Goal: Task Accomplishment & Management: Complete application form

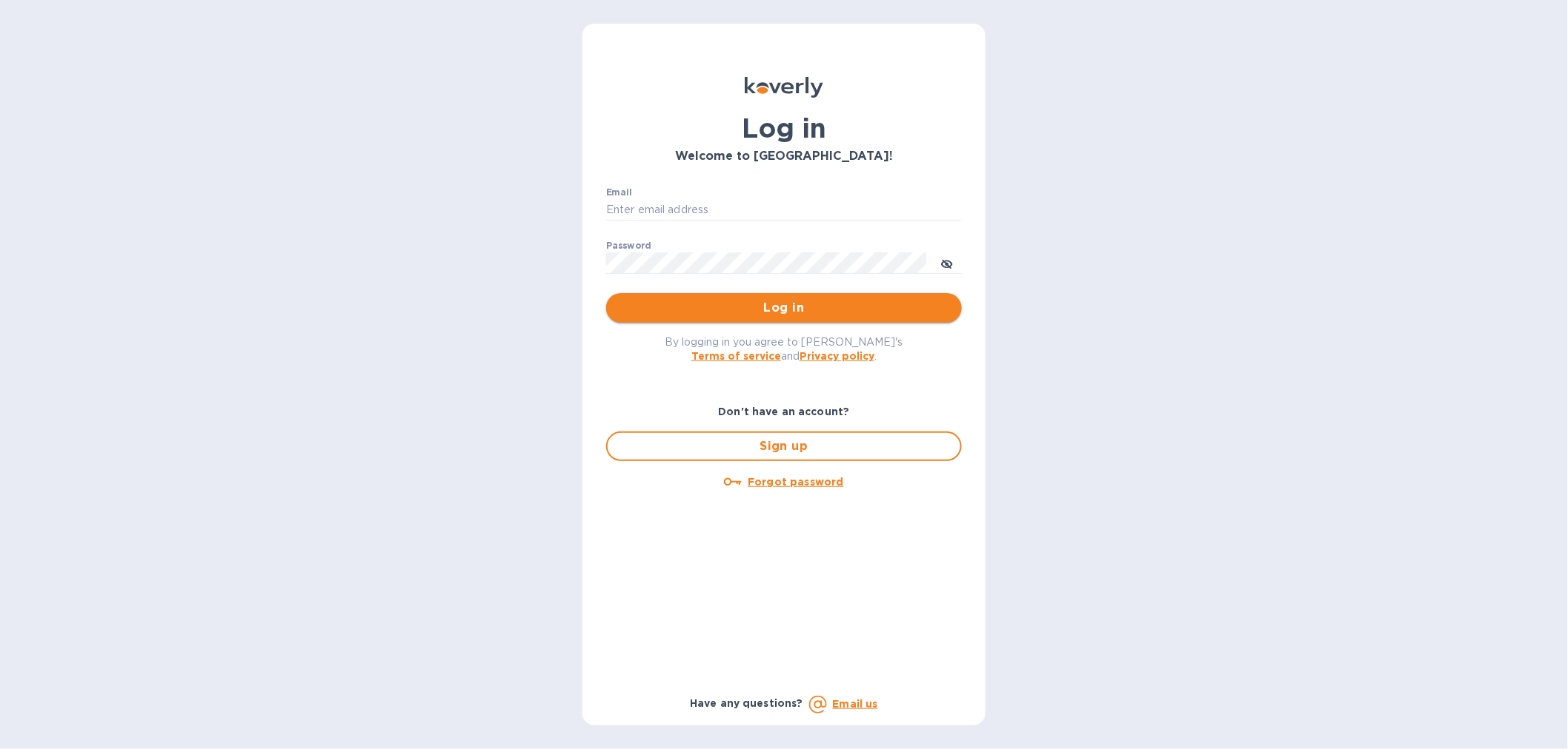
type input "[EMAIL_ADDRESS][DOMAIN_NAME]"
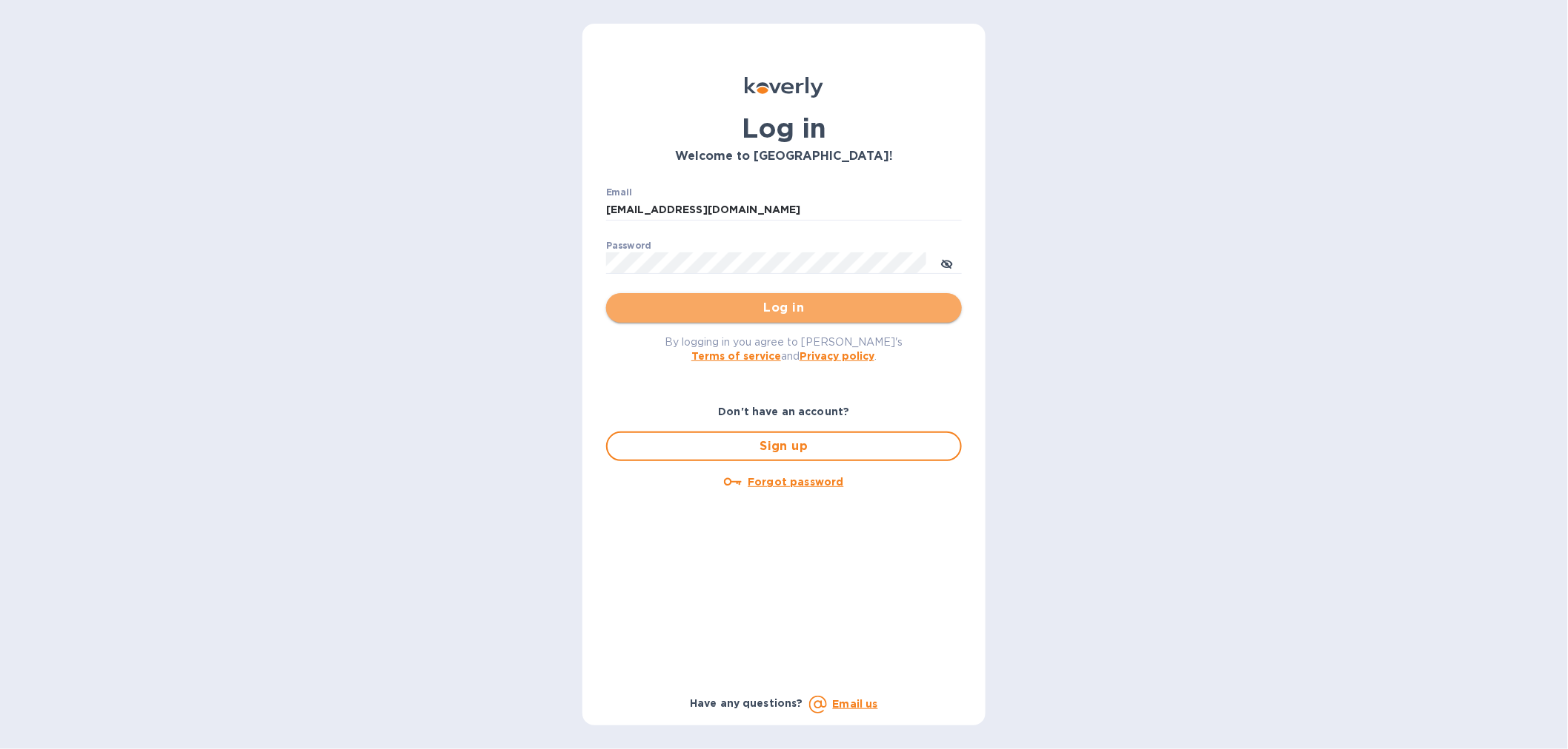
click at [892, 305] on span "Log in" at bounding box center [784, 308] width 332 height 18
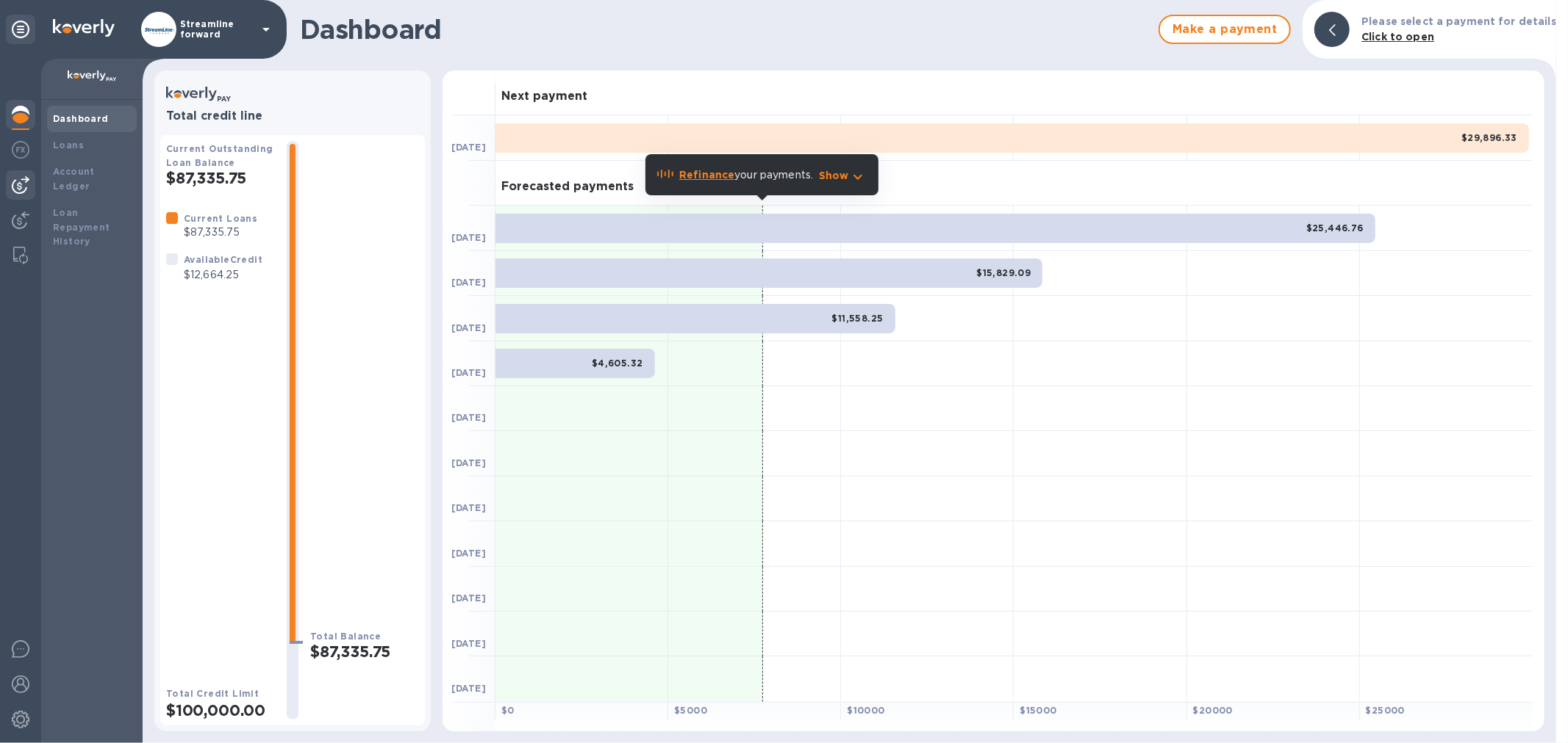
click at [15, 188] on img at bounding box center [21, 185] width 18 height 18
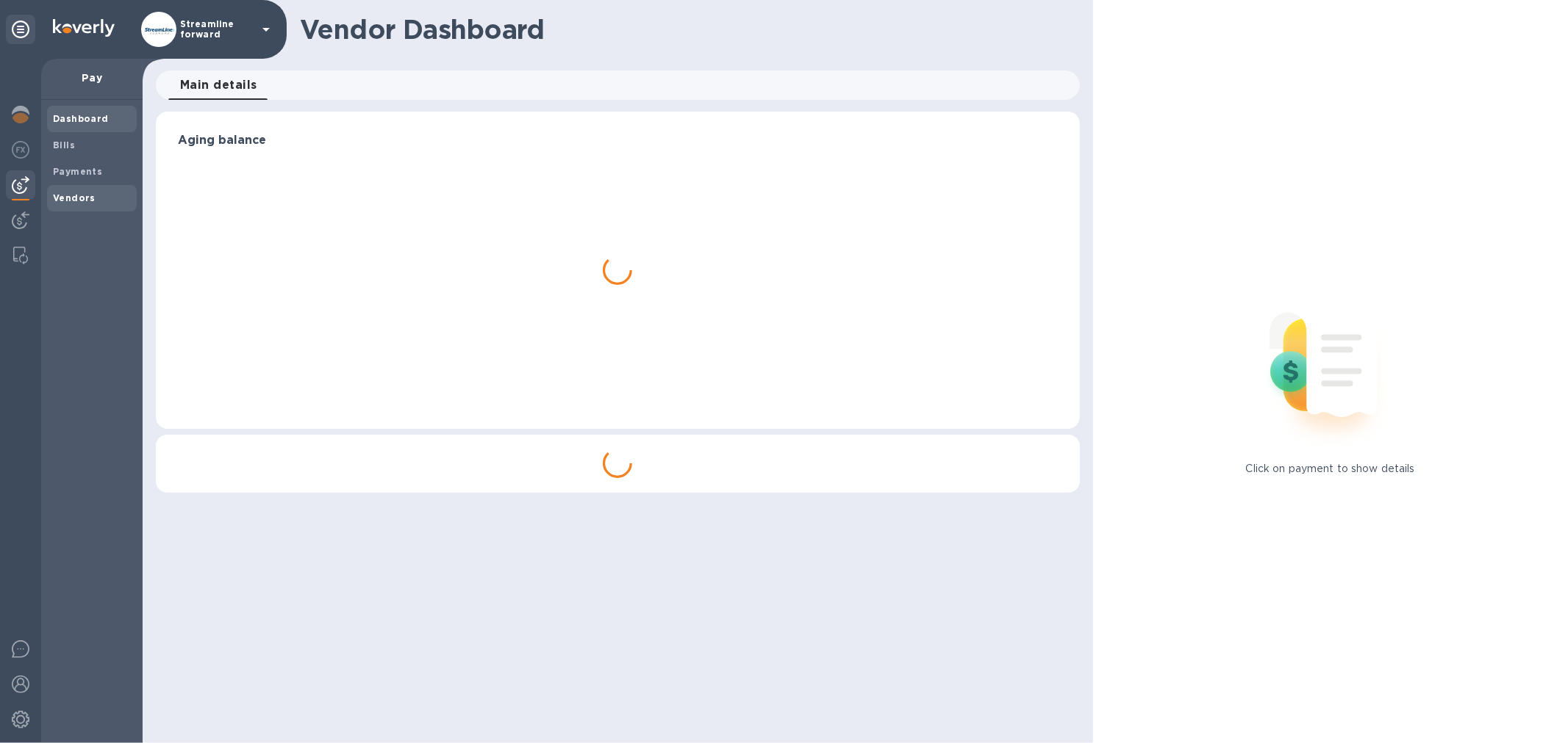
click at [79, 194] on b "Vendors" at bounding box center [74, 197] width 43 height 11
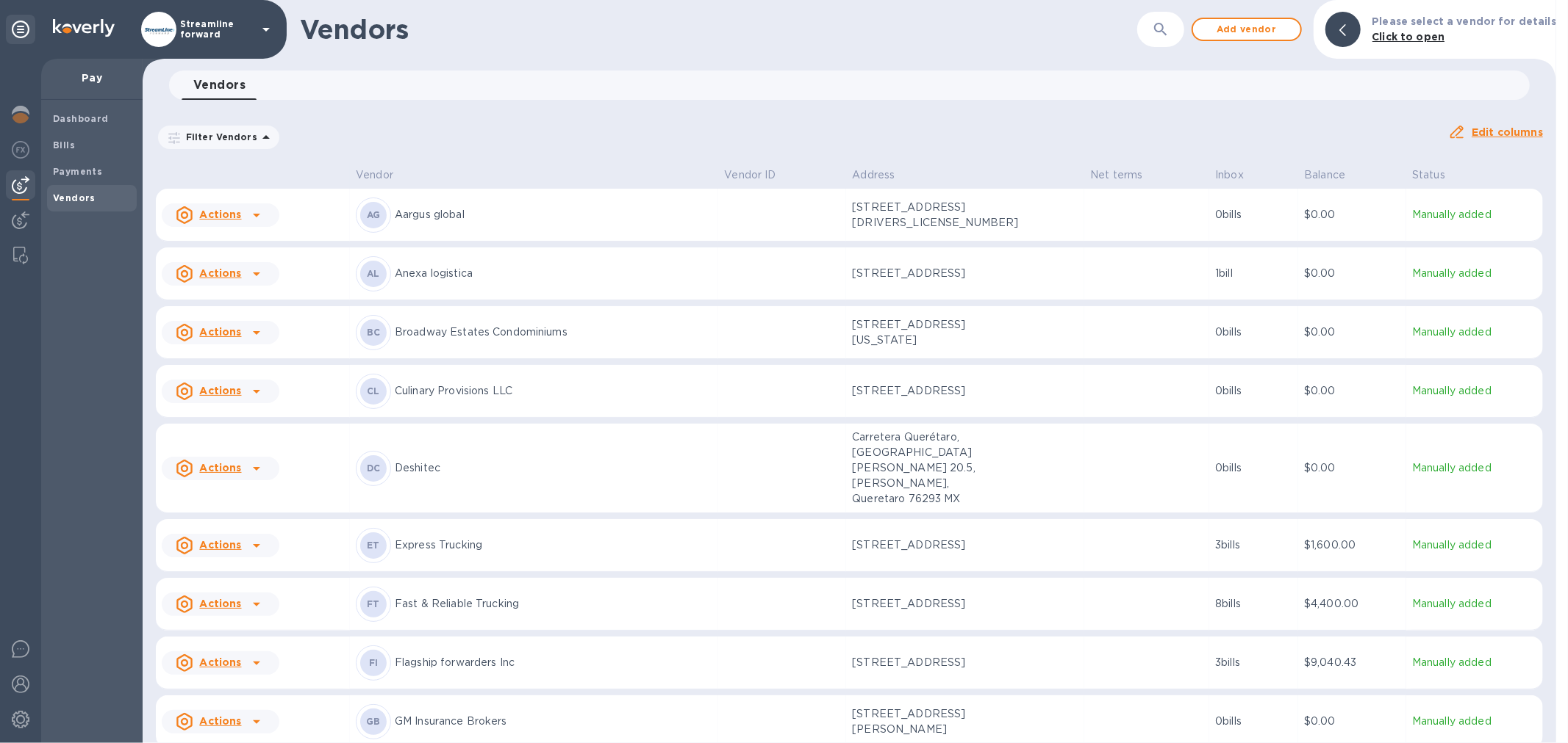
click at [1169, 31] on icon "button" at bounding box center [1160, 29] width 18 height 18
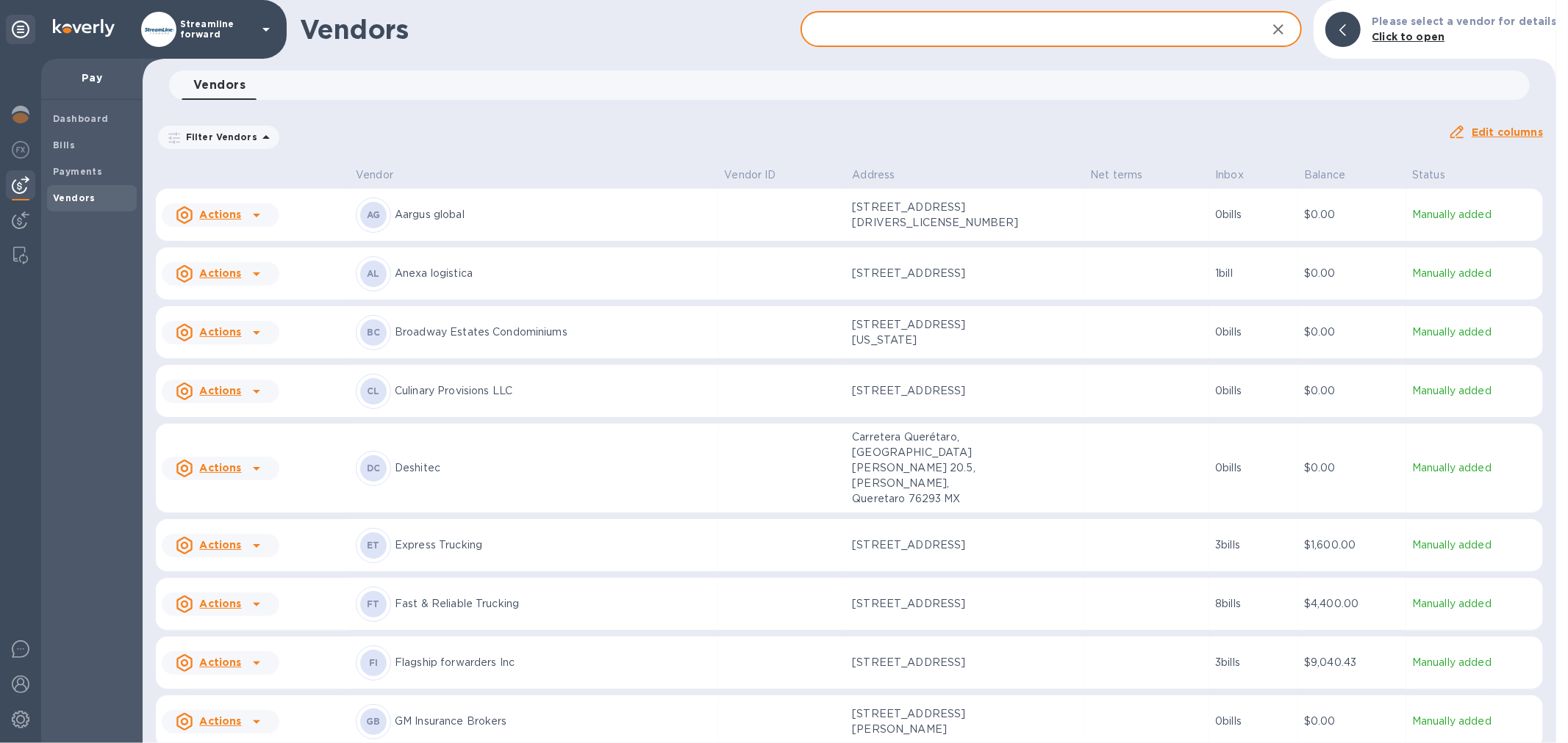
click at [1149, 38] on input "text" at bounding box center [1027, 29] width 454 height 36
type input "ktl"
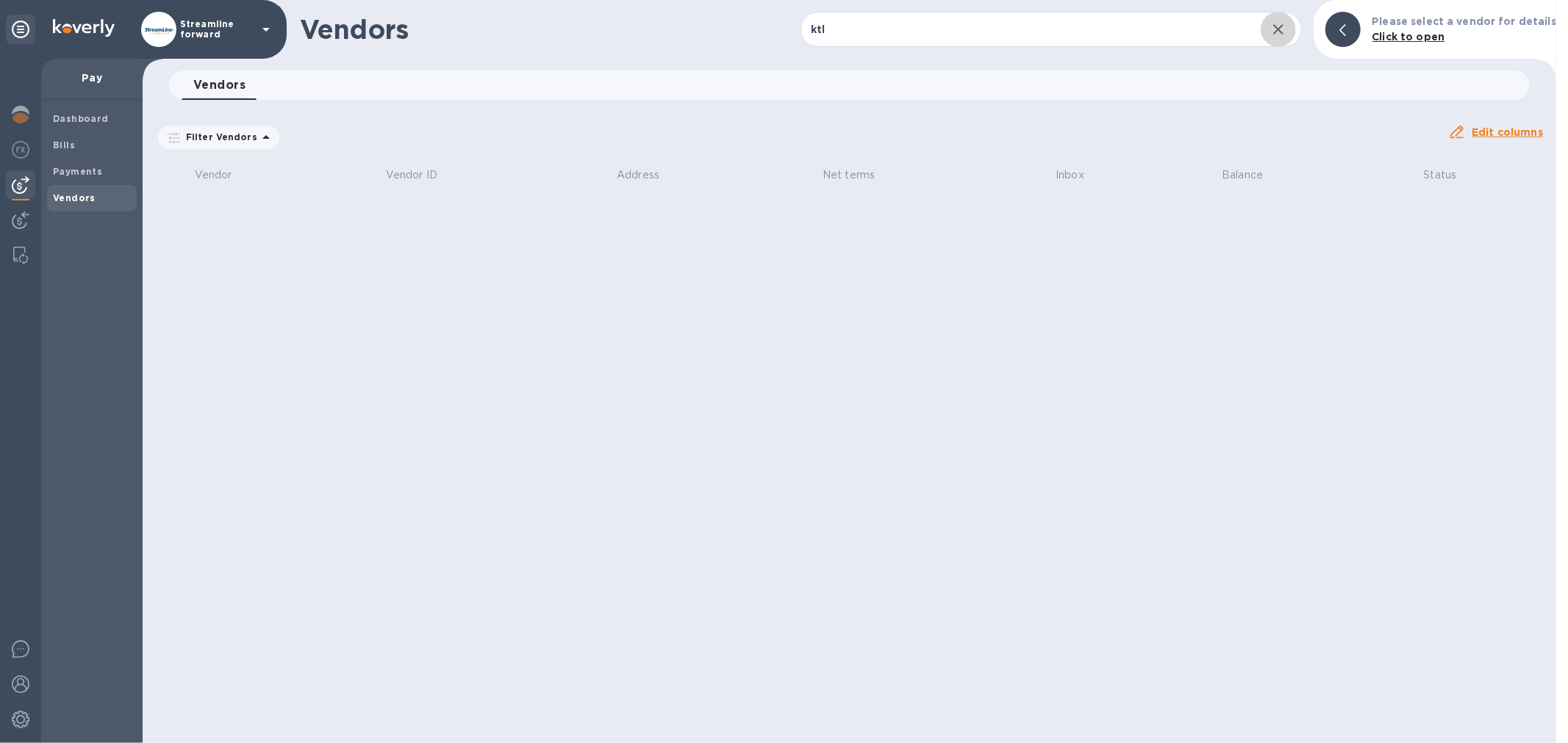
click at [1283, 31] on icon "button" at bounding box center [1277, 29] width 11 height 11
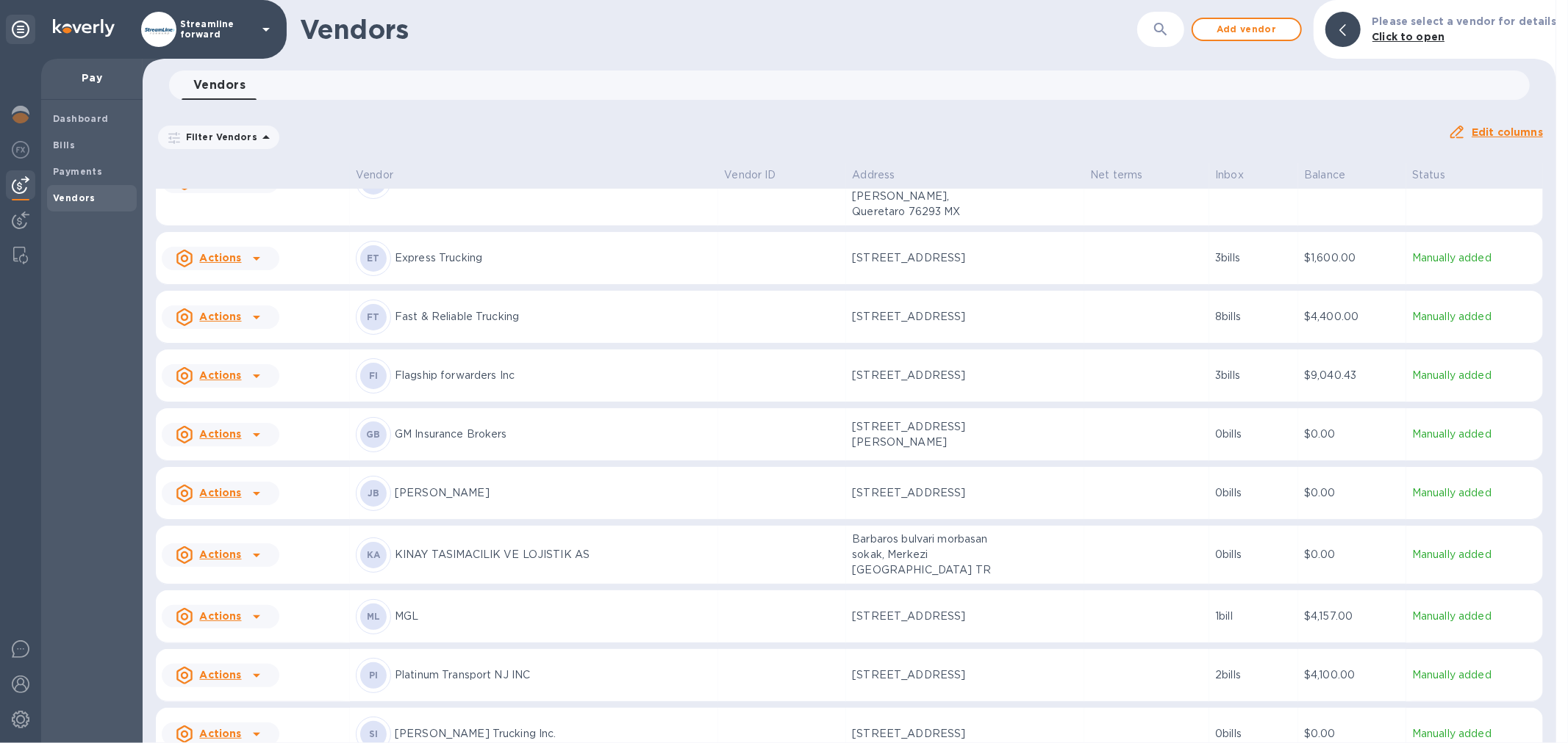
scroll to position [327, 0]
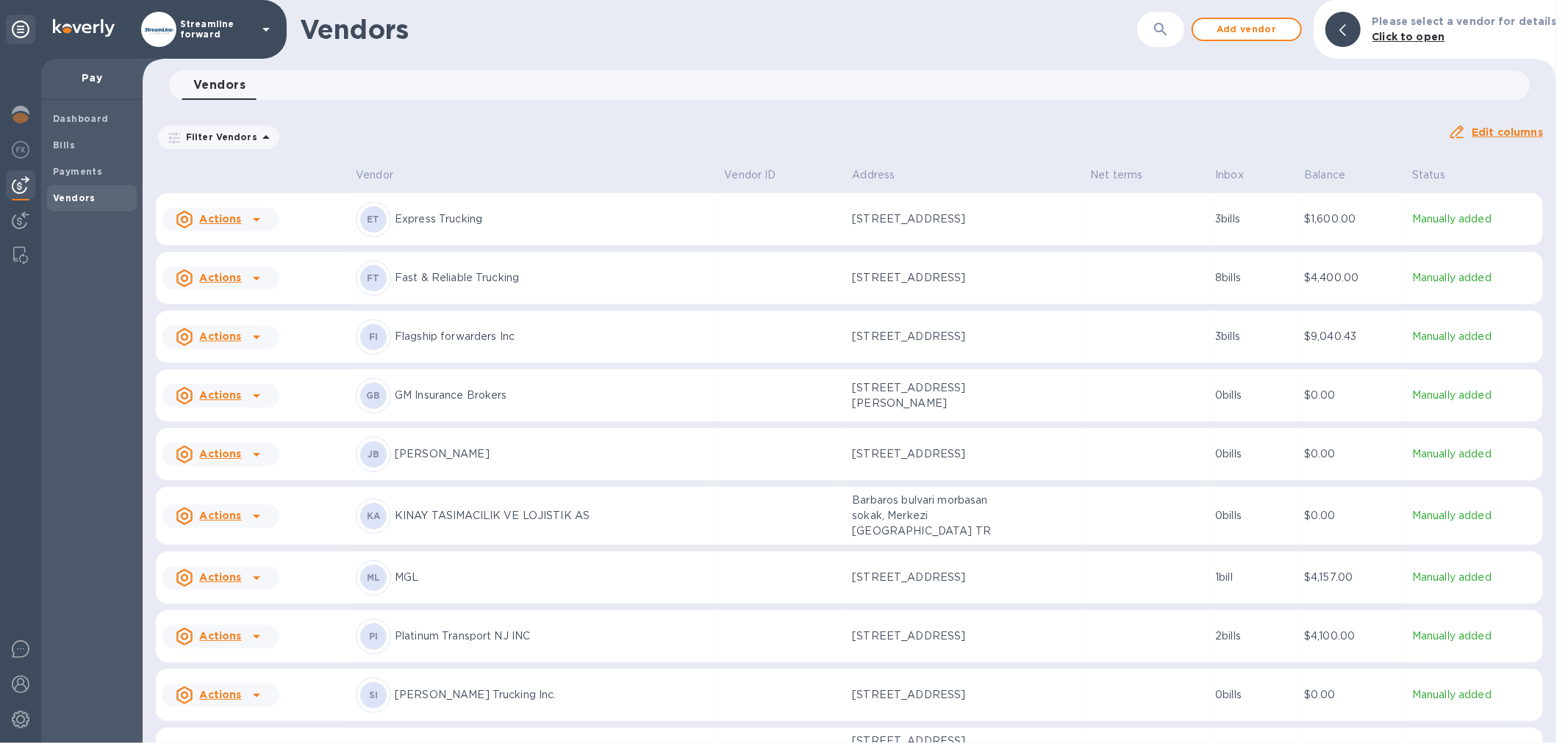
click at [657, 511] on p "KINAY TASIMACILIK VE LOJISTIK AS" at bounding box center [553, 516] width 318 height 16
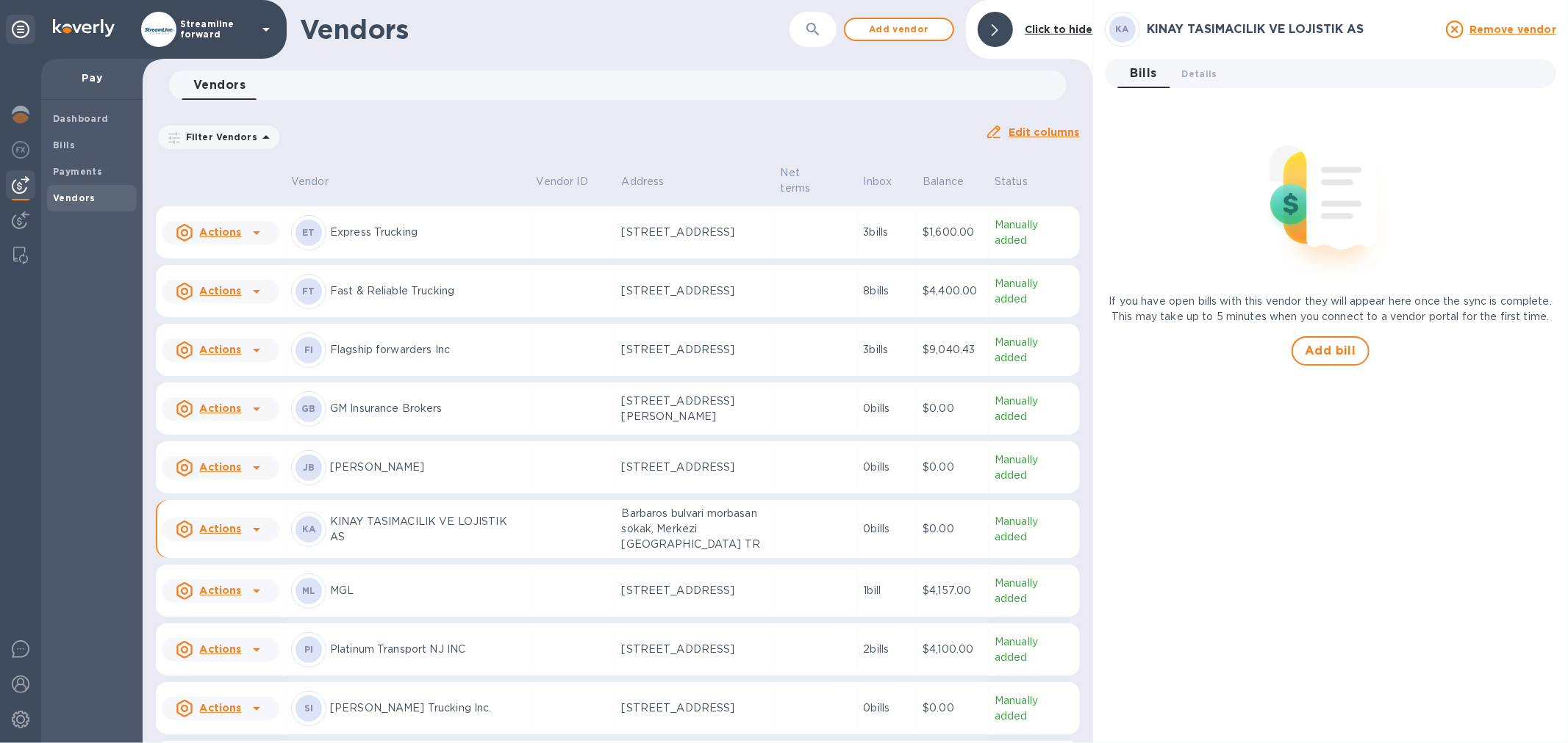
scroll to position [339, 0]
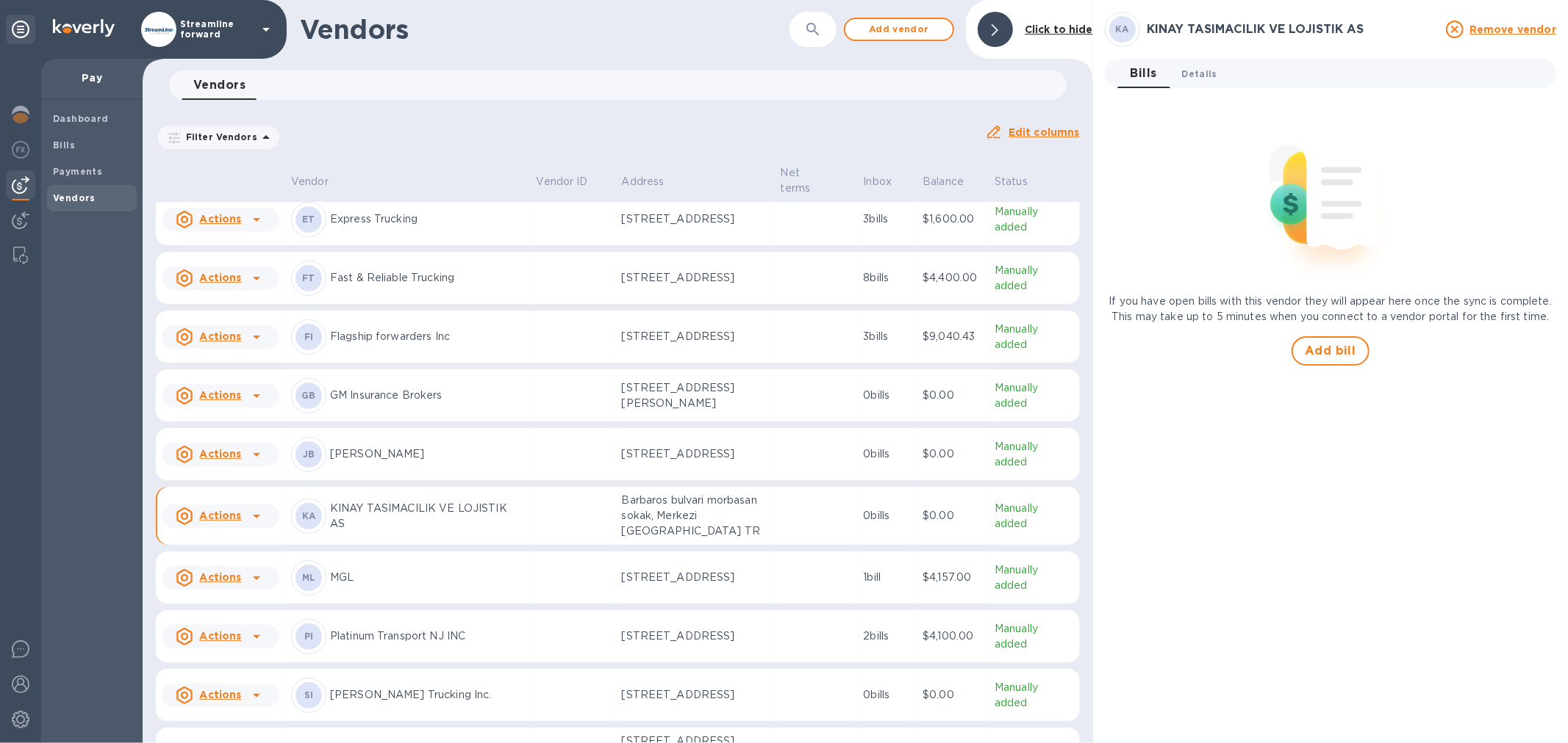
click at [1214, 78] on span "Details 0" at bounding box center [1199, 74] width 35 height 16
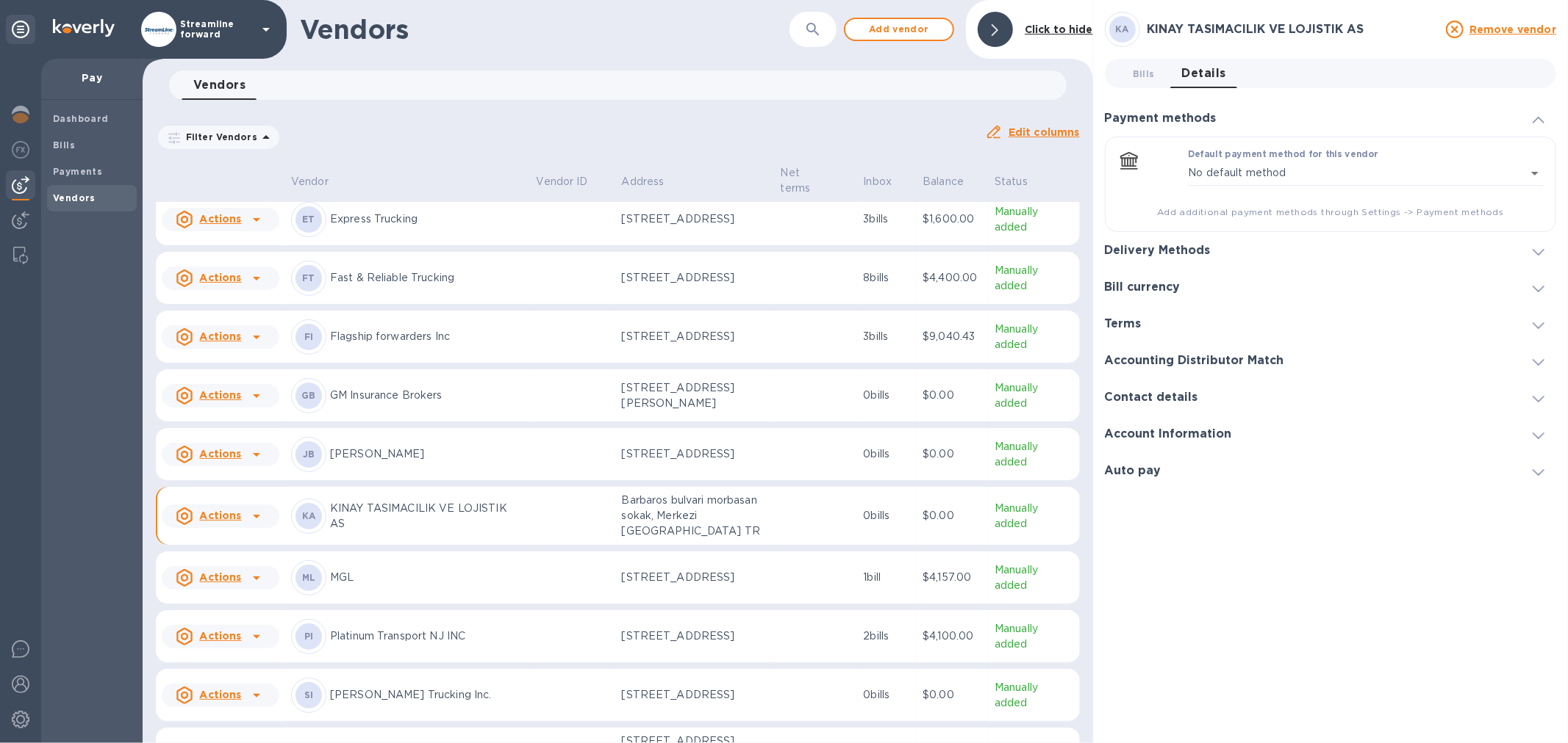
click at [1150, 251] on h3 "Delivery Methods" at bounding box center [1157, 250] width 106 height 14
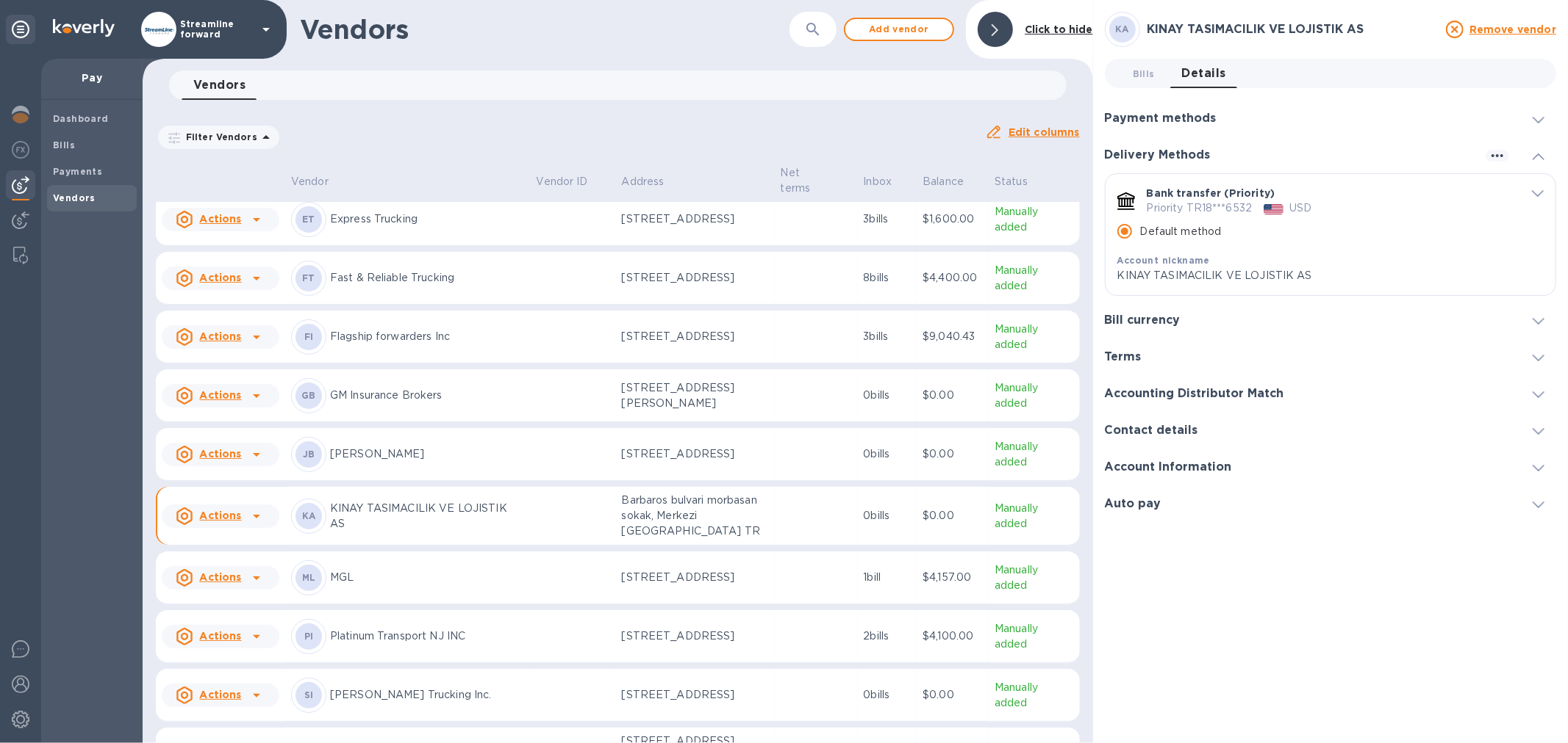
click at [1541, 195] on icon "default-method" at bounding box center [1538, 194] width 12 height 7
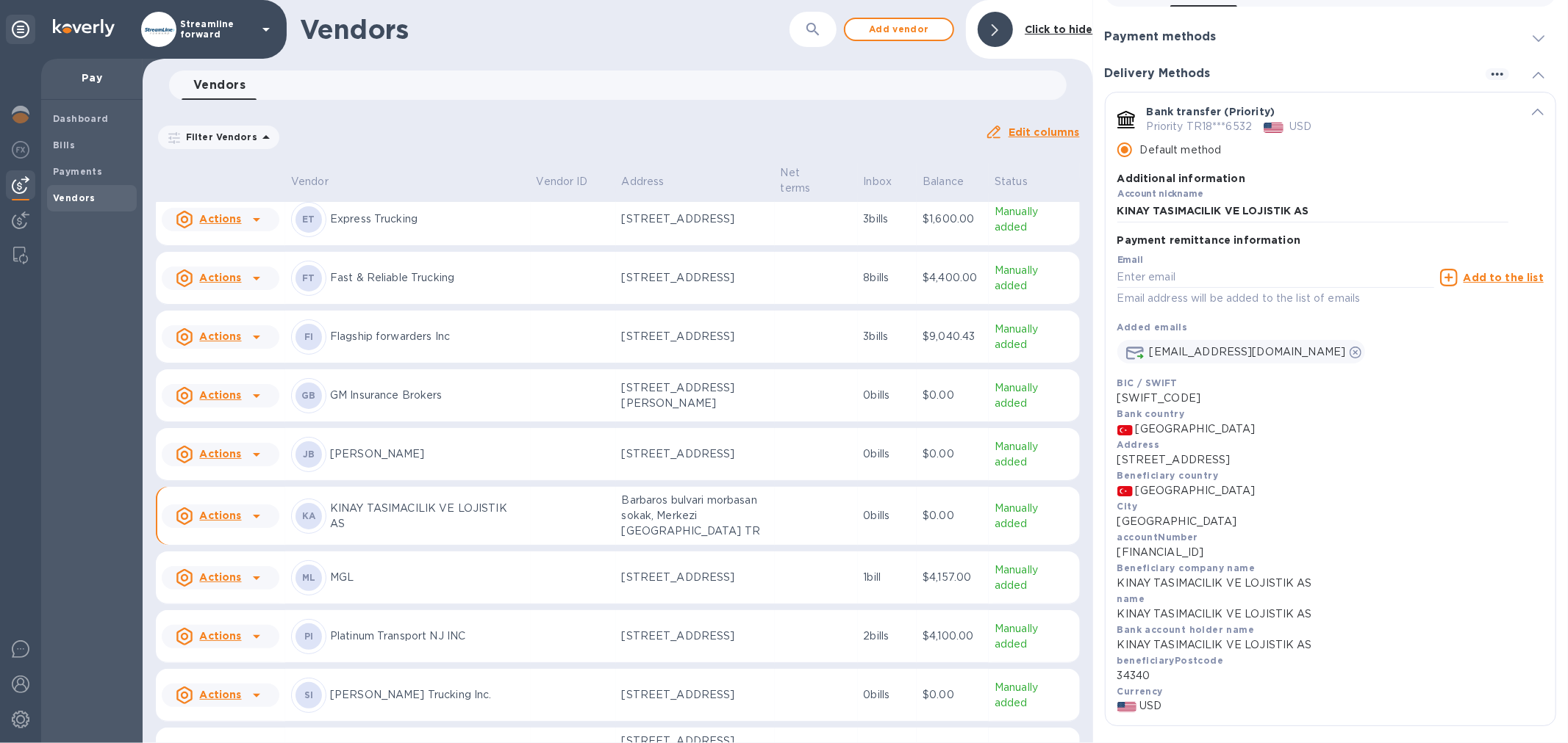
scroll to position [163, 0]
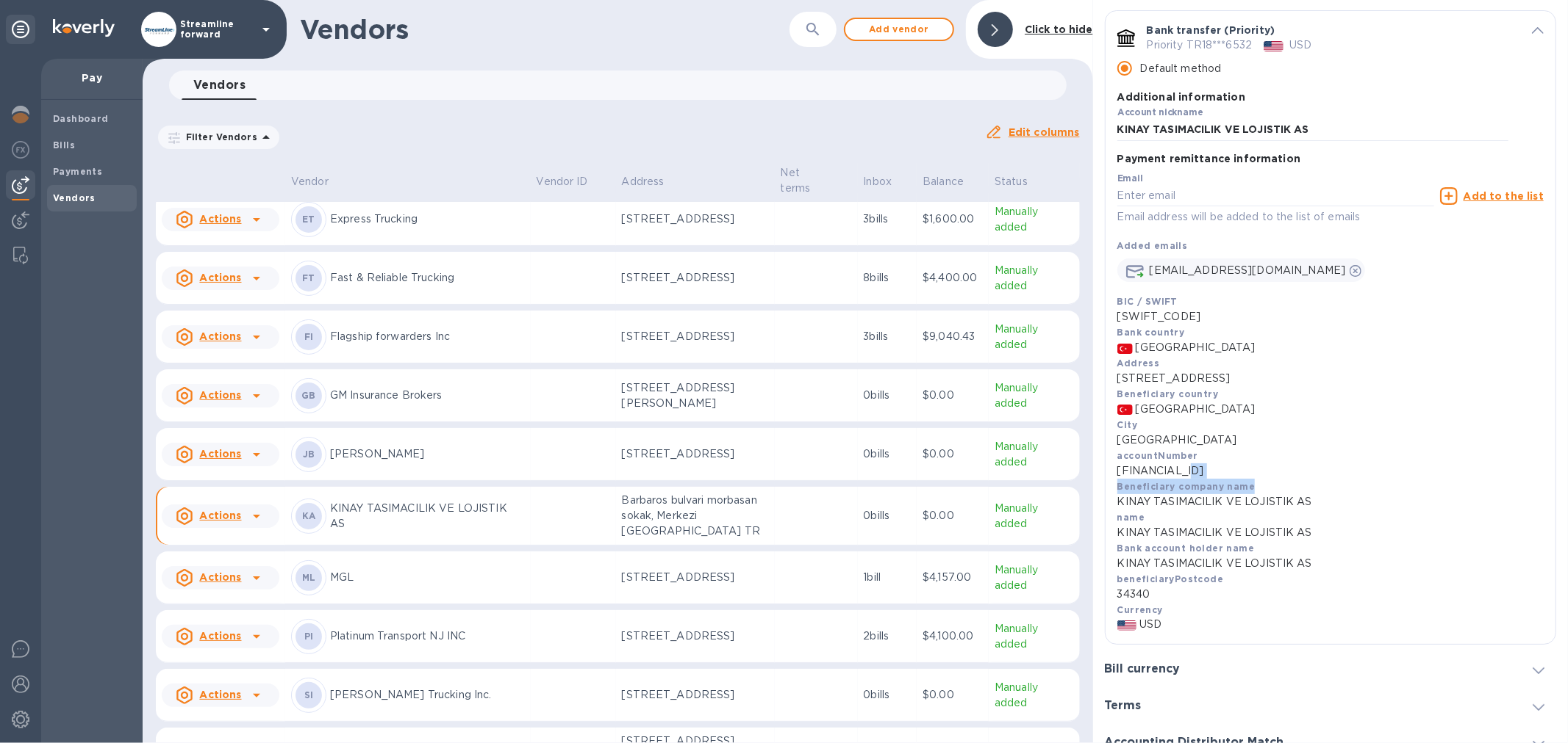
drag, startPoint x: 1320, startPoint y: 486, endPoint x: 1195, endPoint y: 475, distance: 125.5
click at [1195, 475] on div "BIC / SWIFT [SWIFT_CODE] Bank country [GEOGRAPHIC_DATA] Address [STREET_ADDRESS…" at bounding box center [1330, 463] width 426 height 338
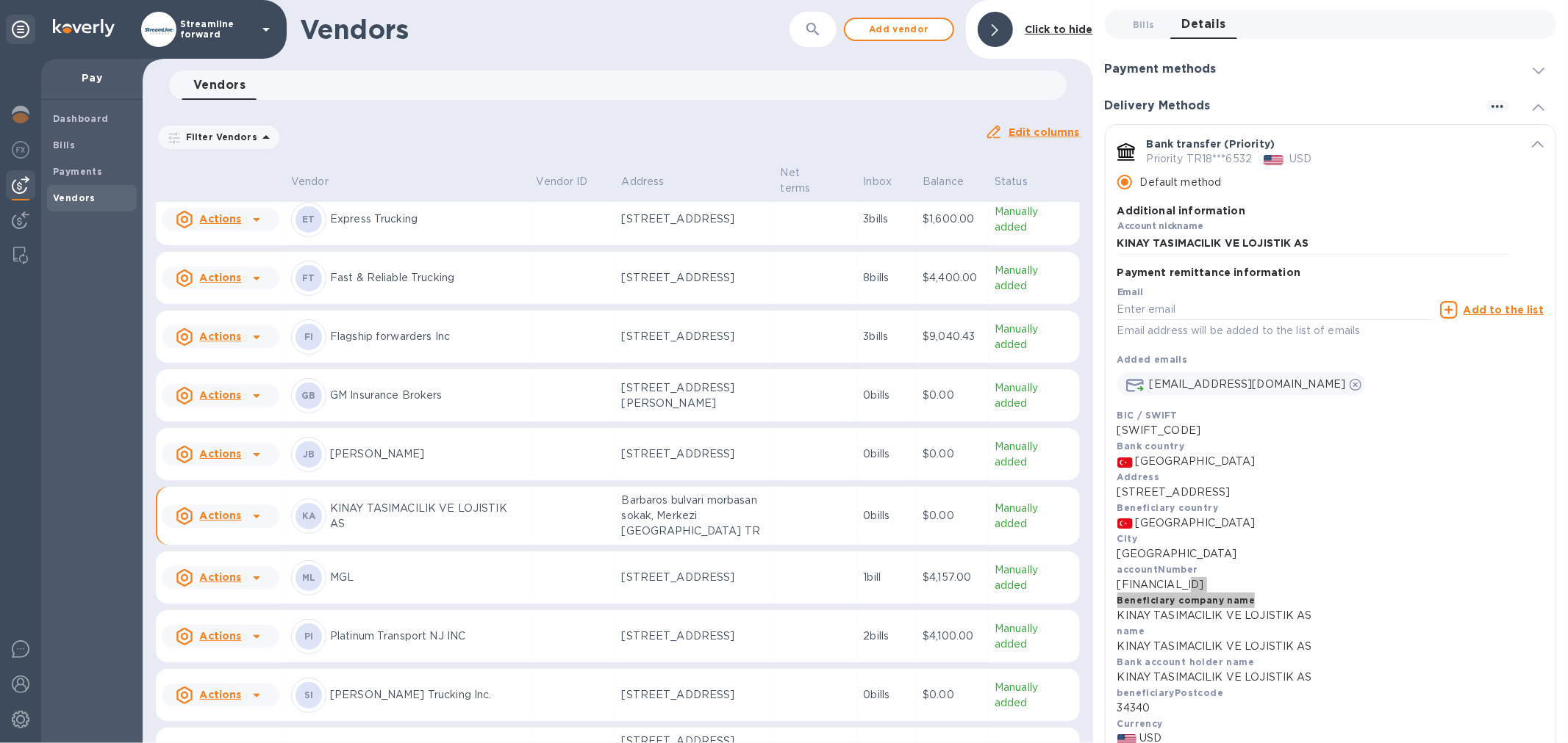
scroll to position [0, 0]
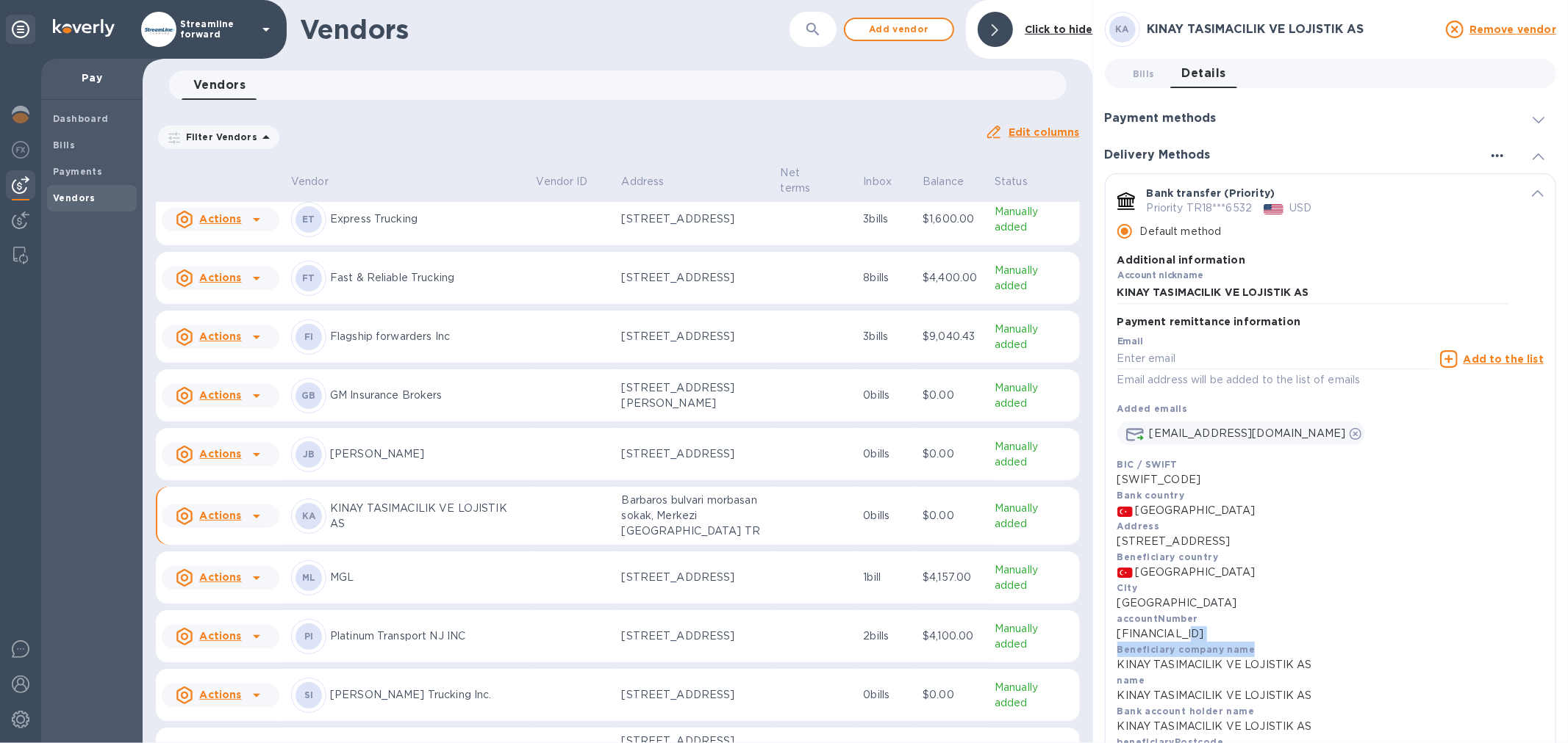
click at [1494, 156] on icon "button" at bounding box center [1498, 155] width 18 height 18
click at [1503, 179] on p "Add new" at bounding box center [1516, 186] width 49 height 15
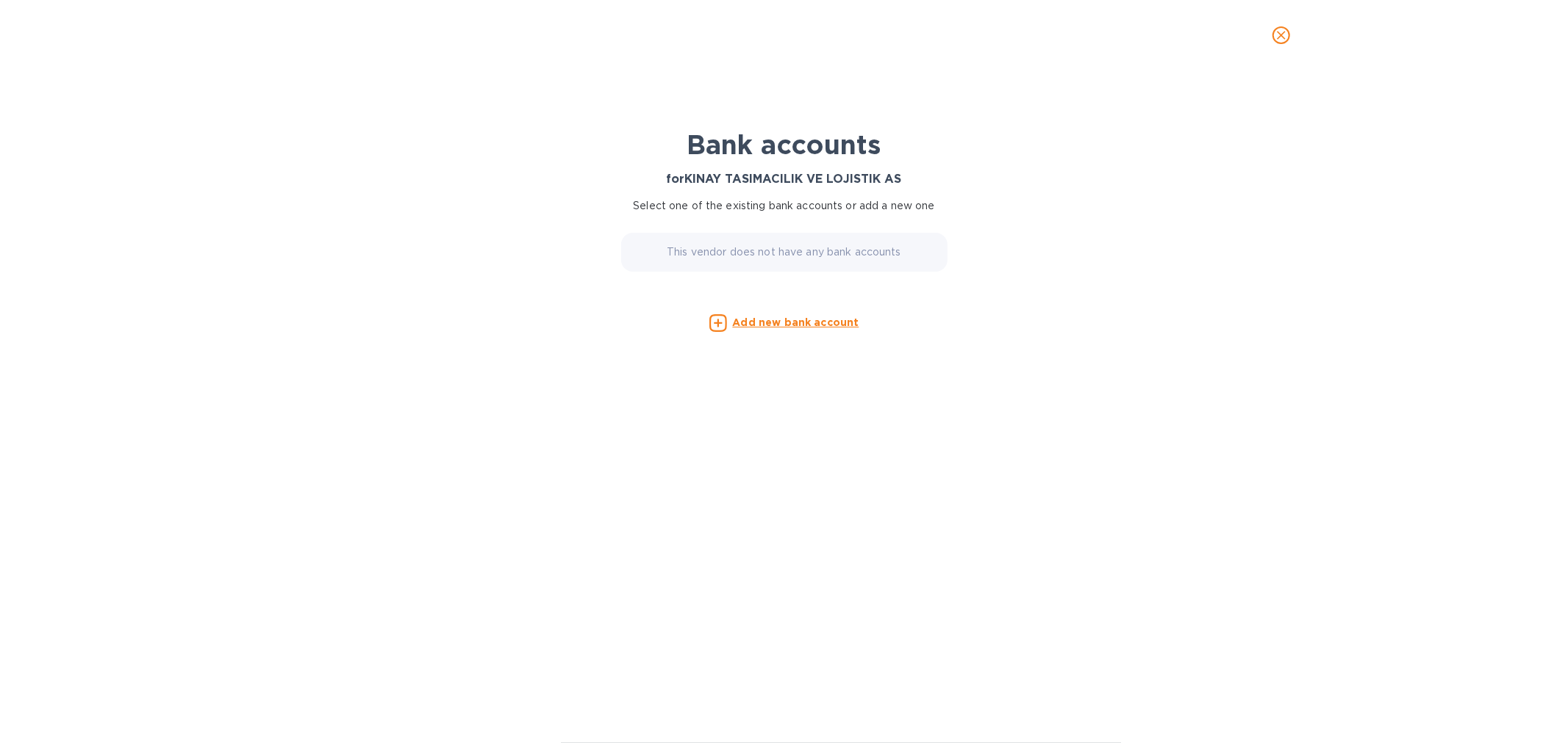
click at [799, 321] on u "Add new bank account" at bounding box center [795, 323] width 126 height 12
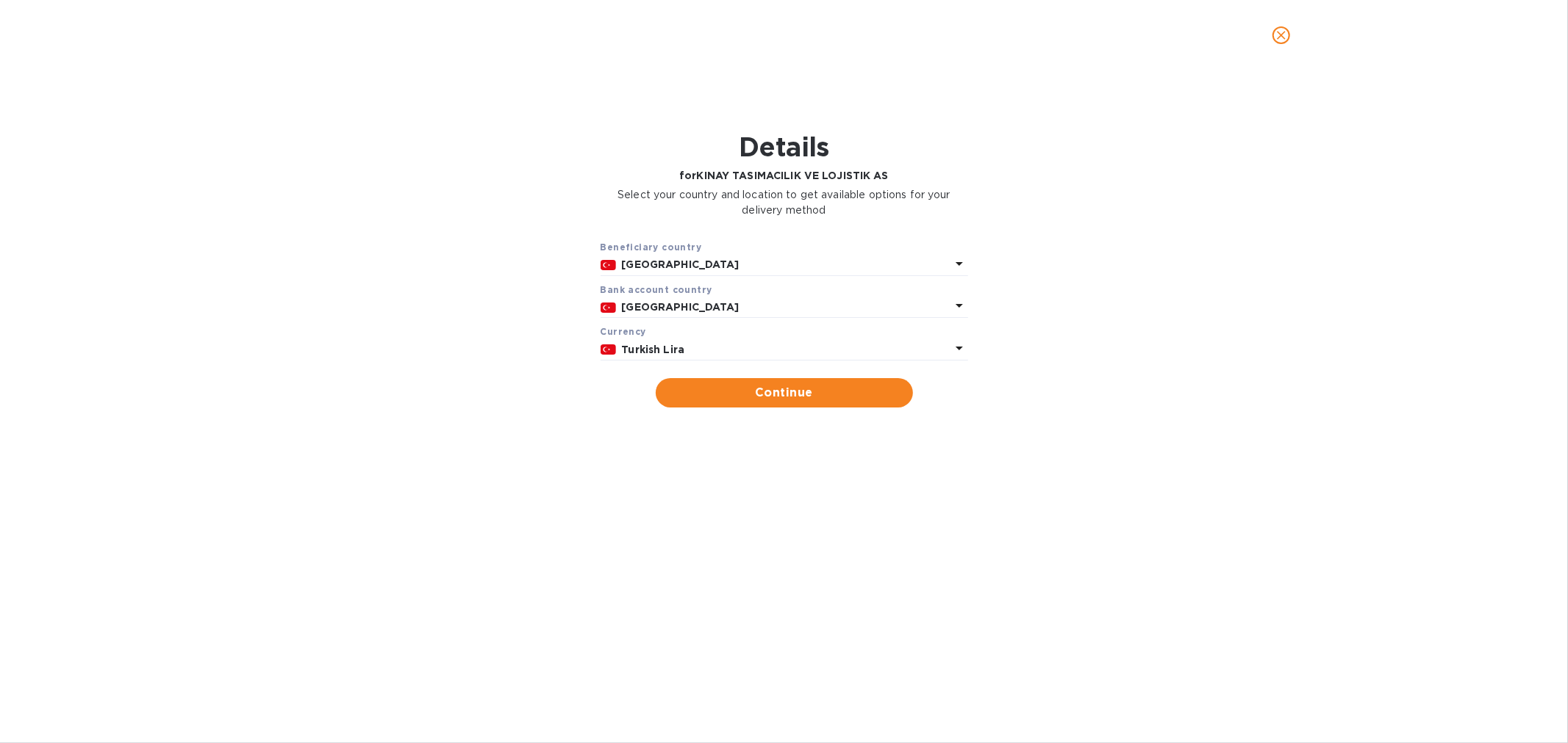
click at [694, 347] on p "Turkish Lira" at bounding box center [786, 350] width 329 height 16
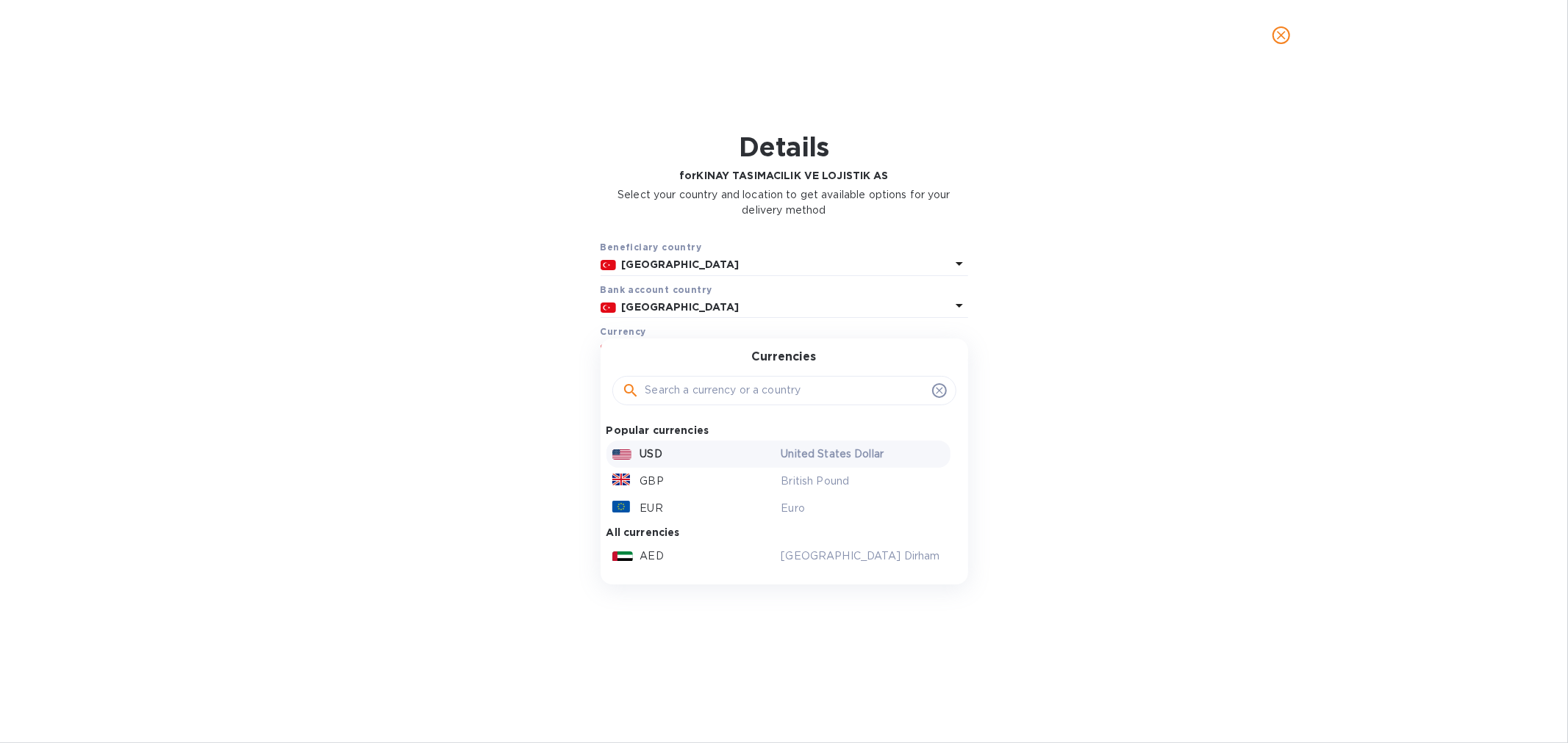
click at [680, 457] on div "USD" at bounding box center [694, 455] width 169 height 22
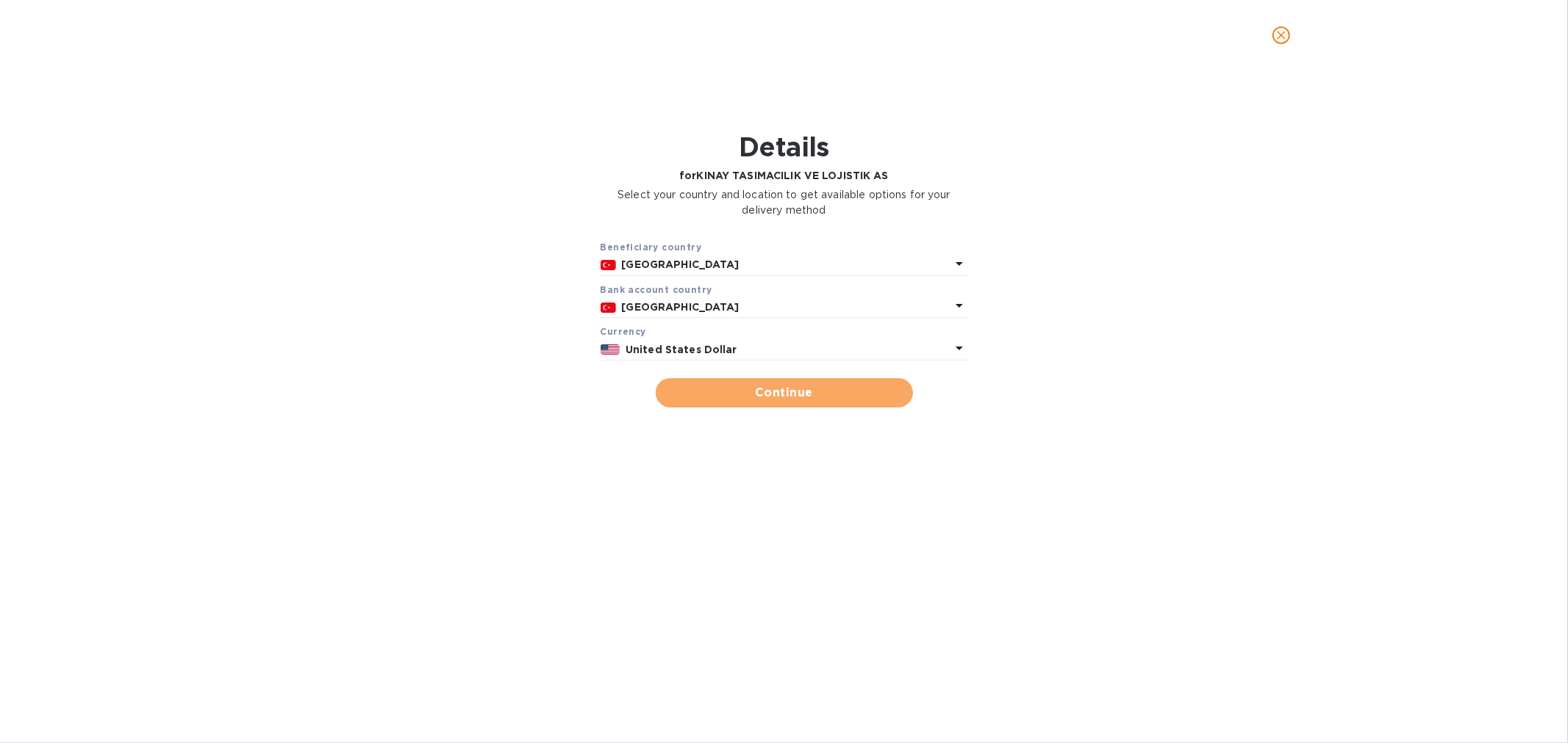
click at [791, 388] on span "Continue" at bounding box center [784, 393] width 234 height 18
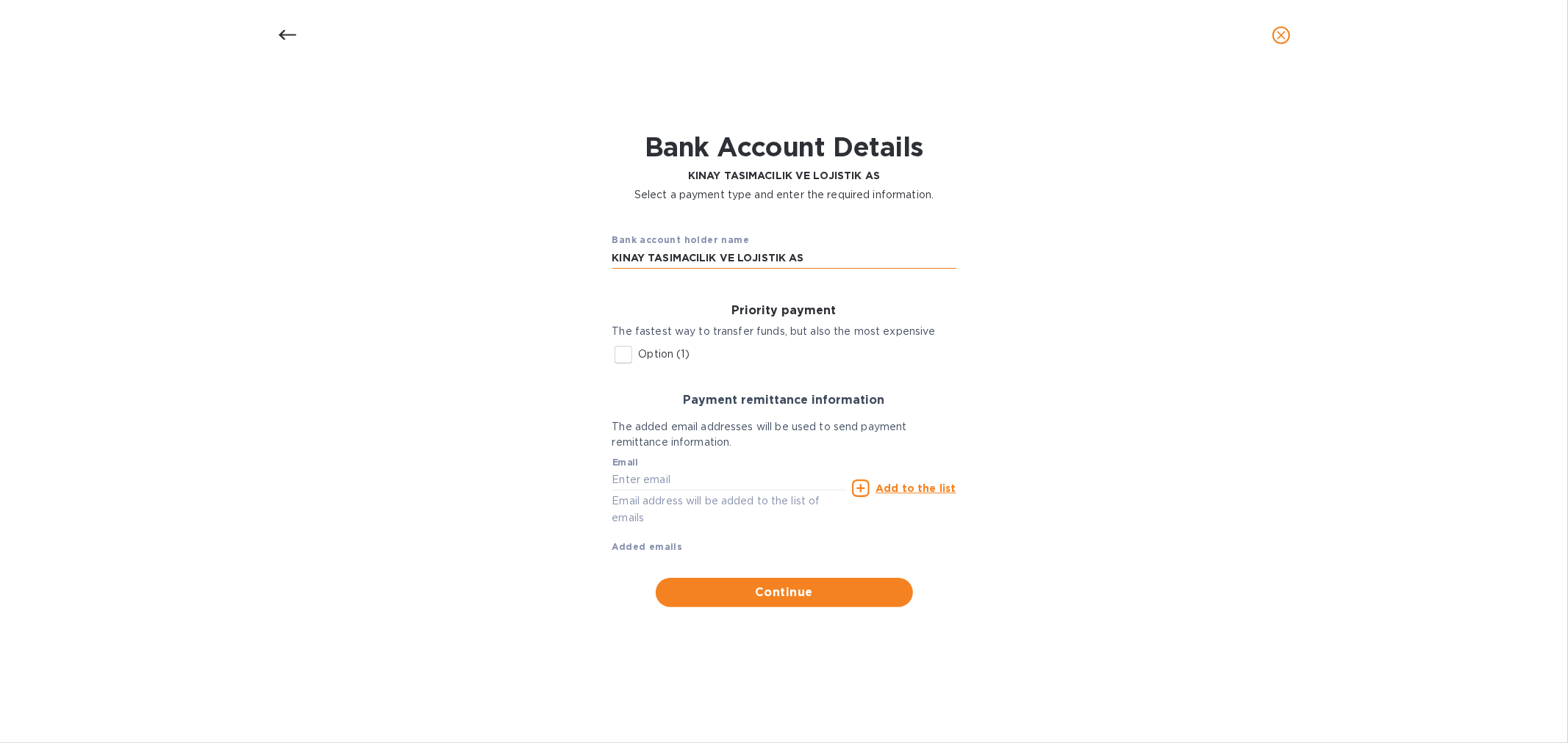
click at [740, 258] on input "KINAY TASIMACILIK VE LOJISTIK AS" at bounding box center [784, 258] width 344 height 22
paste input "TL ULUSLARARASI TASIMACILIK VE TIC. A.S."
type input "KTL ULUSLARARASI TASIMACILIK VE TIC. A.S."
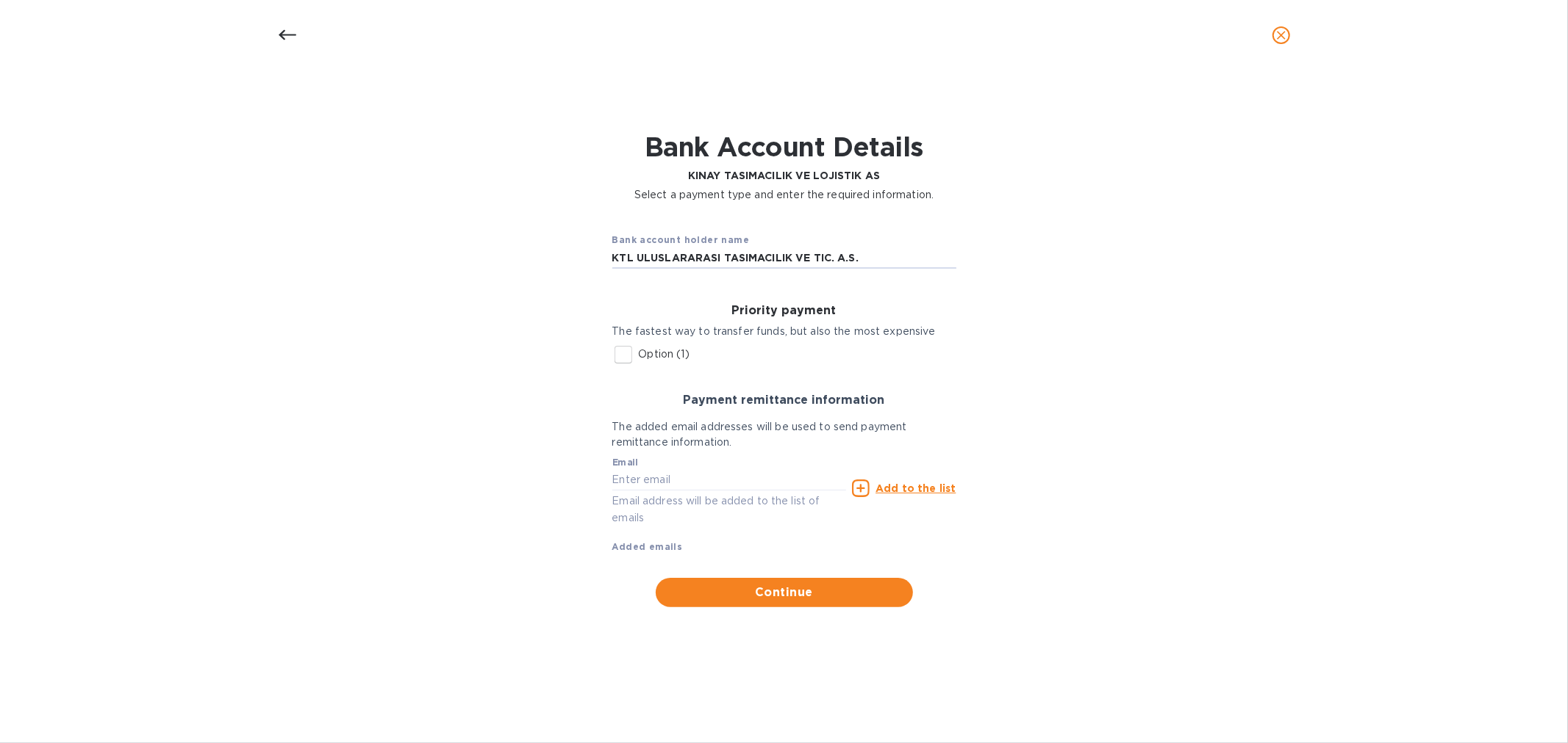
click at [625, 357] on input "Option (1)" at bounding box center [623, 355] width 31 height 31
checkbox input "true"
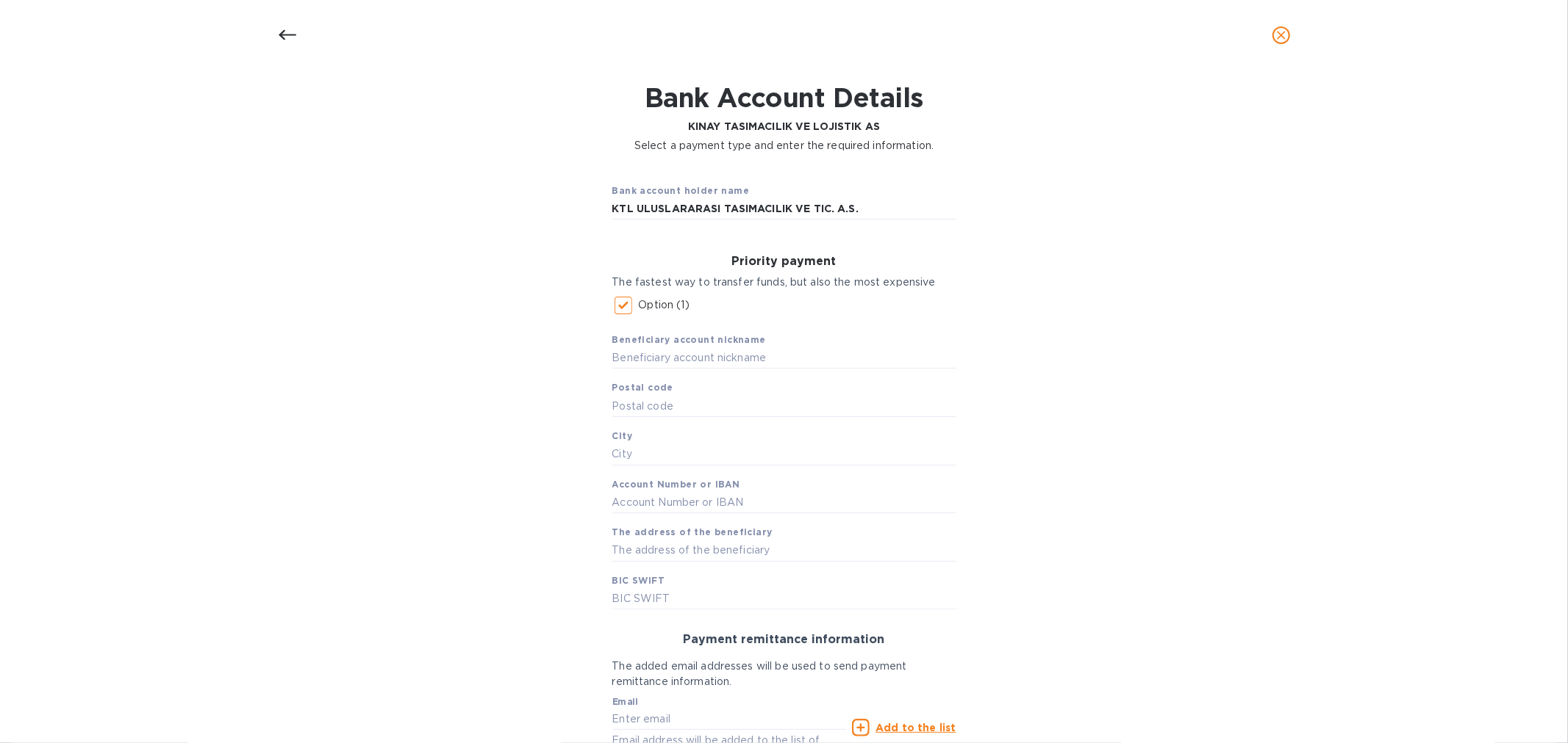
scroll to position [163, 0]
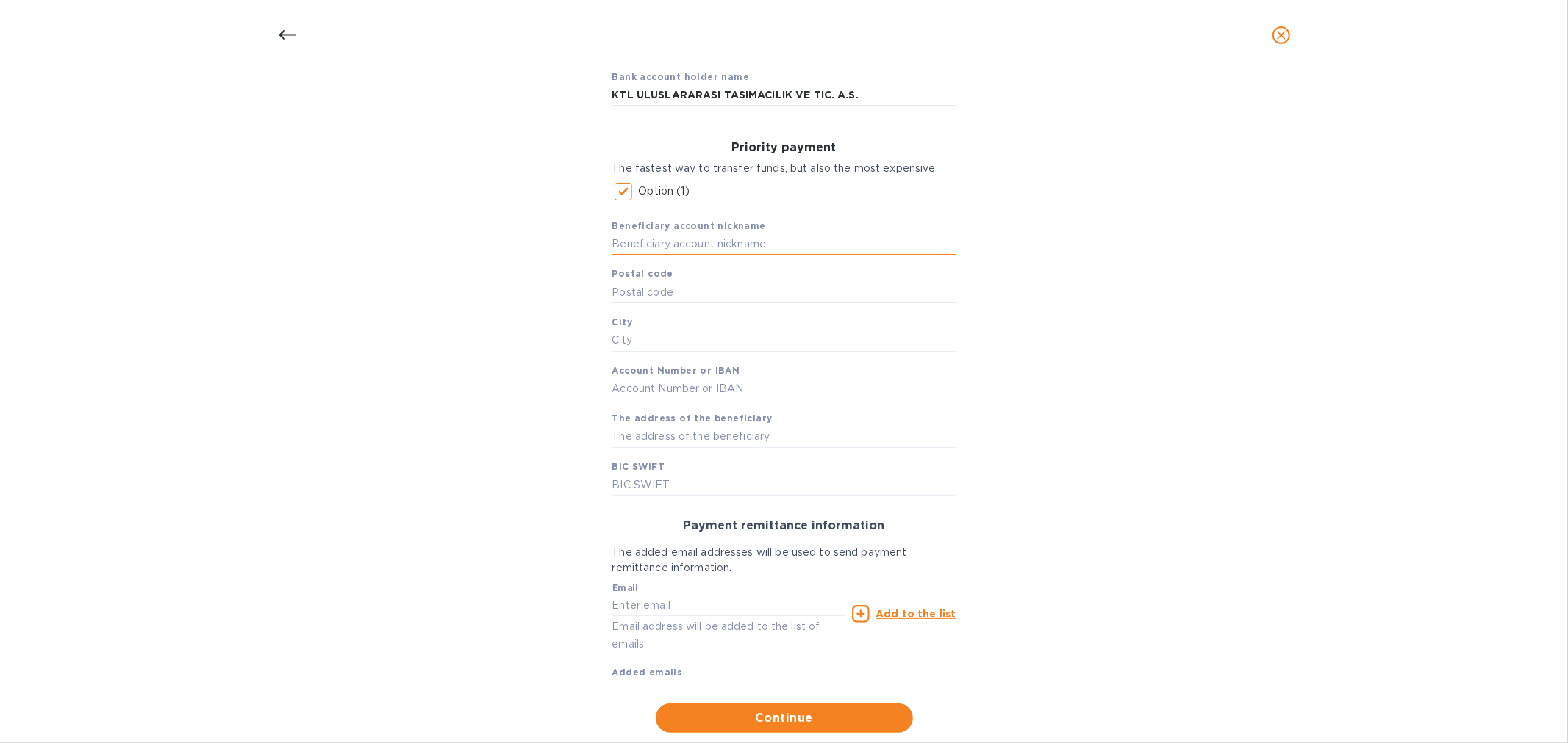
click at [723, 238] on input "text" at bounding box center [784, 244] width 344 height 22
type input "KTL Kinay"
click at [677, 288] on input "text" at bounding box center [784, 292] width 344 height 22
click at [678, 289] on input "text" at bounding box center [784, 292] width 344 height 22
type input "34349"
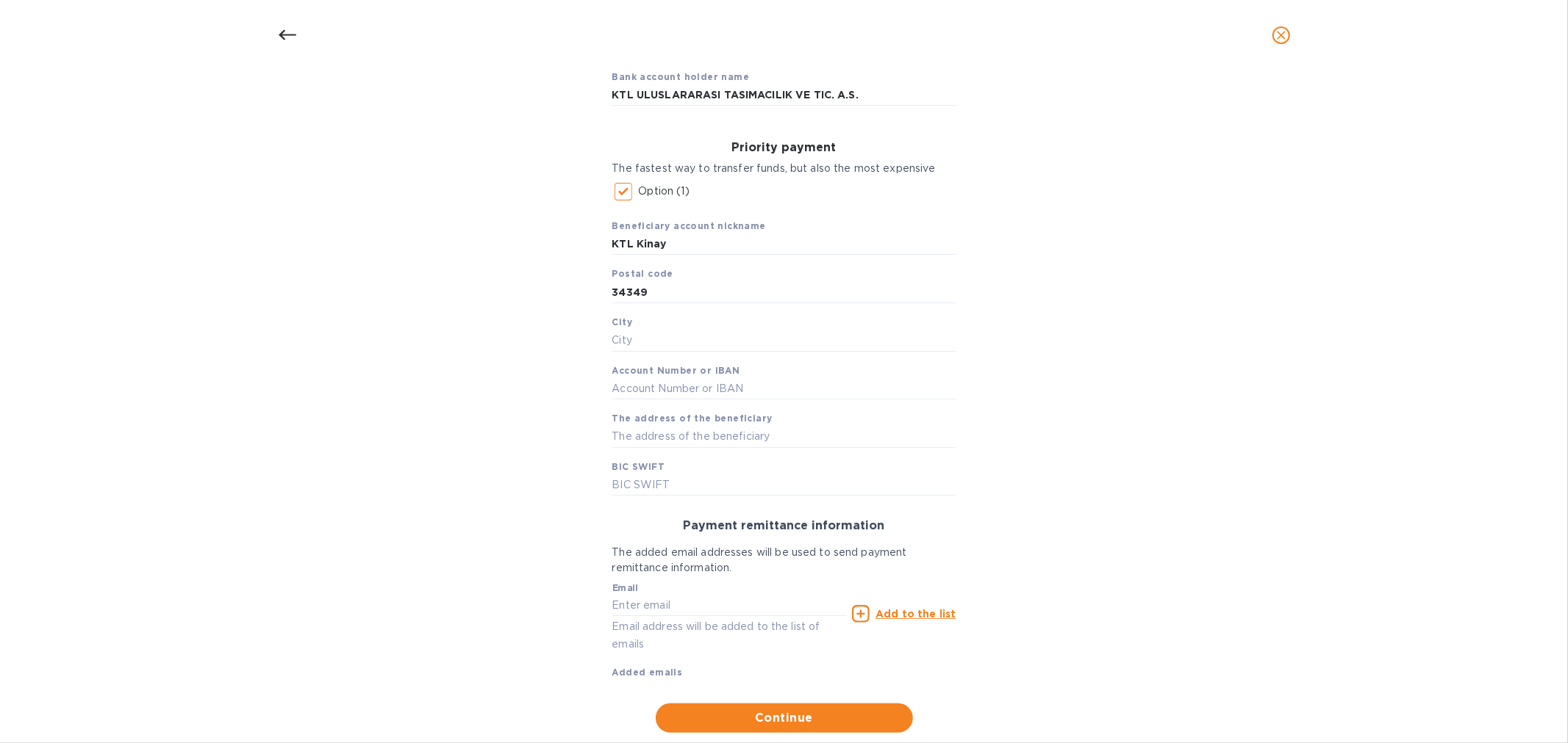
drag, startPoint x: 483, startPoint y: 392, endPoint x: 493, endPoint y: 410, distance: 20.6
click at [483, 392] on div "Bank account holder name KTL ULUSLARARASI TASIMACILIK VE TIC. A.S. Priority pay…" at bounding box center [784, 395] width 1530 height 693
click at [684, 335] on input "text" at bounding box center [784, 340] width 344 height 22
click at [687, 347] on input "text" at bounding box center [784, 340] width 344 height 22
type input "[GEOGRAPHIC_DATA]"
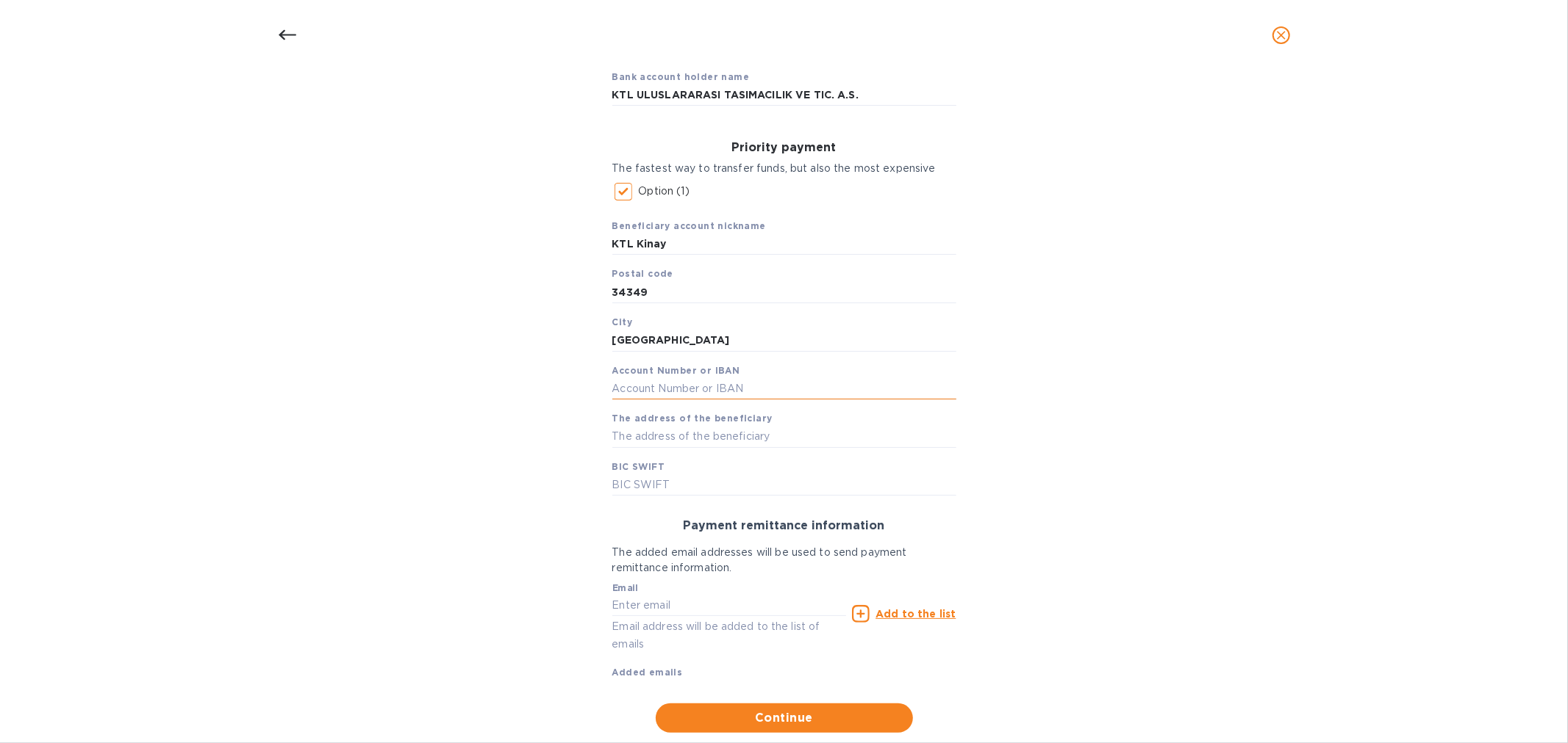
click at [654, 385] on input "text" at bounding box center [784, 388] width 344 height 22
click at [707, 386] on input "text" at bounding box center [784, 388] width 344 height 22
paste input "1666-9040665"
type input "1666-9040665"
click at [716, 433] on input "text" at bounding box center [784, 437] width 344 height 22
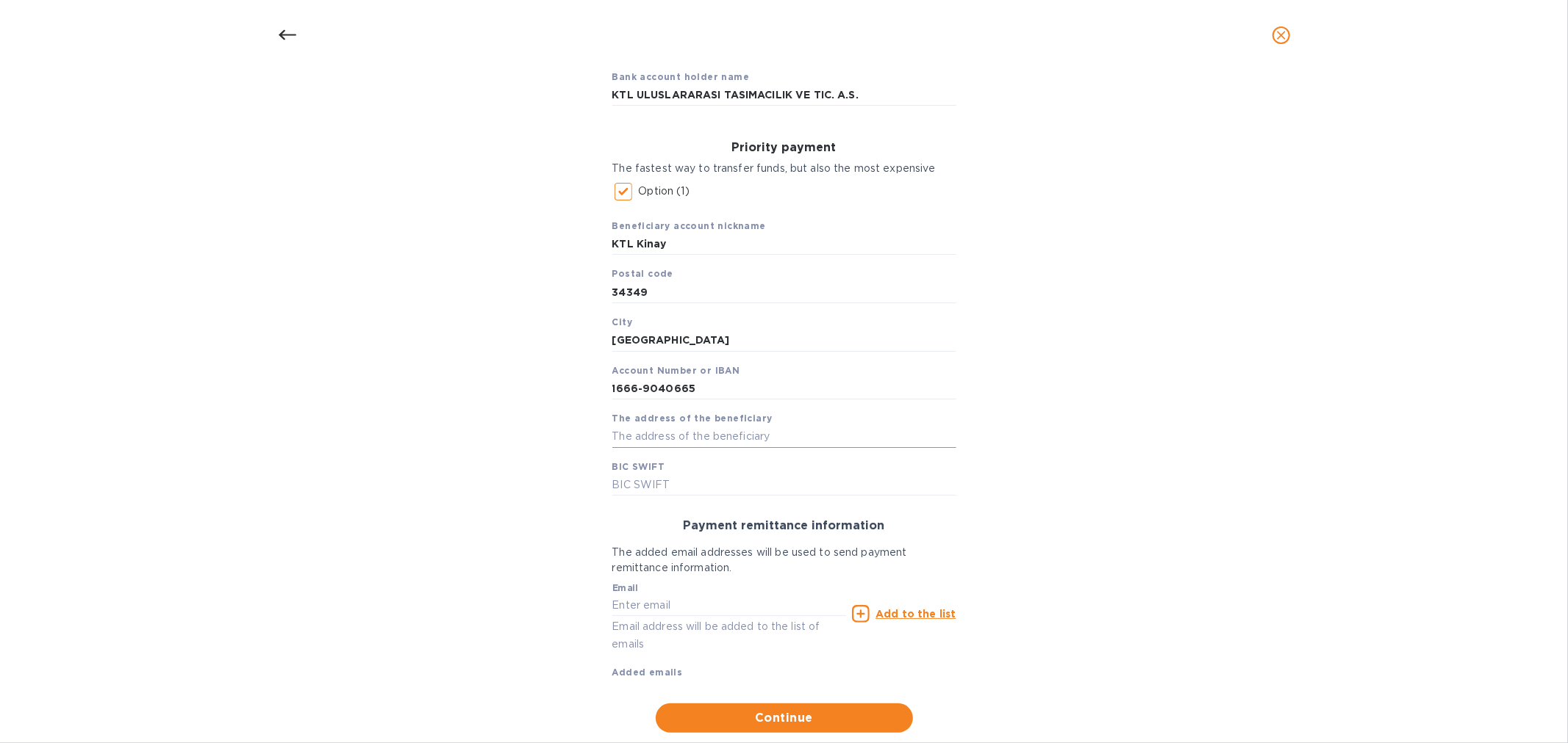
click at [751, 438] on input "text" at bounding box center [784, 437] width 344 height 22
paste input "BARBAROS BULVARI MORBASAN SOKAK [PERSON_NAME] IS MERKEZI B BLOK GIRIS KAT BALMU…"
type input "BARBAROS BULVARI MORBASAN SOKAK [PERSON_NAME] IS MERKEZI B BLOK GIRIS KAT BALMU…"
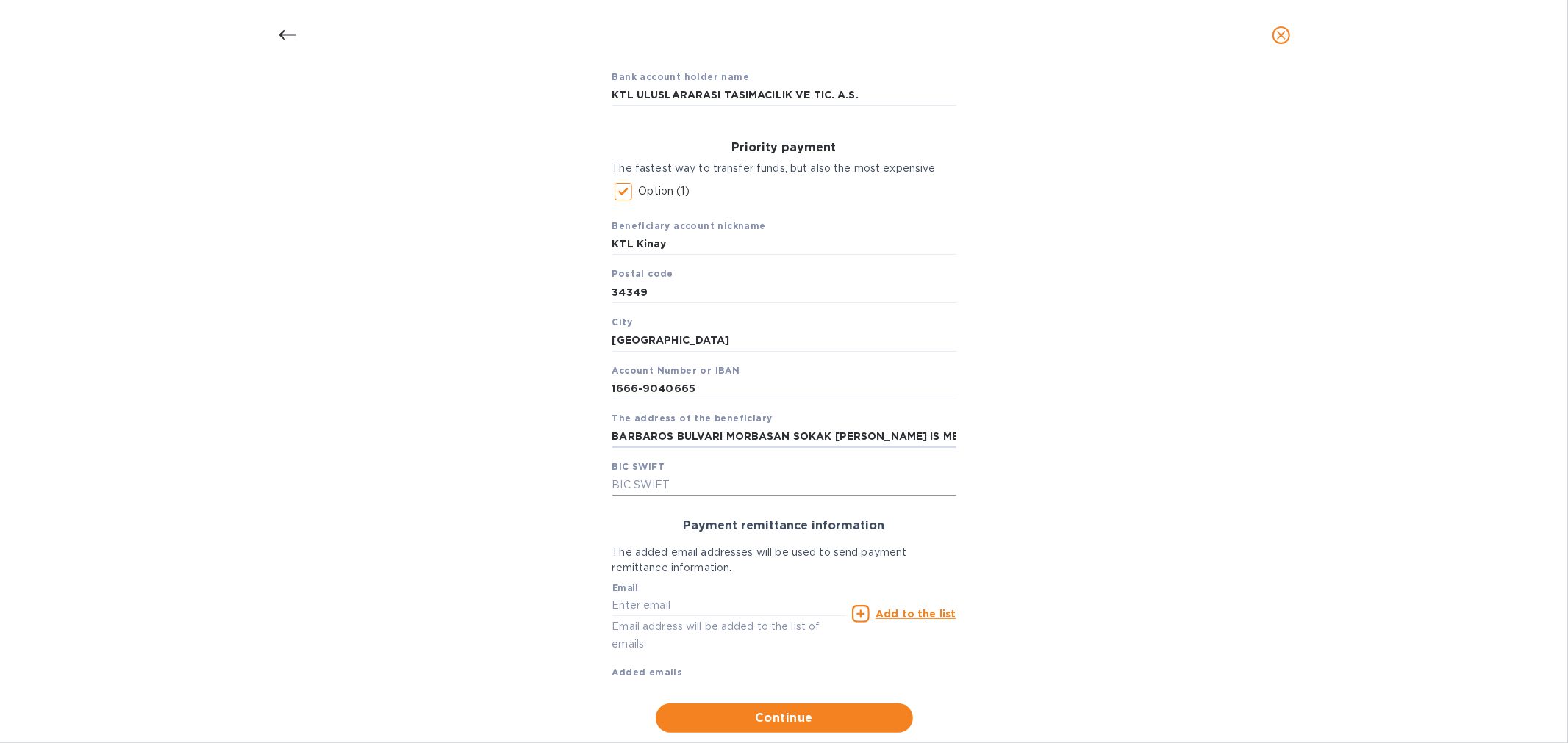
click at [755, 477] on input "text" at bounding box center [784, 485] width 344 height 22
click at [672, 486] on input "text" at bounding box center [784, 485] width 344 height 22
paste input "[SWIFT_CODE]"
type input "[SWIFT_CODE]"
click at [755, 606] on input "text" at bounding box center [730, 606] width 235 height 22
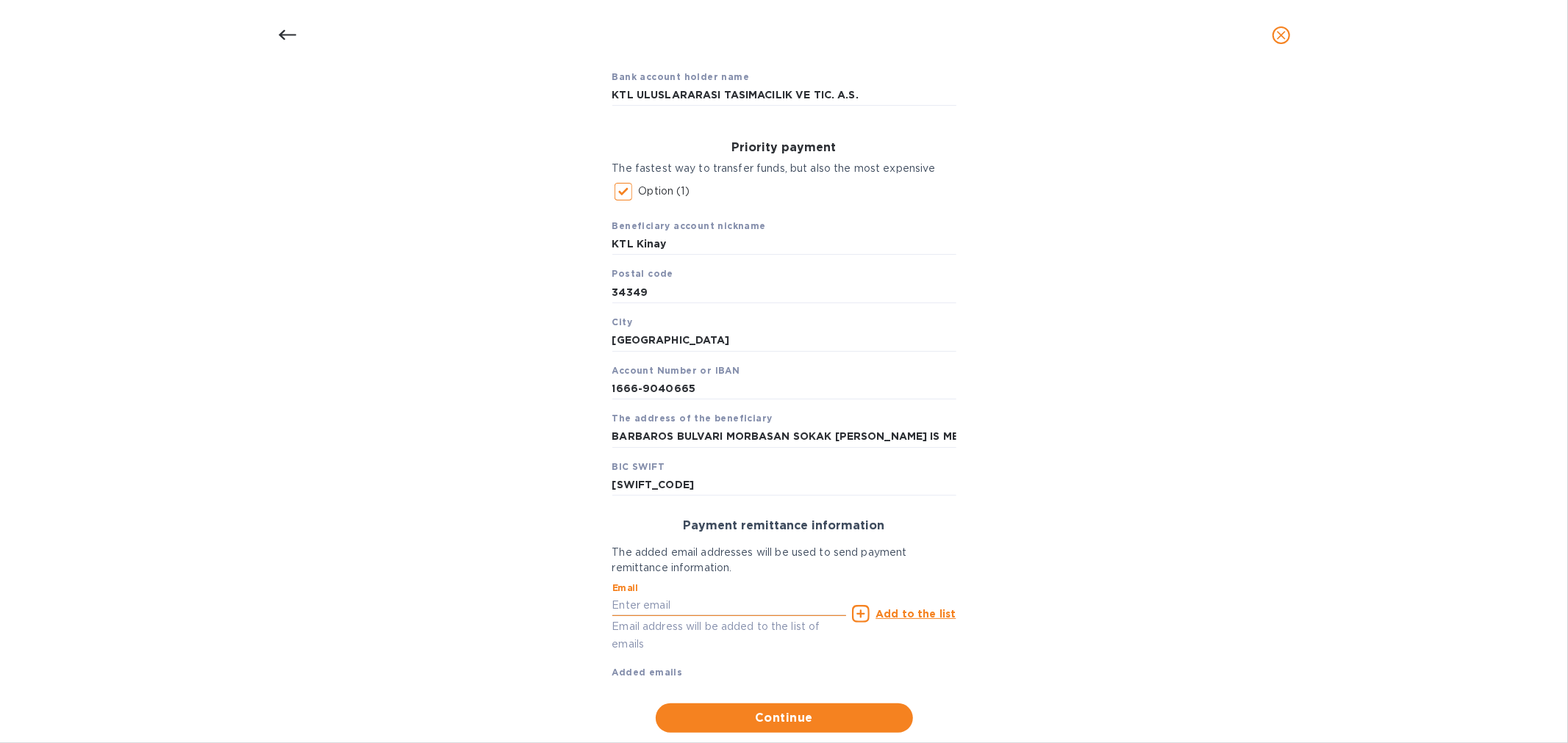
paste input "[EMAIL_ADDRESS][DOMAIN_NAME]"
type input "[EMAIL_ADDRESS][DOMAIN_NAME]"
click at [909, 611] on u "Add to the list" at bounding box center [916, 614] width 80 height 12
click at [726, 604] on input "text" at bounding box center [730, 606] width 235 height 22
paste input "[EMAIL_ADDRESS][DOMAIN_NAME]"
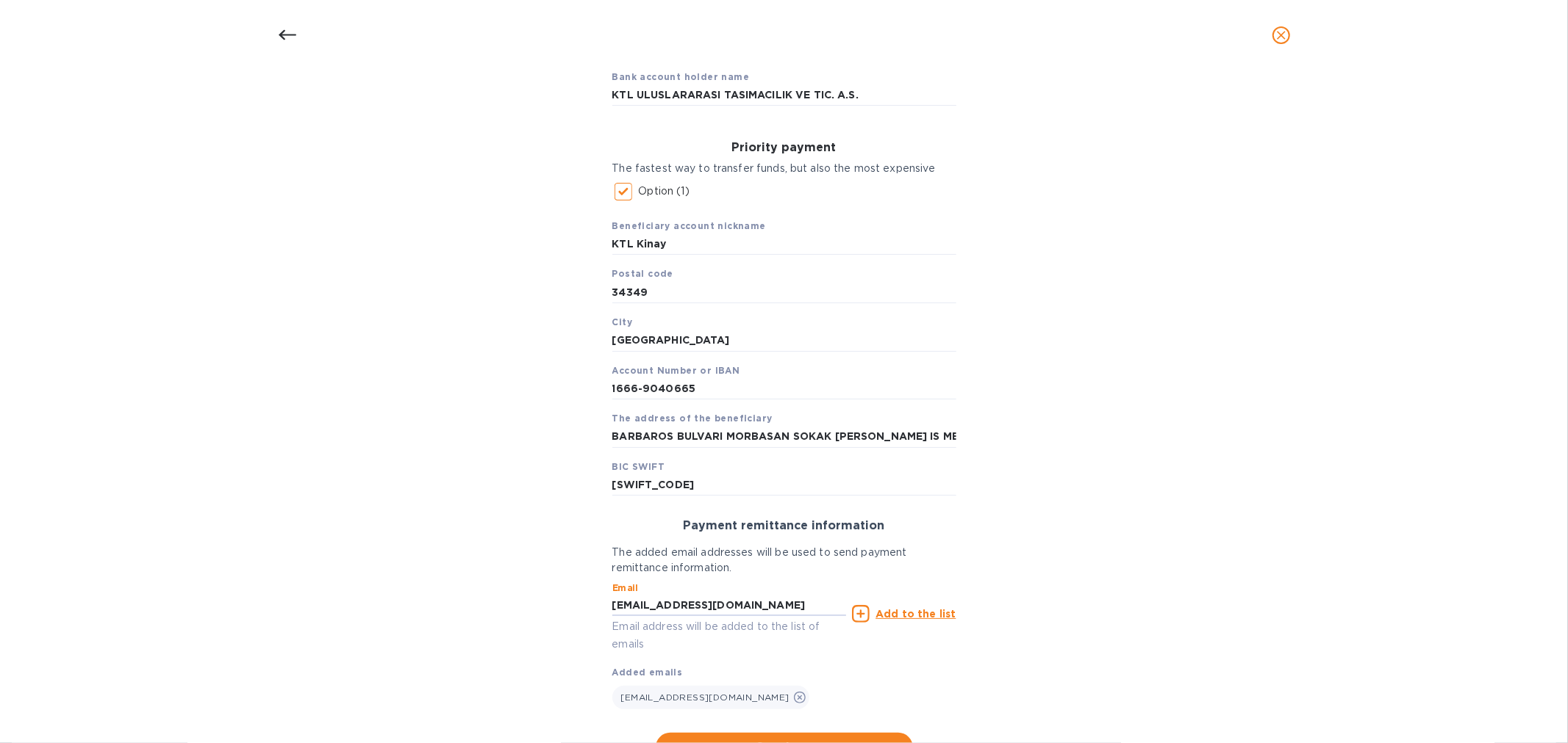
type input "[EMAIL_ADDRESS][DOMAIN_NAME]"
click at [895, 608] on u "Add to the list" at bounding box center [916, 614] width 80 height 12
click at [667, 600] on input "text" at bounding box center [730, 606] width 235 height 22
paste input "[EMAIL_ADDRESS][DOMAIN_NAME]"
type input "[EMAIL_ADDRESS][DOMAIN_NAME]"
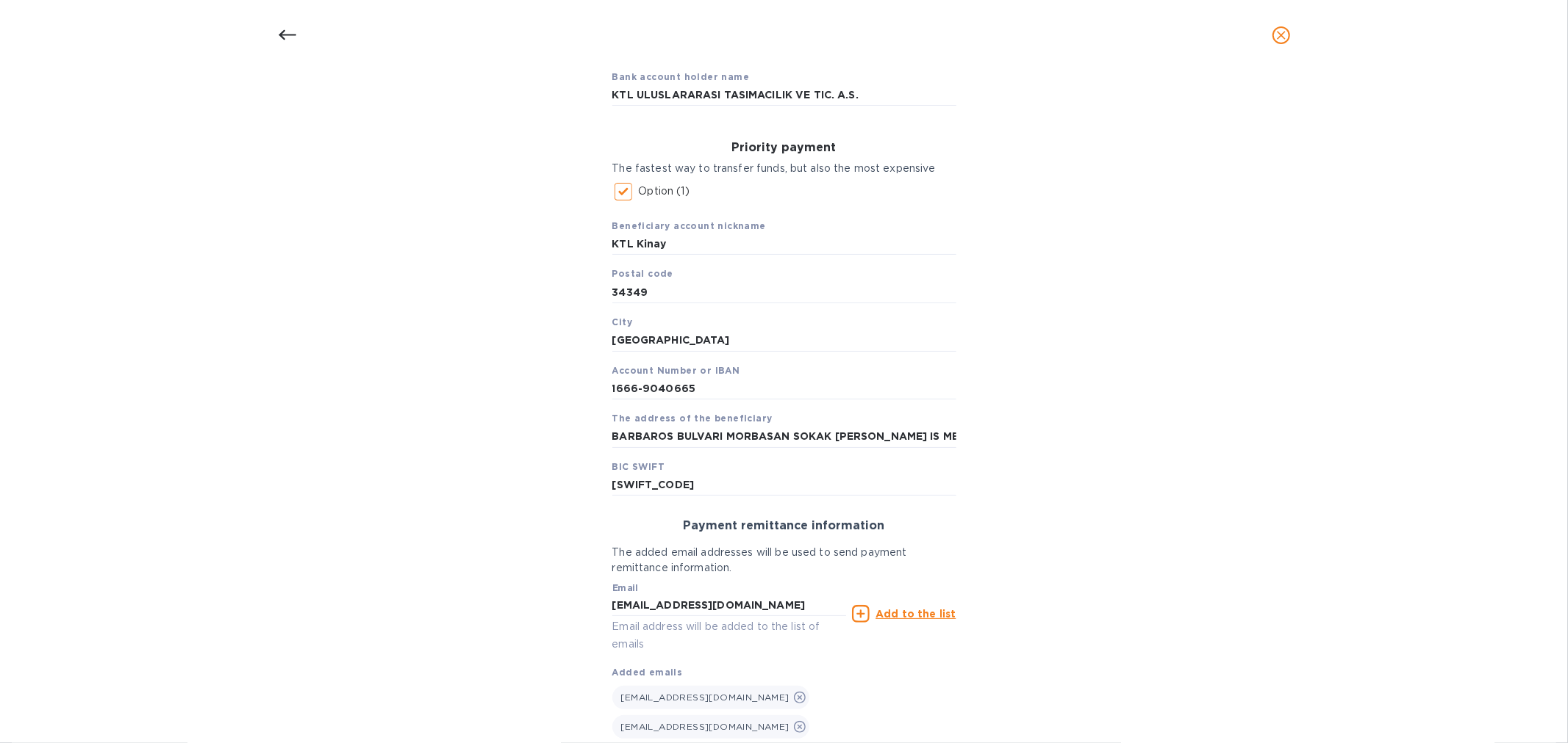
click at [912, 610] on u "Add to the list" at bounding box center [916, 614] width 80 height 12
click at [618, 613] on input "text" at bounding box center [730, 606] width 235 height 22
paste input "[EMAIL_ADDRESS][DOMAIN_NAME]"
type input "[EMAIL_ADDRESS][DOMAIN_NAME]"
click at [894, 607] on p "Add to the list" at bounding box center [916, 614] width 80 height 15
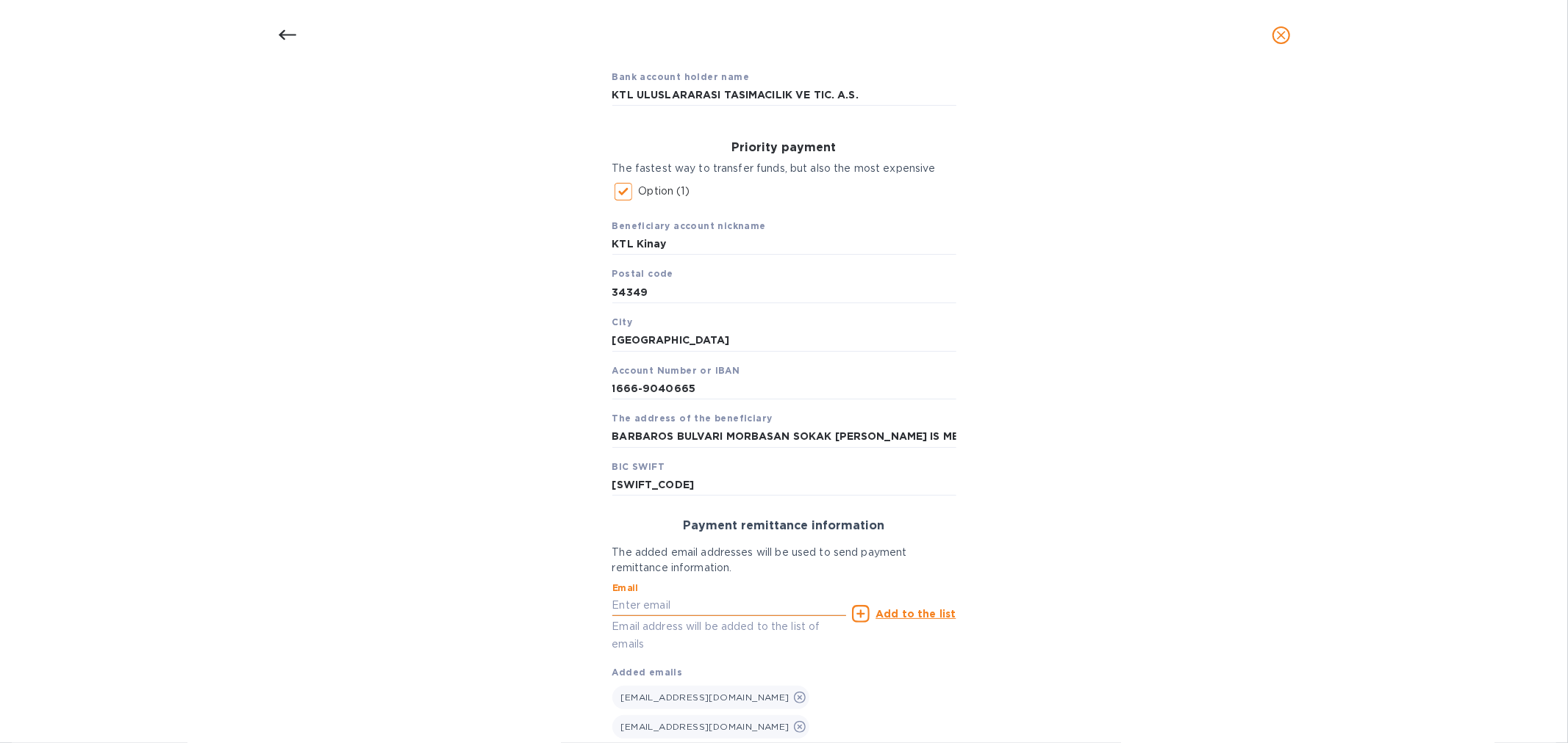
click at [679, 595] on input "text" at bounding box center [730, 606] width 235 height 22
paste input "[EMAIL_ADDRESS][DOMAIN_NAME]"
type input "[EMAIL_ADDRESS][DOMAIN_NAME]"
click at [909, 611] on u "Add to the list" at bounding box center [916, 614] width 80 height 12
click at [761, 590] on div "Email Email address will be added to the list of emails" at bounding box center [730, 618] width 235 height 69
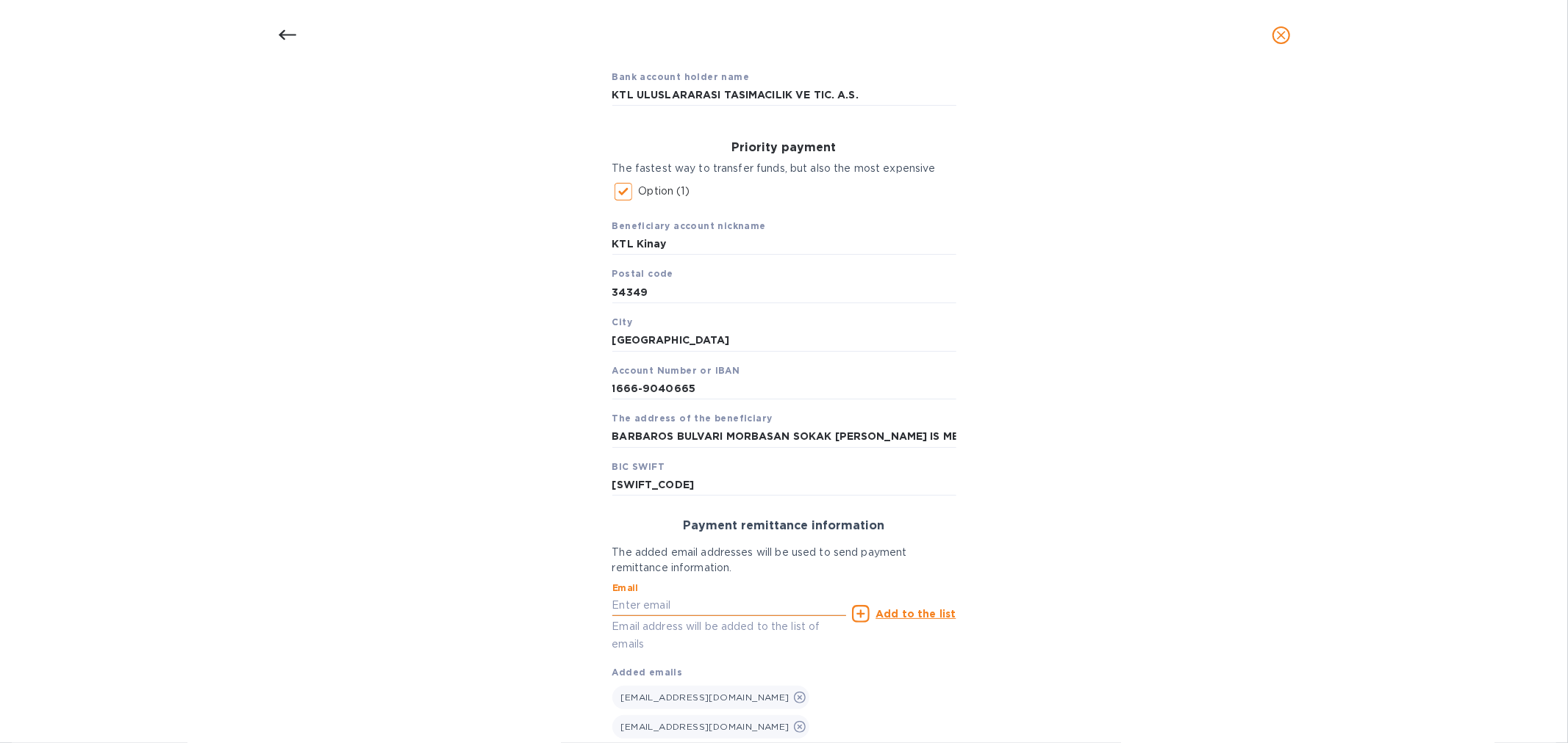
click at [749, 602] on input "text" at bounding box center [730, 606] width 235 height 22
paste input "[PERSON_NAME][EMAIL_ADDRESS][DOMAIN_NAME]"
type input "[PERSON_NAME][EMAIL_ADDRESS][DOMAIN_NAME]"
click at [899, 608] on u "Add to the list" at bounding box center [916, 614] width 80 height 12
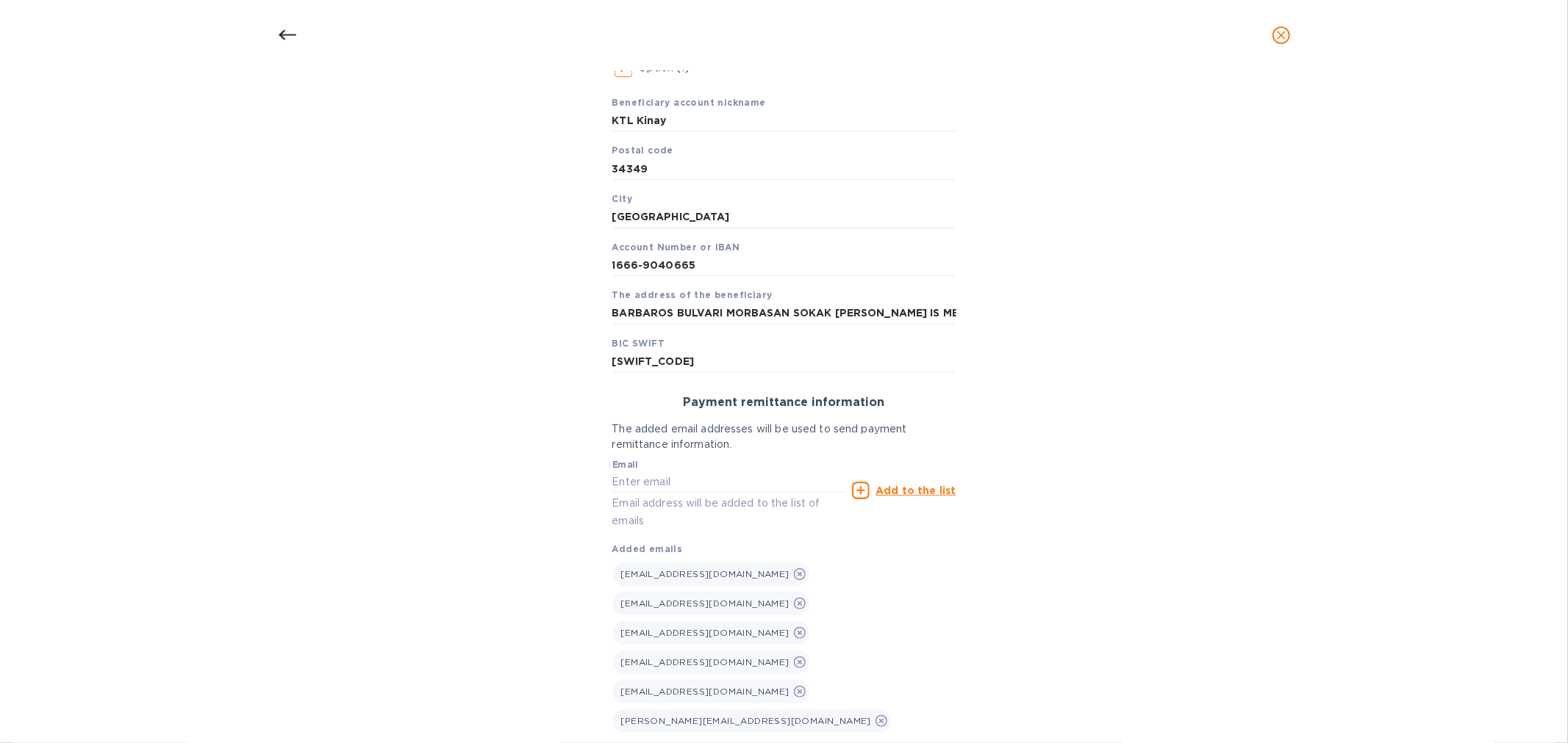
scroll to position [287, 0]
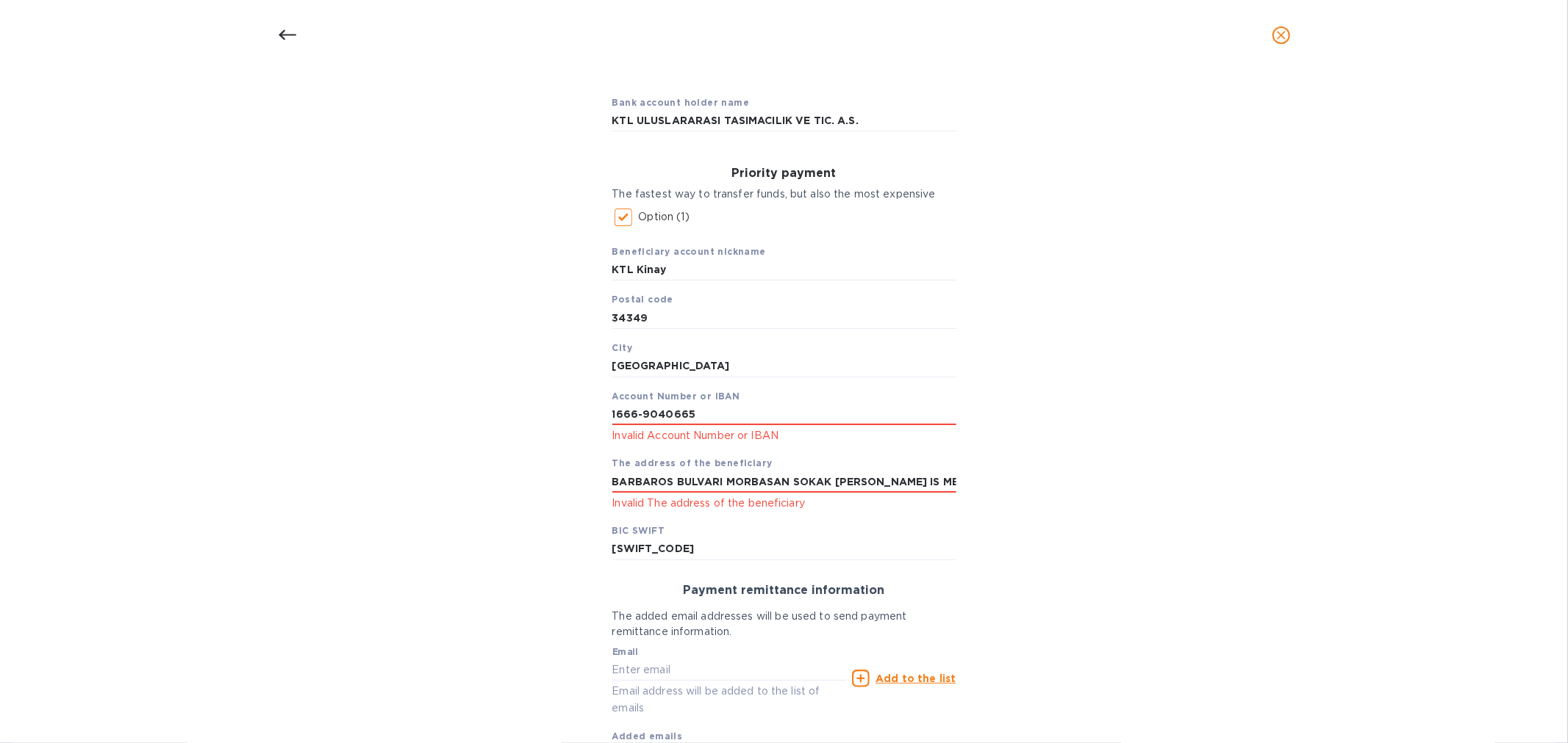
scroll to position [123, 0]
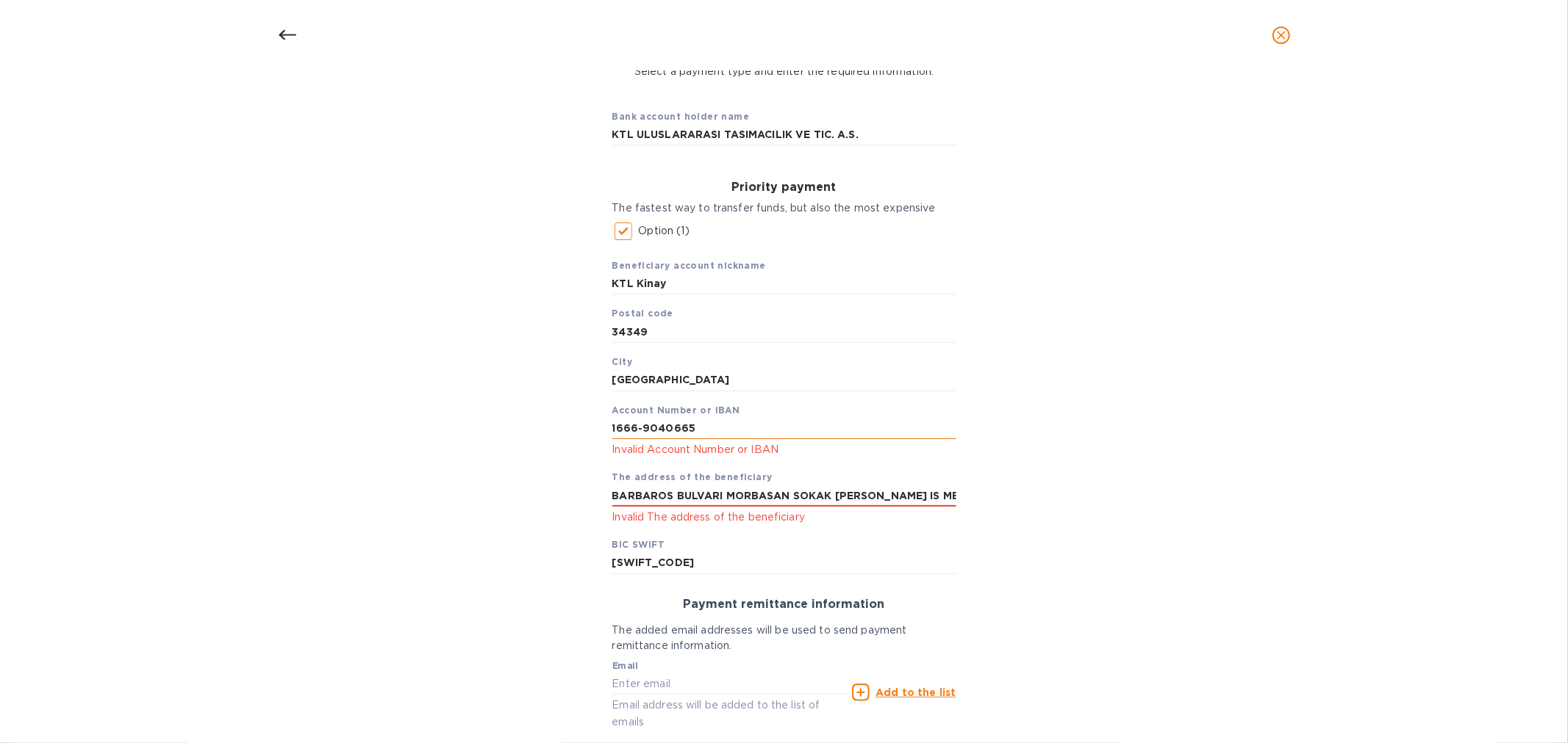
click at [640, 427] on input "1666-9040665" at bounding box center [784, 428] width 344 height 22
type input "16669040665"
drag, startPoint x: 1157, startPoint y: 515, endPoint x: 1137, endPoint y: 518, distance: 20.2
click at [1151, 515] on div "Bank account holder name KTL ULUSLARARASI TASIMACILIK VE TIC. A.S. Priority pay…" at bounding box center [784, 542] width 1530 height 908
click at [745, 494] on input "BARBAROS BULVARI MORBASAN SOKAK [PERSON_NAME] IS MERKEZI B BLOK GIRIS KAT BALMU…" at bounding box center [784, 496] width 344 height 22
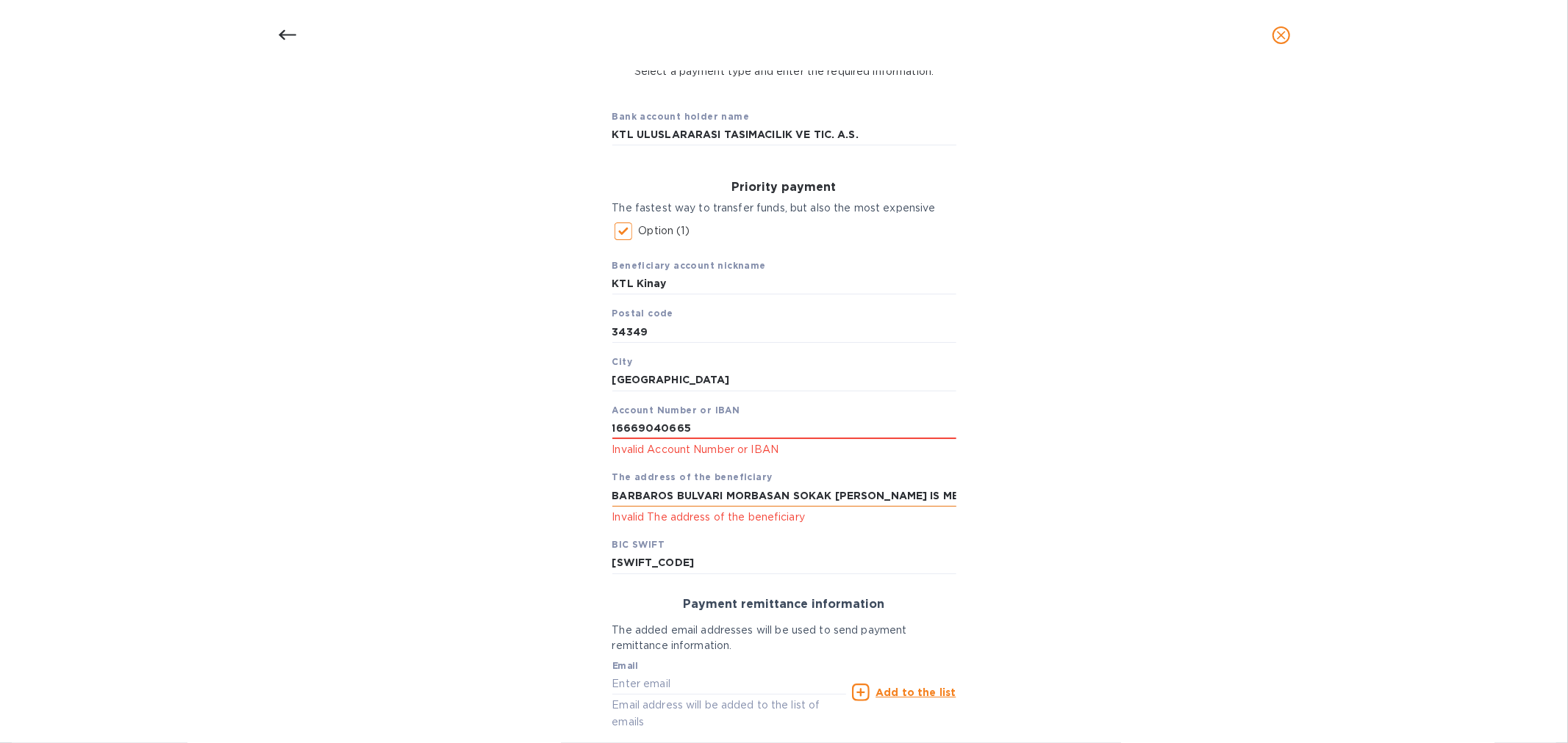
click at [943, 498] on input "BARBAROS BULVARI MORBASAN SOKAK [PERSON_NAME] IS MERKEZI B BLOK GIRIS KAT BALMU…" at bounding box center [784, 496] width 344 height 22
click at [850, 495] on input "BARBAROS BULVARI MORBASAN SOKAK [PERSON_NAME] IS MERKEZI B BLOK GIRIS KAT BALMU…" at bounding box center [784, 496] width 344 height 22
click at [847, 495] on input "BARBAROS BULVARI MORBASAN SOKAK [PERSON_NAME] IS MERKEZI B BLOK GIRIS KAT BALMU…" at bounding box center [784, 496] width 344 height 22
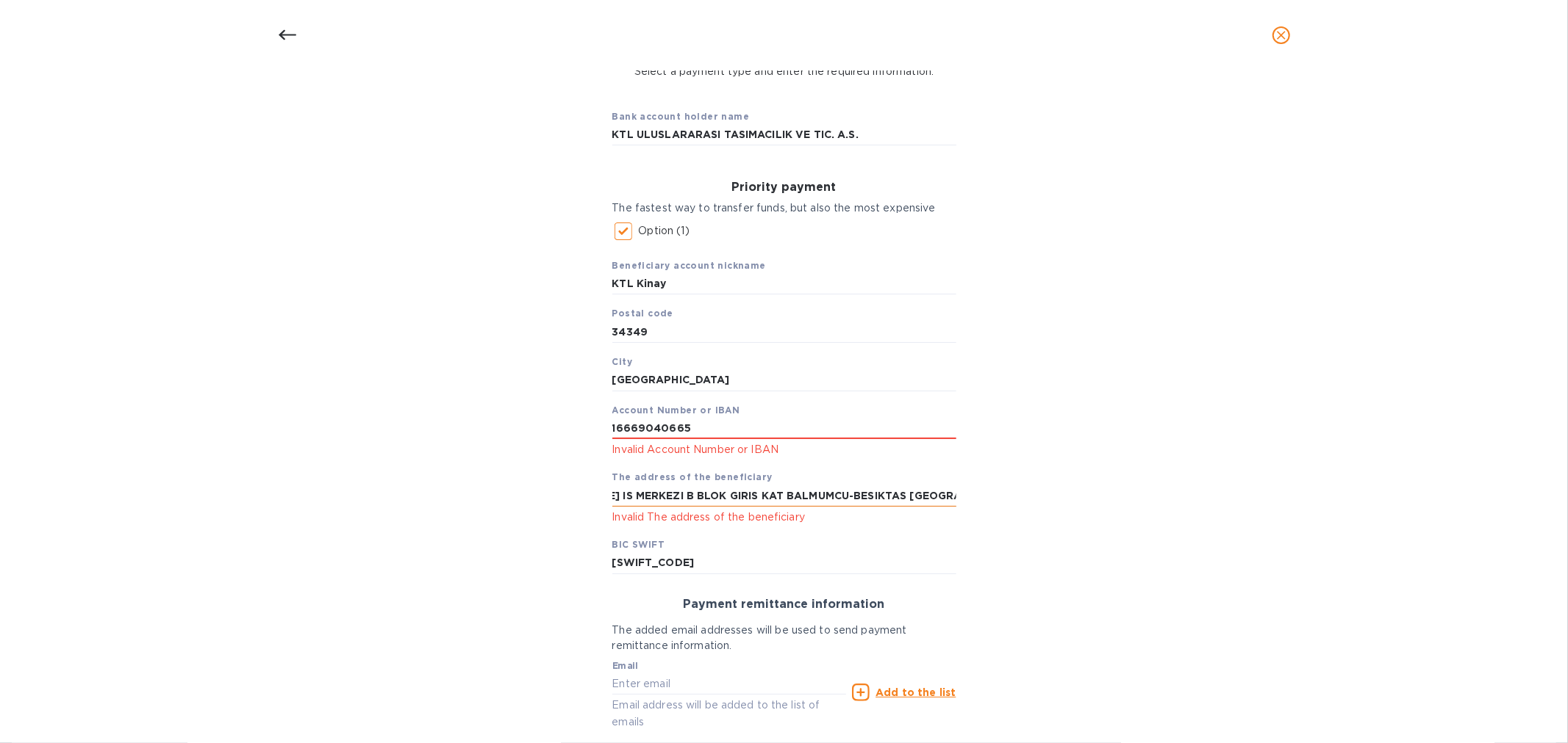
click at [909, 498] on input "BARBAROS BULVARI MORBASAN SOKAK [PERSON_NAME] IS MERKEZI B BLOK GIRIS KAT BALMU…" at bounding box center [784, 496] width 344 height 22
drag, startPoint x: 796, startPoint y: 497, endPoint x: 818, endPoint y: 498, distance: 22.0
click at [799, 496] on input "BARBAROS BULVARI MORBASAN SOKAK [PERSON_NAME] IS MERKEZI B BLOK GIRIS KAT BALMU…" at bounding box center [784, 496] width 344 height 22
click at [804, 495] on input "BARBAROS BULVARI MORBASAN SOKAK [PERSON_NAME] IS MERKEZI B BLOK GIRIS KAT BALMU…" at bounding box center [784, 496] width 344 height 22
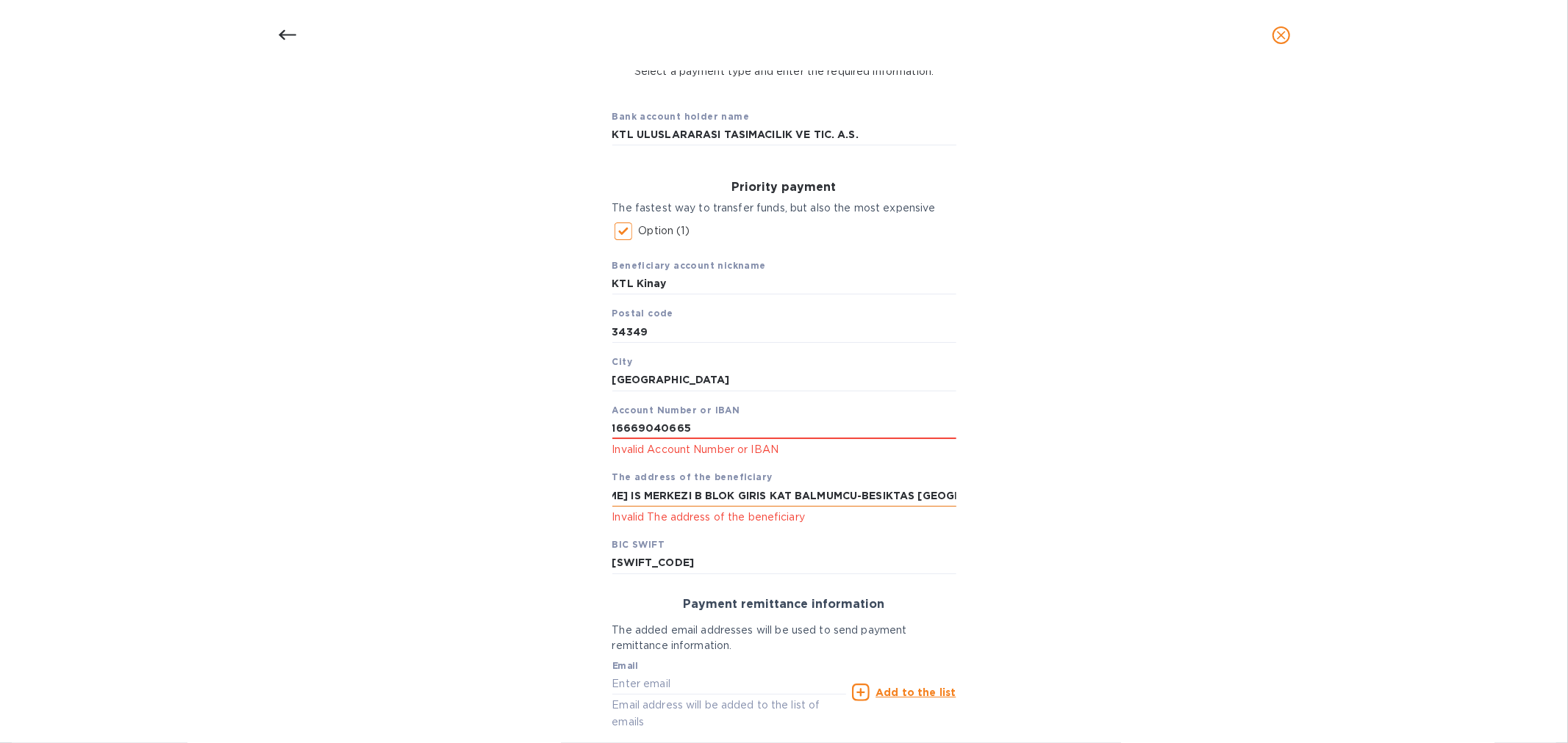
click at [802, 501] on input "BARBAROS BULVARI MORBASAN SOKAK [PERSON_NAME] IS MERKEZI B BLOK GIRIS KAT BALMU…" at bounding box center [784, 496] width 344 height 22
type input "BARBAROS BULVARI MORBASAN SOKAK [PERSON_NAME] IS MERKEZI B BLOK GIRIS KAT BALMU…"
drag, startPoint x: 1195, startPoint y: 603, endPoint x: 935, endPoint y: 564, distance: 262.9
click at [1195, 604] on div "Bank account holder name KTL ULUSLARARASI TASIMACILIK VE TIC. A.S. Priority pay…" at bounding box center [784, 542] width 1530 height 908
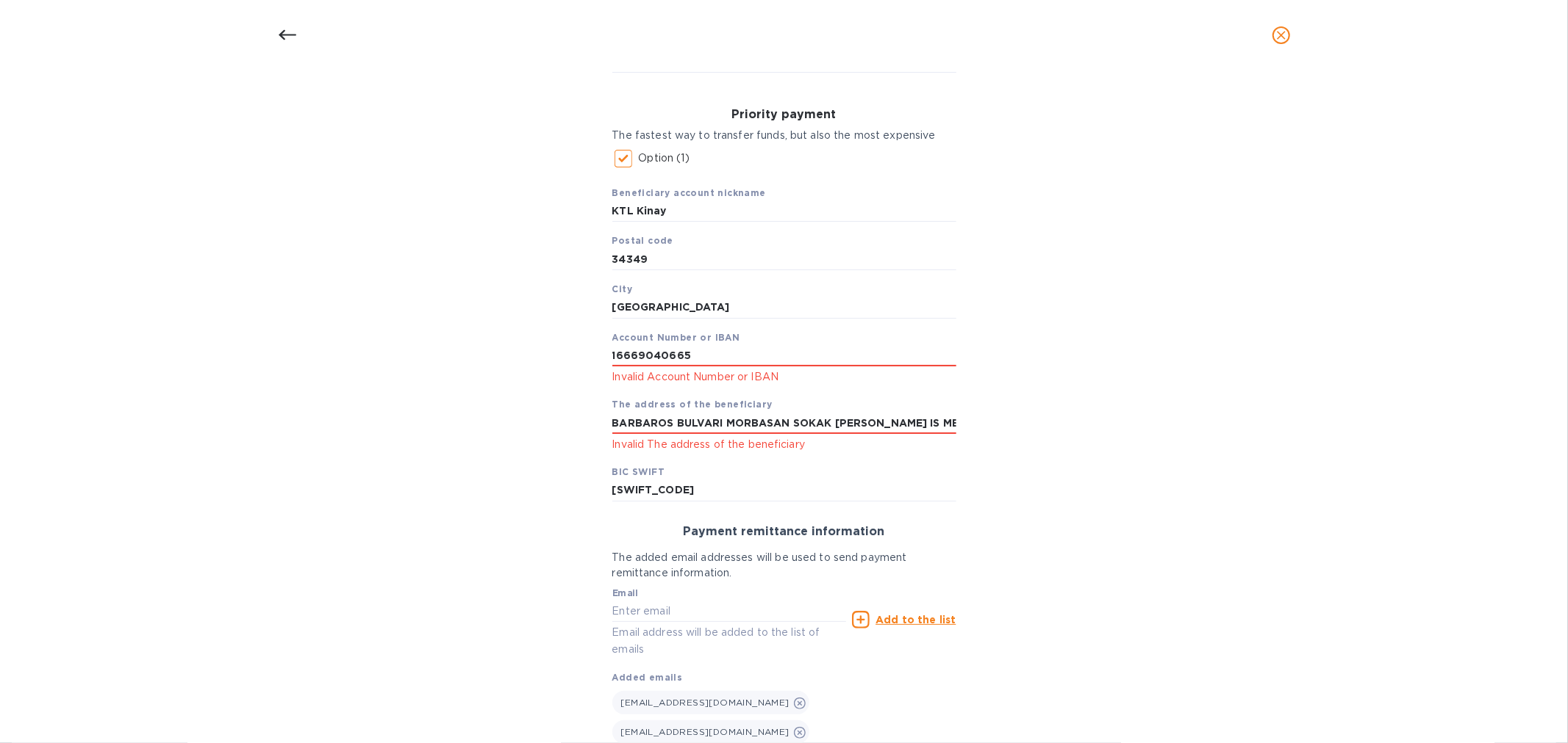
scroll to position [326, 0]
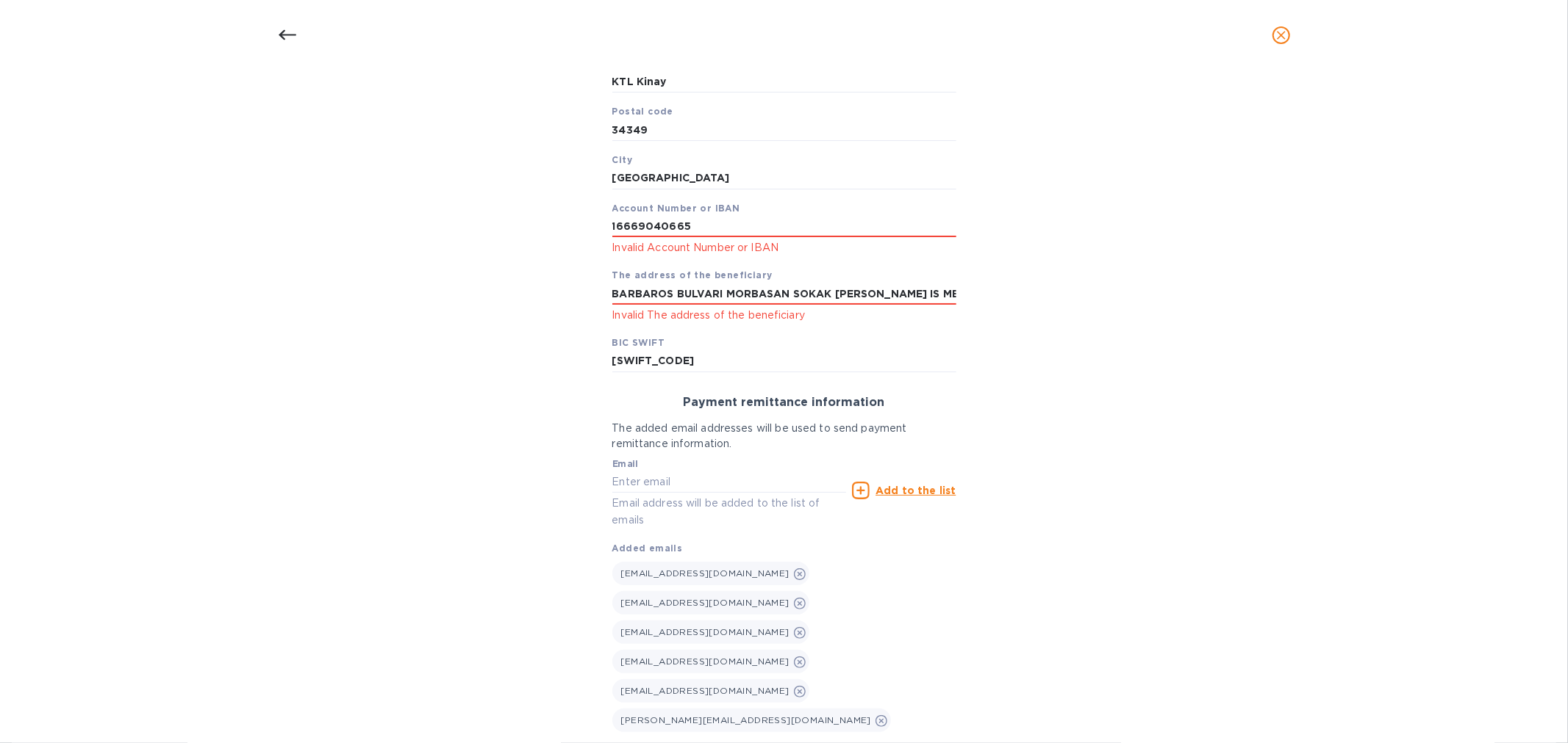
click at [706, 232] on input "16669040665" at bounding box center [784, 226] width 344 height 22
click at [784, 223] on input "16669040665" at bounding box center [784, 226] width 344 height 22
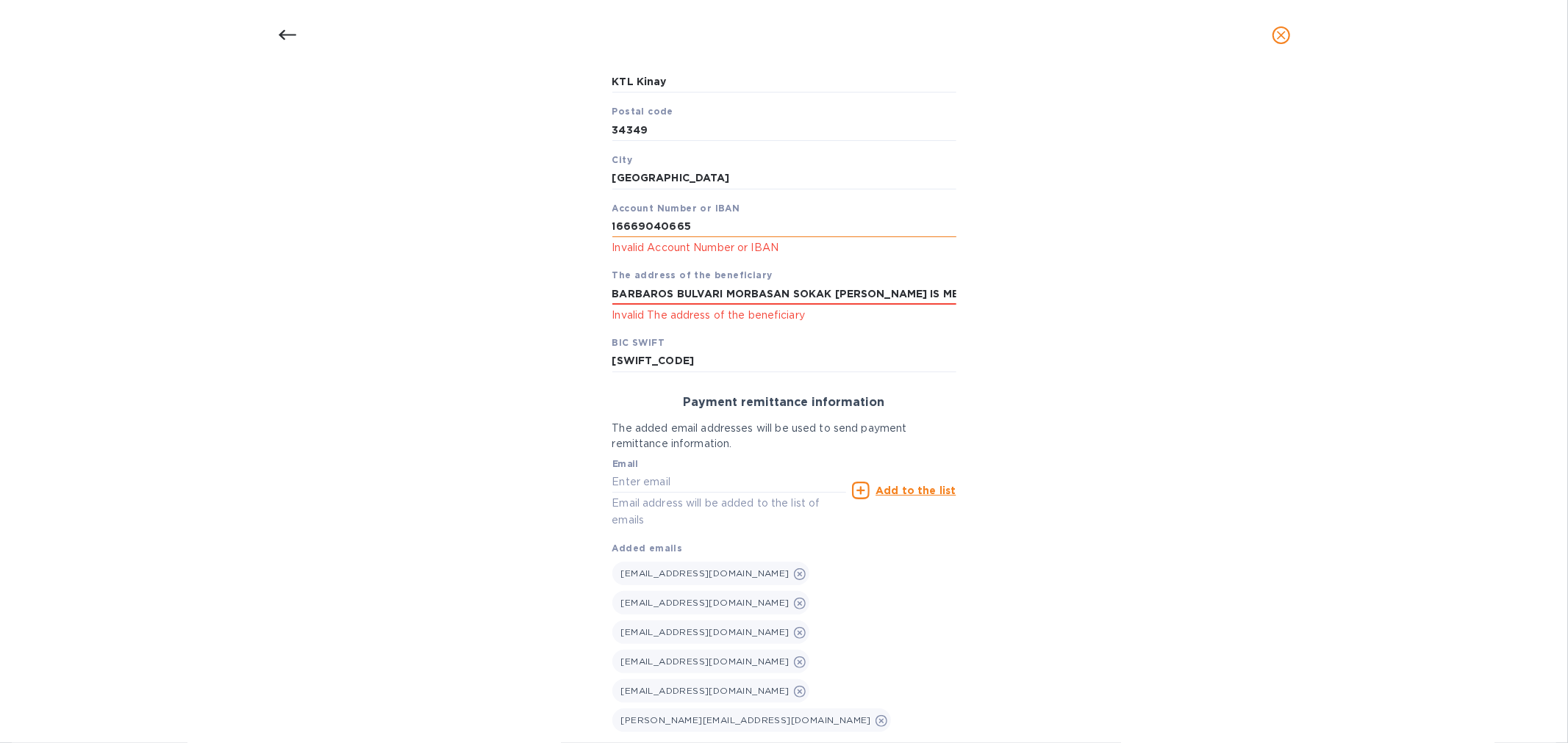
click at [717, 225] on input "16669040665" at bounding box center [784, 226] width 344 height 22
paste input "TR26 0006 2001 6660 0009 0406"
type input "[FINANCIAL_ID]"
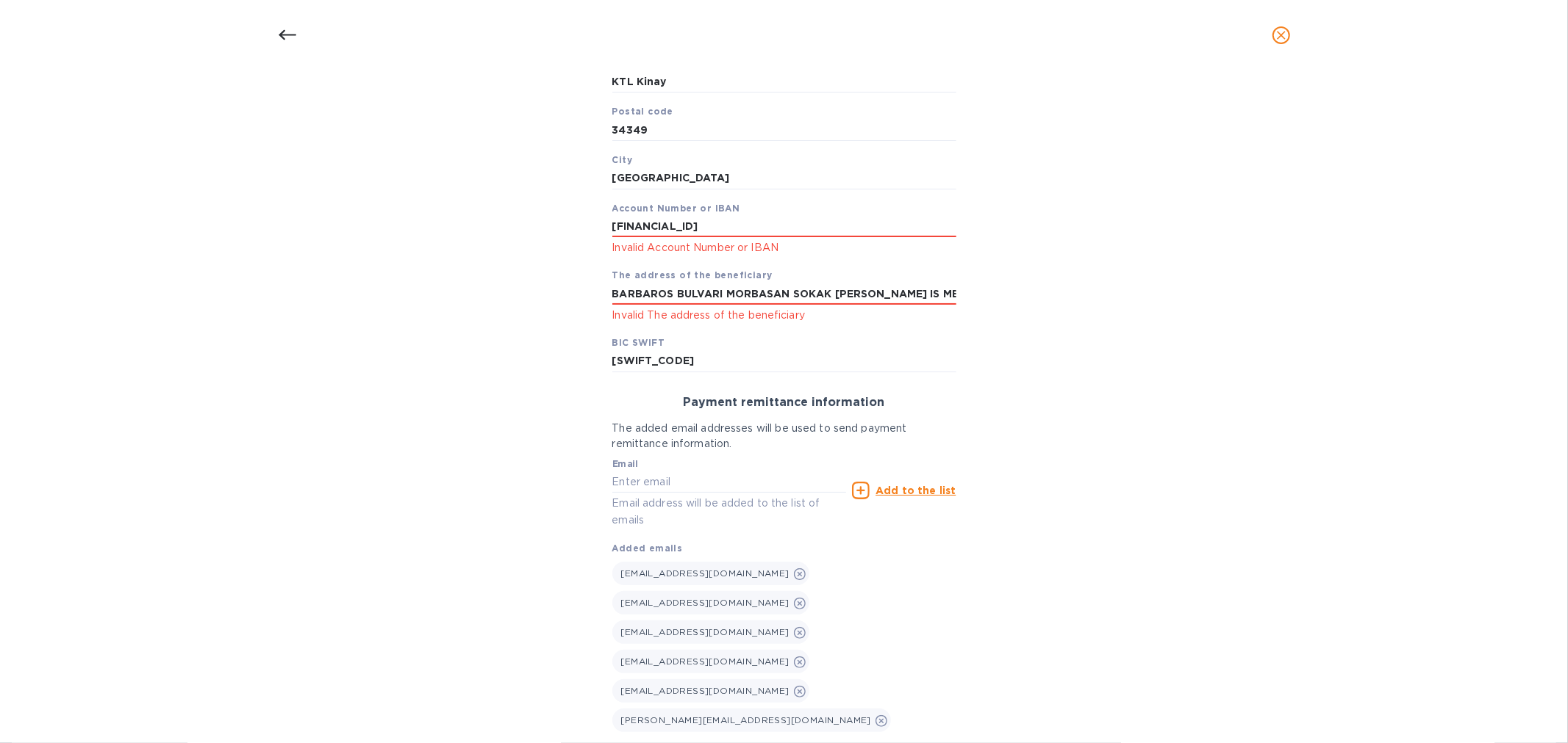
click at [1103, 248] on div "Bank account holder name KTL ULUSLARARASI TASIMACILIK VE TIC. A.S. Priority pay…" at bounding box center [784, 340] width 1530 height 908
click at [1099, 402] on div "Bank account holder name KTL ULUSLARARASI TASIMACILIK VE TIC. A.S. Priority pay…" at bounding box center [784, 340] width 1530 height 908
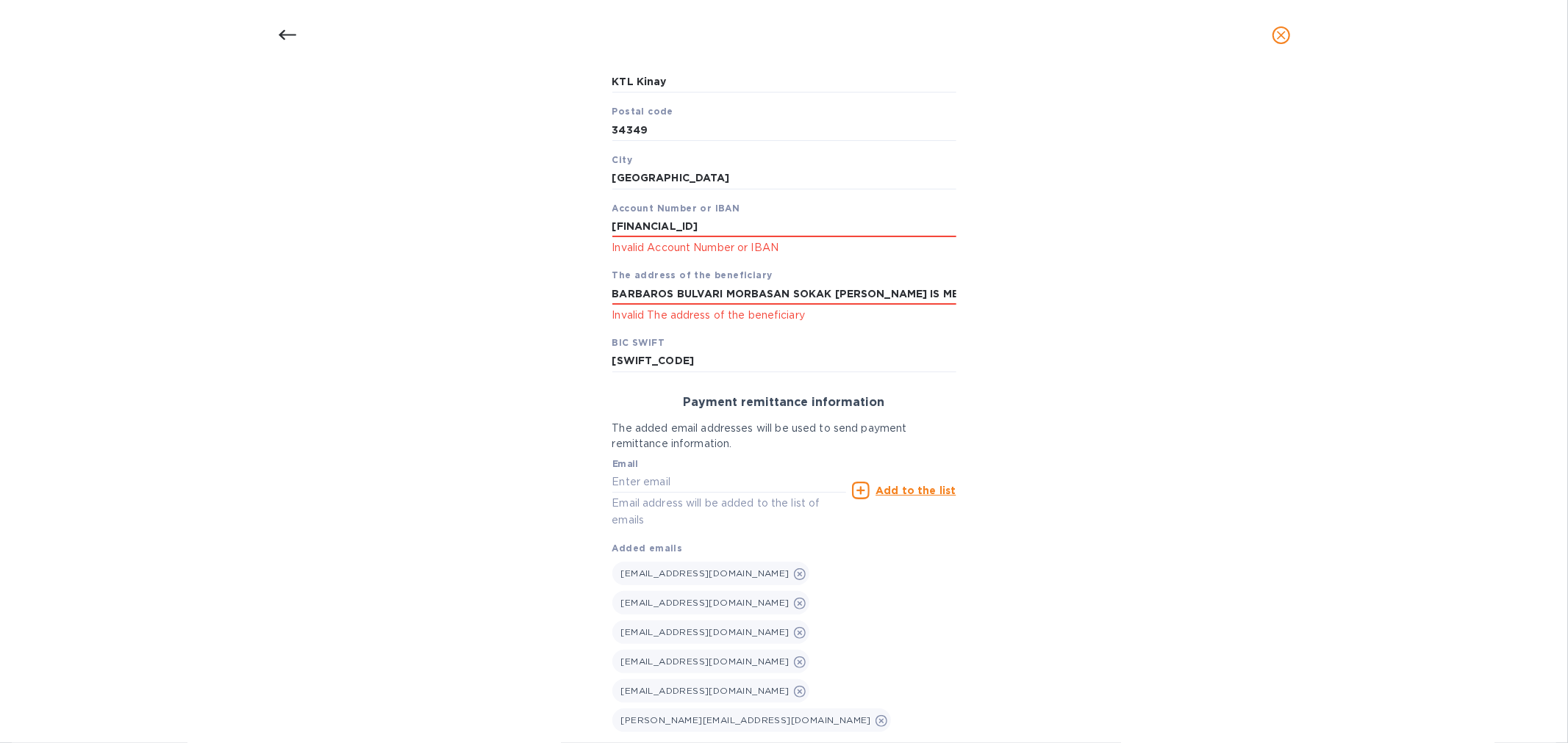
click at [737, 284] on input "BARBAROS BULVARI MORBASAN SOKAK [PERSON_NAME] IS MERKEZI B BLOK GIRIS KAT BALMU…" at bounding box center [784, 293] width 344 height 22
drag, startPoint x: 874, startPoint y: 296, endPoint x: 918, endPoint y: 290, distance: 44.4
click at [877, 294] on input "BARBAROS BULVARI MORBASAN SOKAK [PERSON_NAME] IS MERKEZI B BLOK GIRIS KAT BALMU…" at bounding box center [784, 293] width 344 height 22
click at [943, 292] on input "BARBAROS BULVARI MORBASAN SOKAK [PERSON_NAME] IS MERKEZI B BLOK GIRIS KAT BALMU…" at bounding box center [784, 293] width 344 height 22
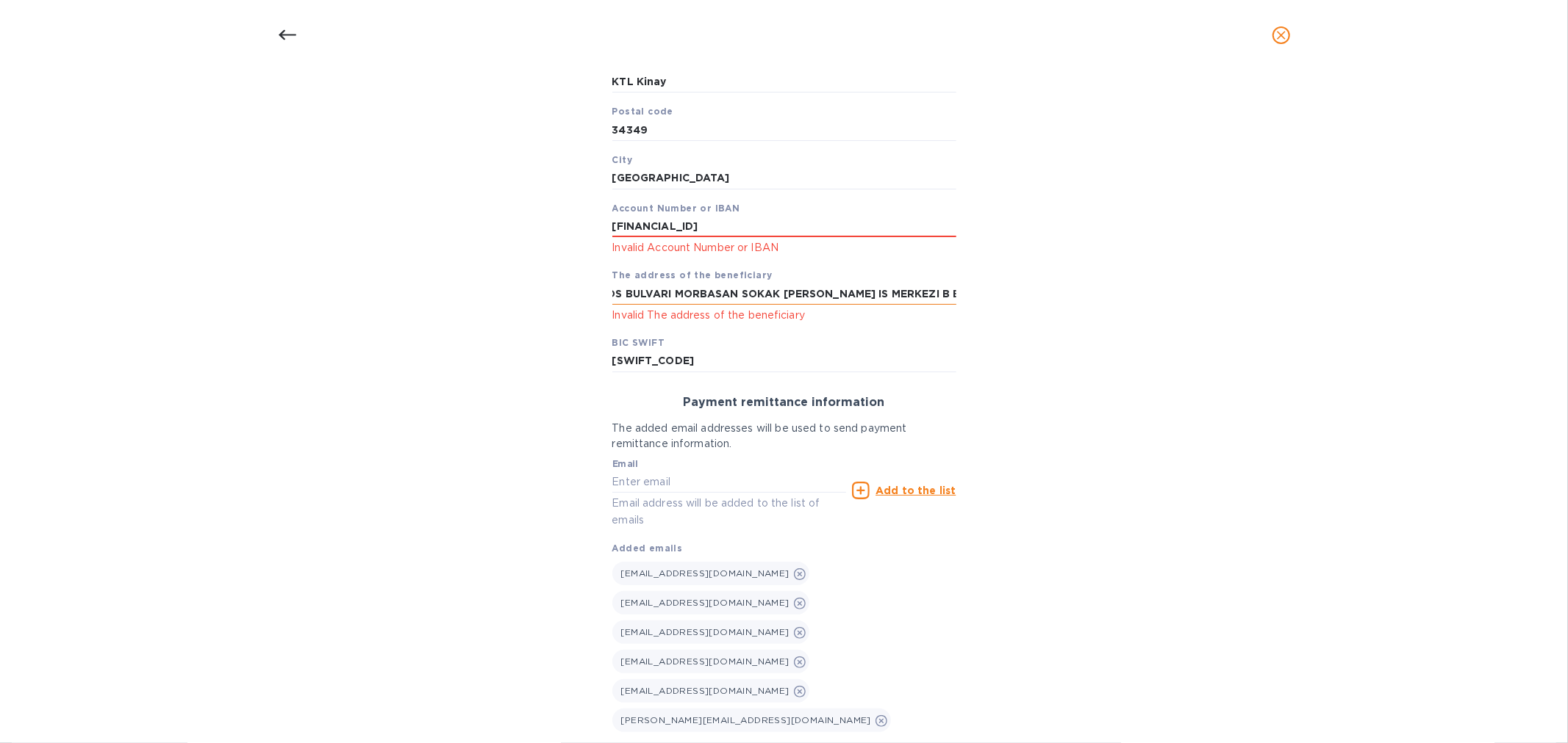
scroll to position [0, 59]
click at [951, 294] on input "BARBAROS BULVARI MORBASAN SOKAK [PERSON_NAME] IS MERKEZI B BLOK GIRIS KAT BALMU…" at bounding box center [784, 293] width 344 height 22
type input "BARBAROS BULVARI MORBASAN SOKAK [PERSON_NAME] IS MERKEZI B BLOK GIRIS KAT BALMU…"
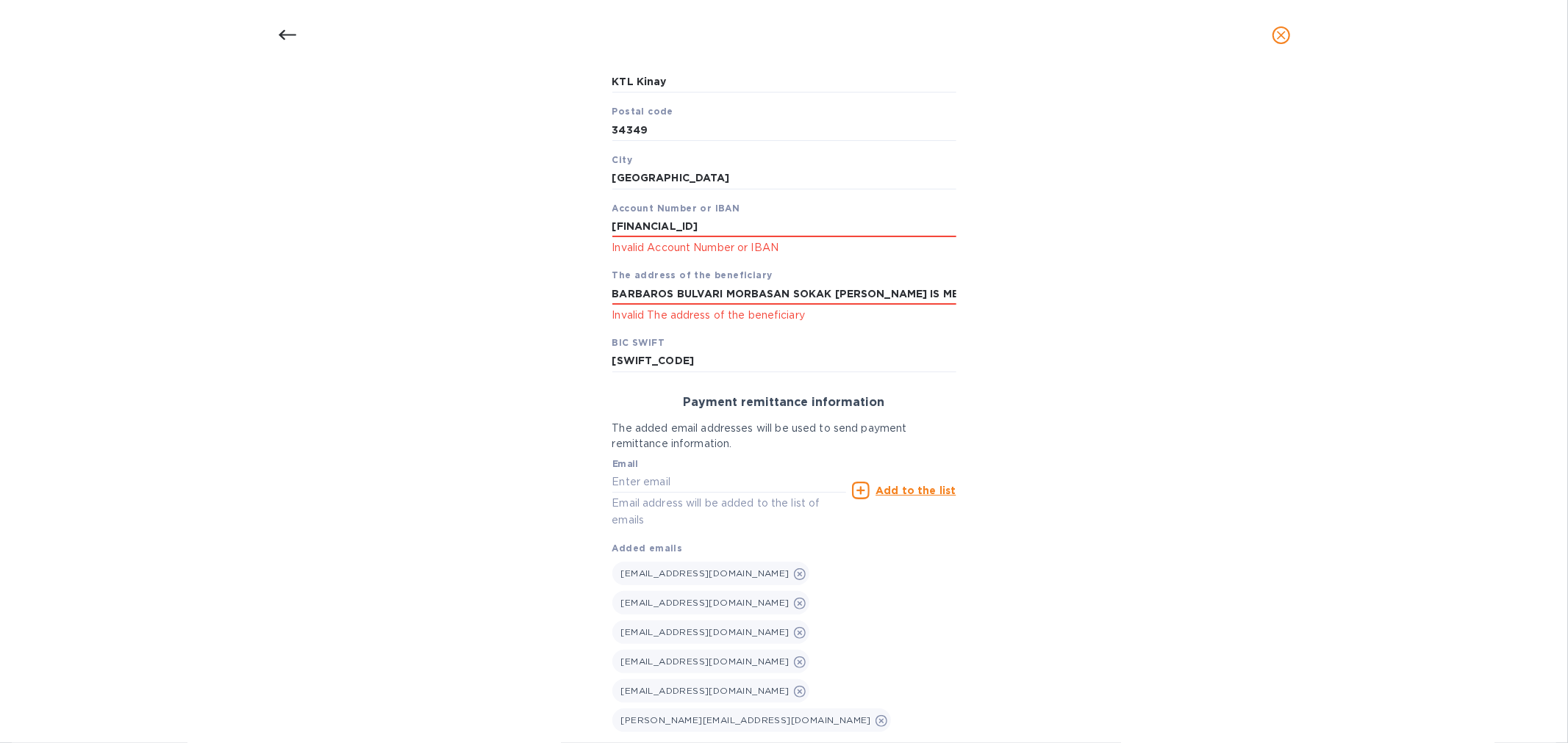
drag, startPoint x: 990, startPoint y: 338, endPoint x: 985, endPoint y: 347, distance: 10.3
click at [991, 338] on div "Bank account holder name KTL ULUSLARARASI TASIMACILIK VE TIC. A.S. Priority pay…" at bounding box center [784, 340] width 1530 height 908
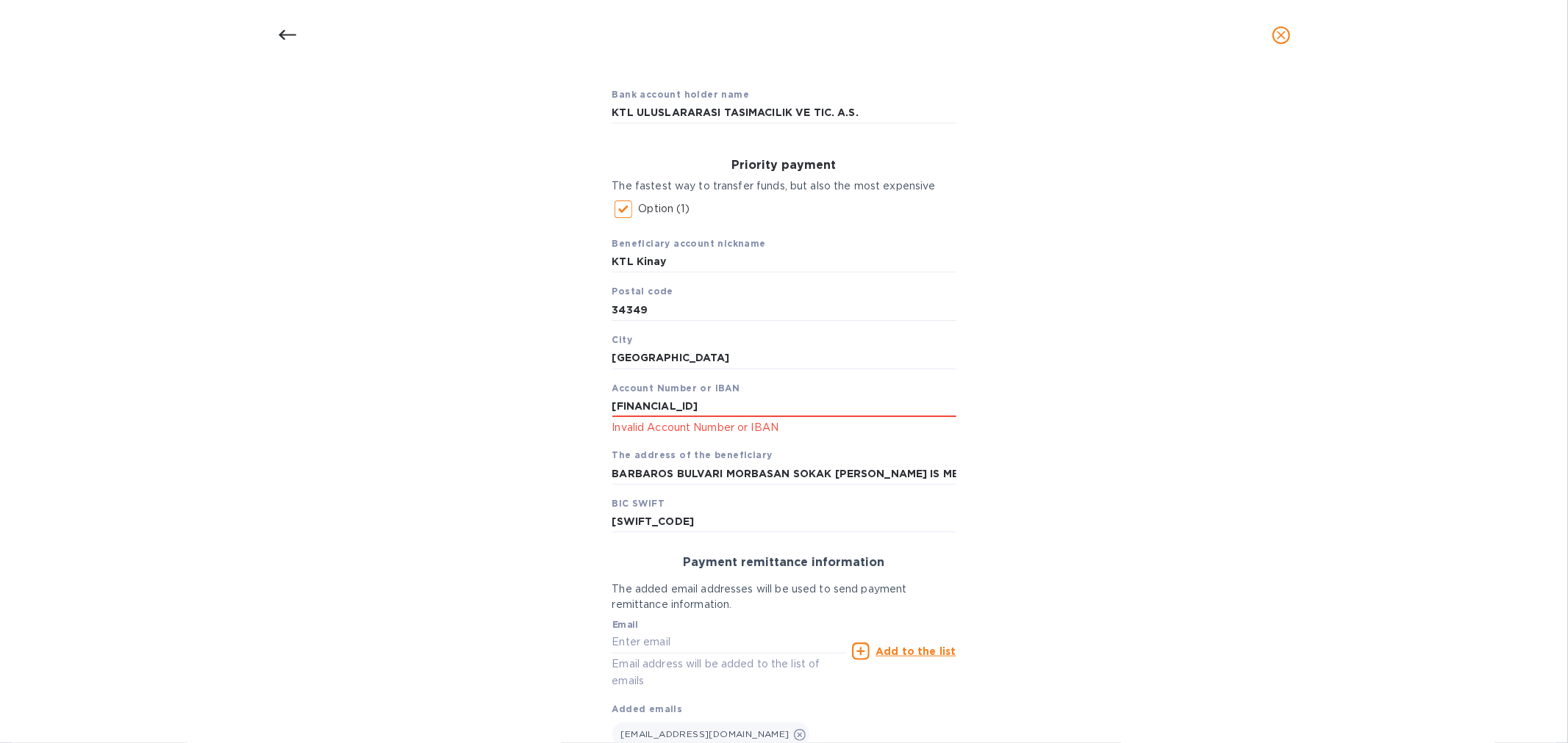
scroll to position [0, 0]
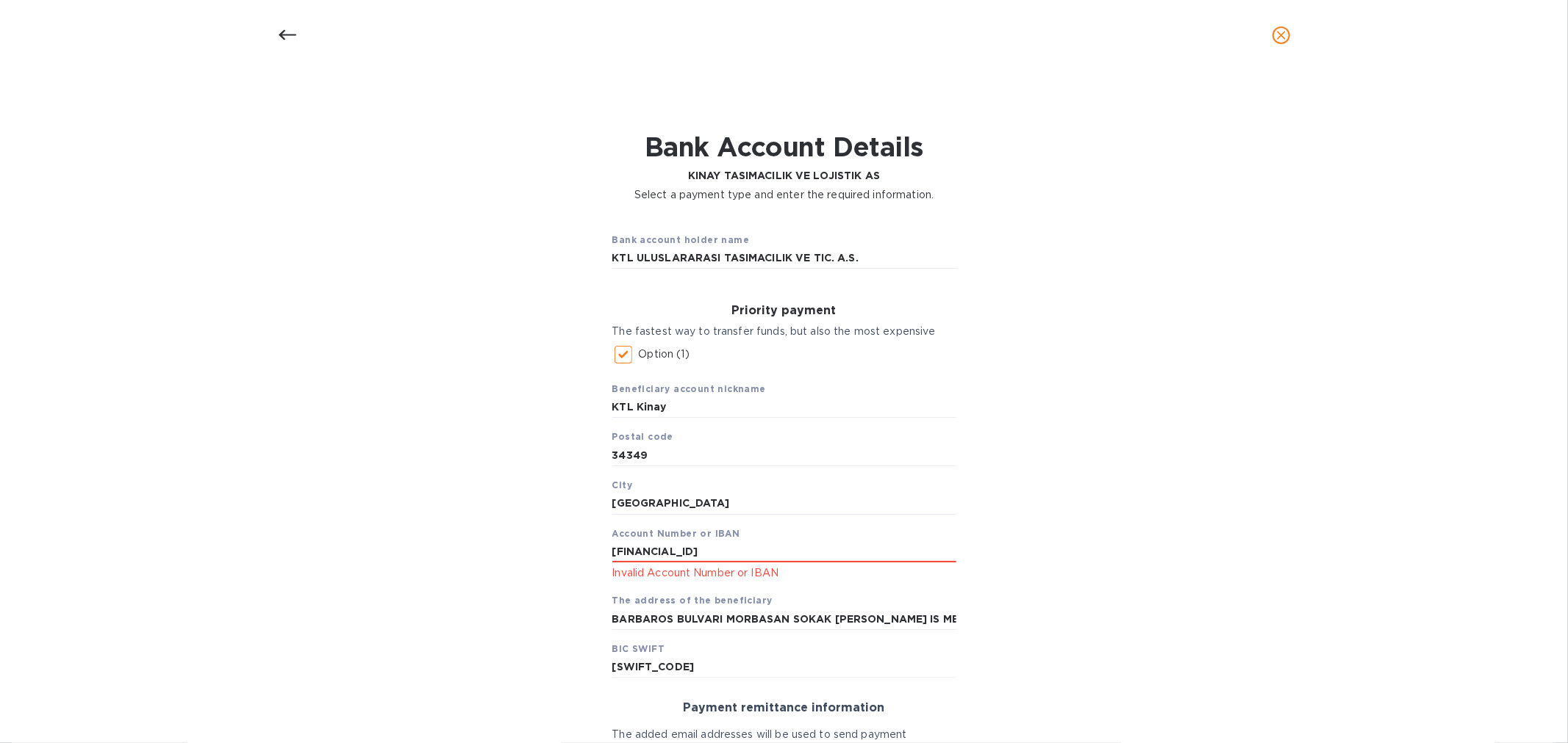
click at [1142, 332] on div "Bank account holder name KTL ULUSLARARASI TASIMACILIK VE TIC. A.S. Priority pay…" at bounding box center [784, 655] width 1530 height 889
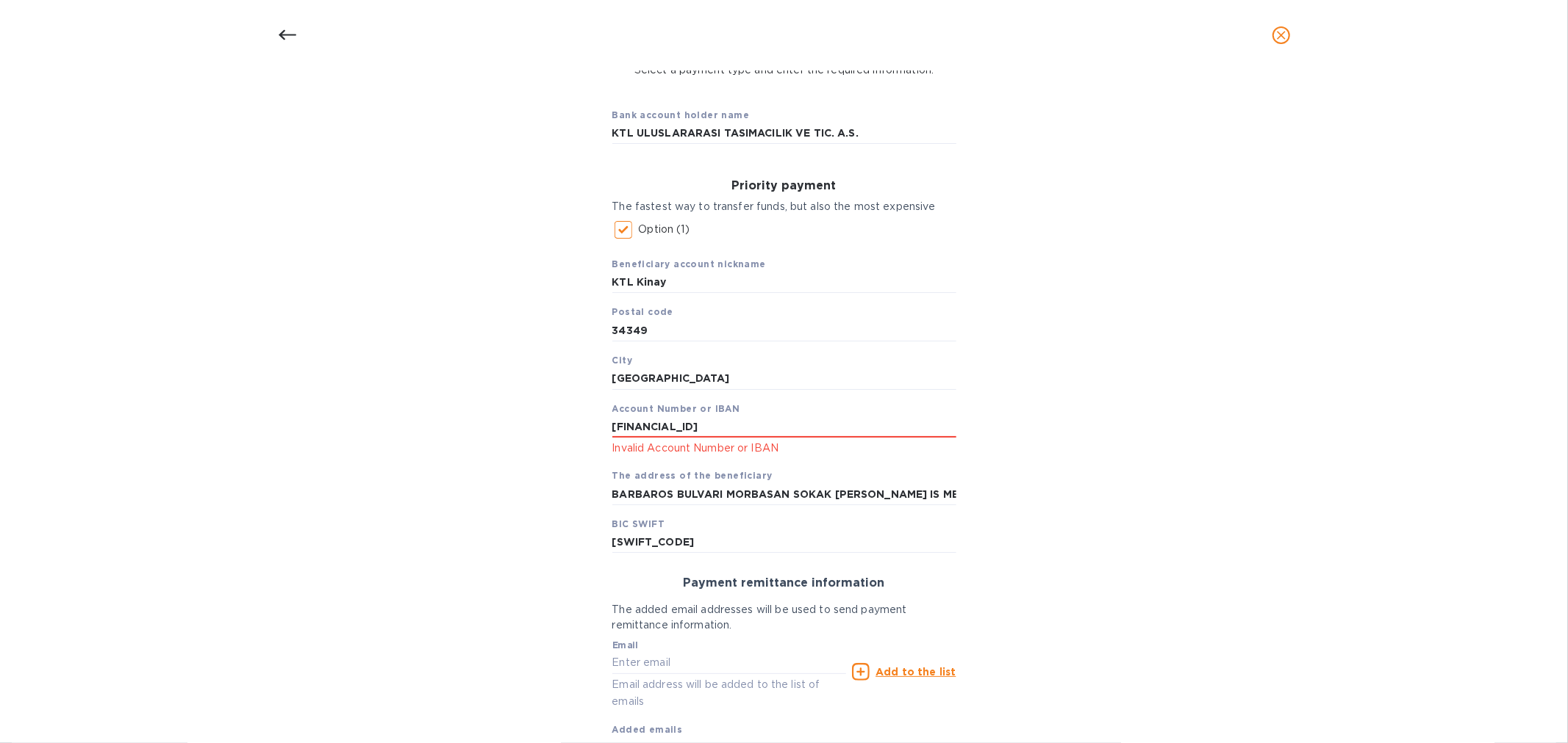
scroll to position [163, 0]
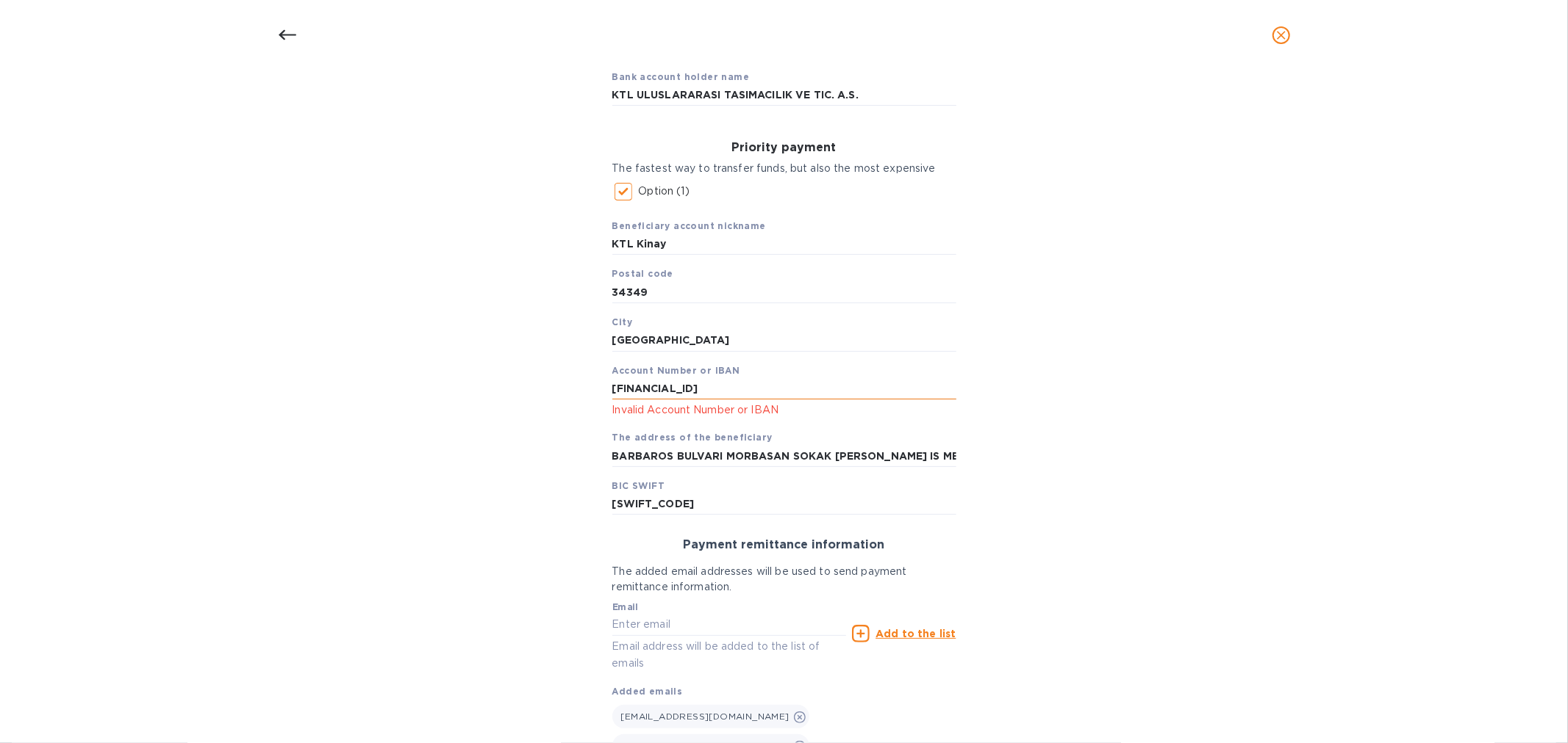
click at [641, 392] on input "[FINANCIAL_ID]" at bounding box center [784, 388] width 344 height 22
drag, startPoint x: 672, startPoint y: 384, endPoint x: 729, endPoint y: 400, distance: 59.2
click at [674, 384] on input "[FINANCIAL_ID]" at bounding box center [784, 388] width 344 height 22
click at [667, 394] on input "[FINANCIAL_ID]" at bounding box center [784, 388] width 344 height 22
drag, startPoint x: 693, startPoint y: 387, endPoint x: 737, endPoint y: 399, distance: 45.6
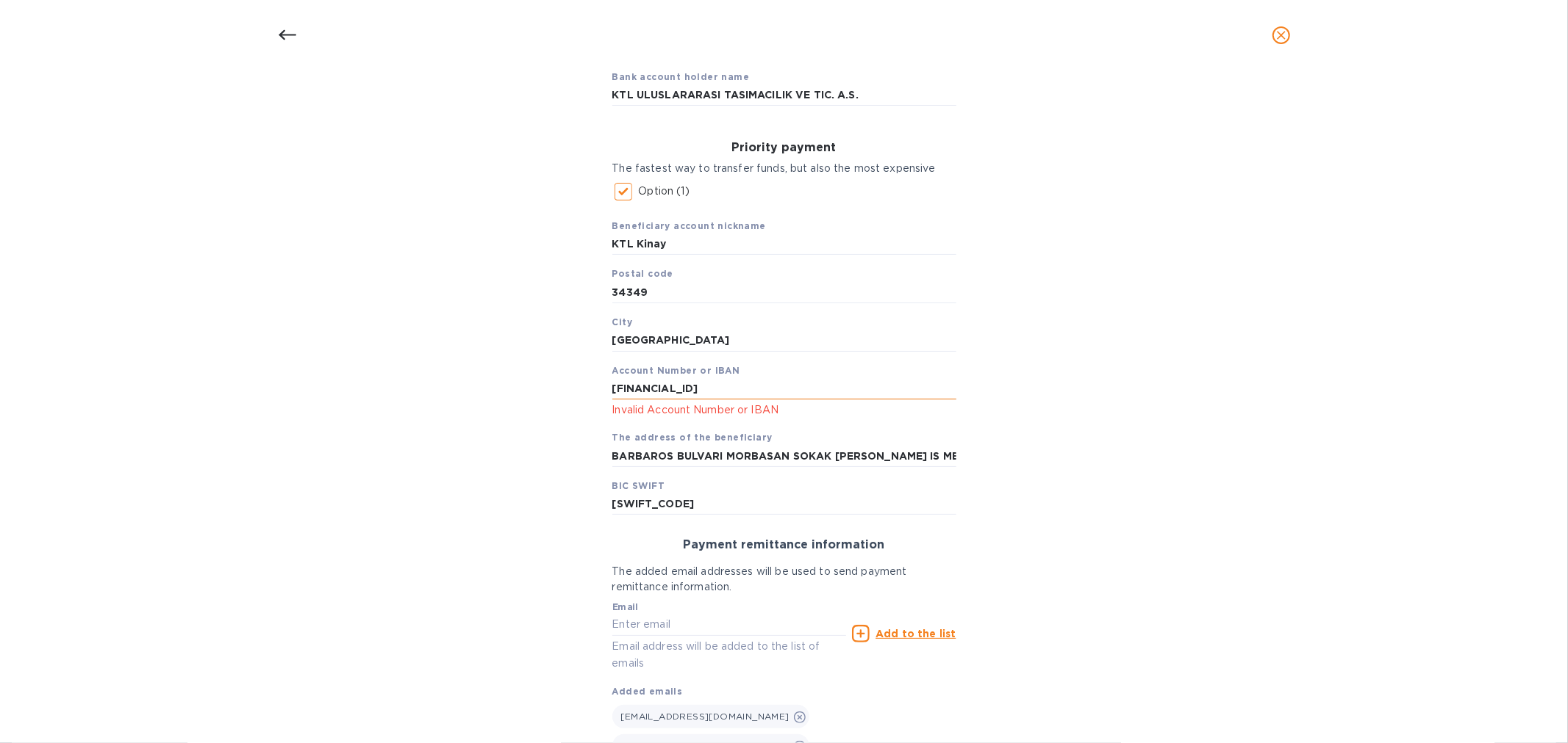
click at [694, 386] on input "[FINANCIAL_ID]" at bounding box center [784, 388] width 344 height 22
click at [726, 382] on input "[FINANCIAL_ID]" at bounding box center [784, 388] width 344 height 22
drag, startPoint x: 755, startPoint y: 385, endPoint x: 770, endPoint y: 383, distance: 15.1
click at [757, 385] on input "[FINANCIAL_ID]" at bounding box center [784, 388] width 344 height 22
drag, startPoint x: 1086, startPoint y: 419, endPoint x: 1082, endPoint y: 427, distance: 8.9
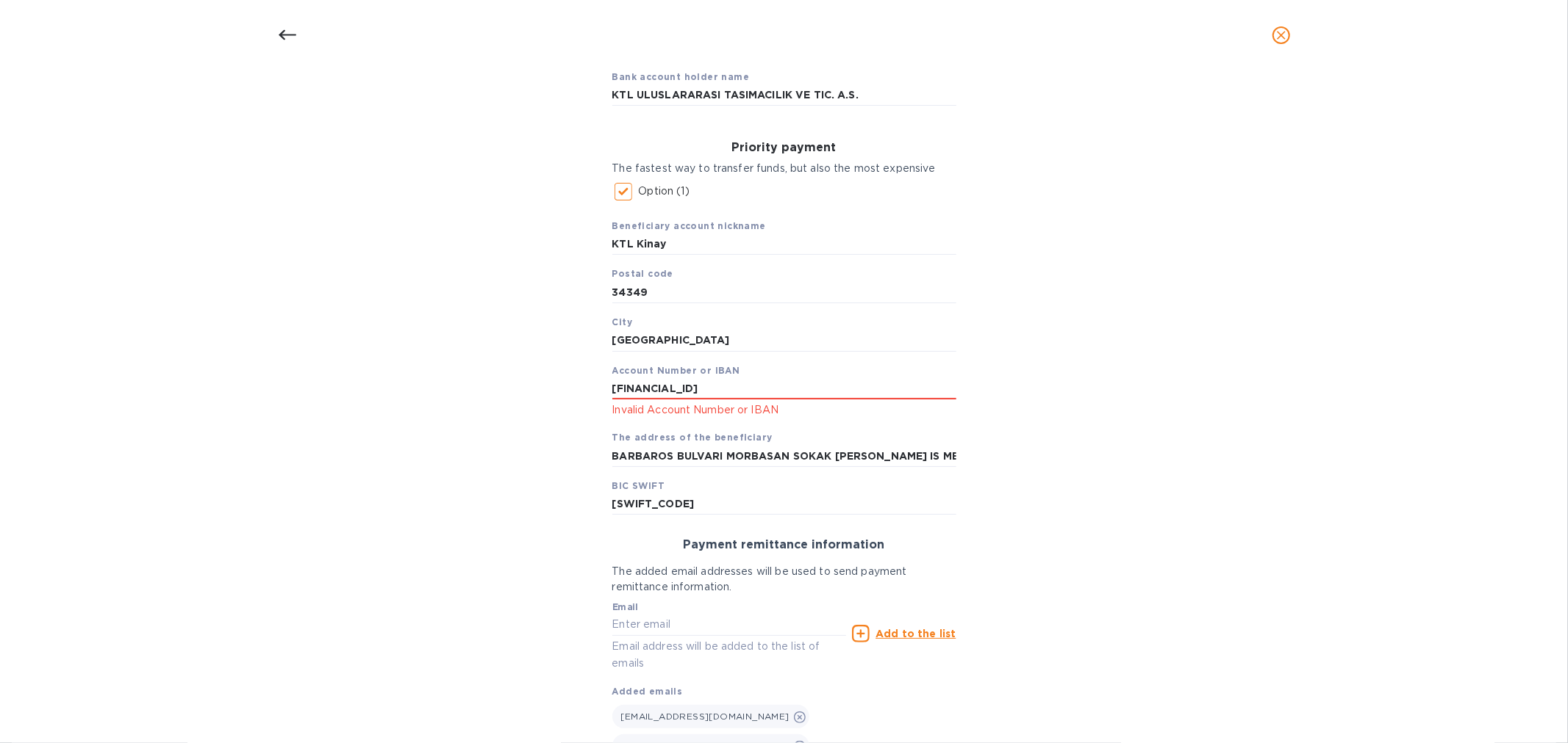
click at [1087, 420] on div "Bank account holder name KTL ULUSLARARASI TASIMACILIK VE TIC. A.S. Priority pay…" at bounding box center [784, 493] width 1530 height 889
click at [1012, 489] on div "Bank account holder name KTL ULUSLARARASI TASIMACILIK VE TIC. A.S. Priority pay…" at bounding box center [784, 493] width 1530 height 889
drag, startPoint x: 723, startPoint y: 383, endPoint x: 736, endPoint y: 385, distance: 13.2
click at [736, 385] on input "[FINANCIAL_ID]" at bounding box center [784, 388] width 344 height 22
click at [733, 385] on input "[FINANCIAL_ID]" at bounding box center [784, 388] width 344 height 22
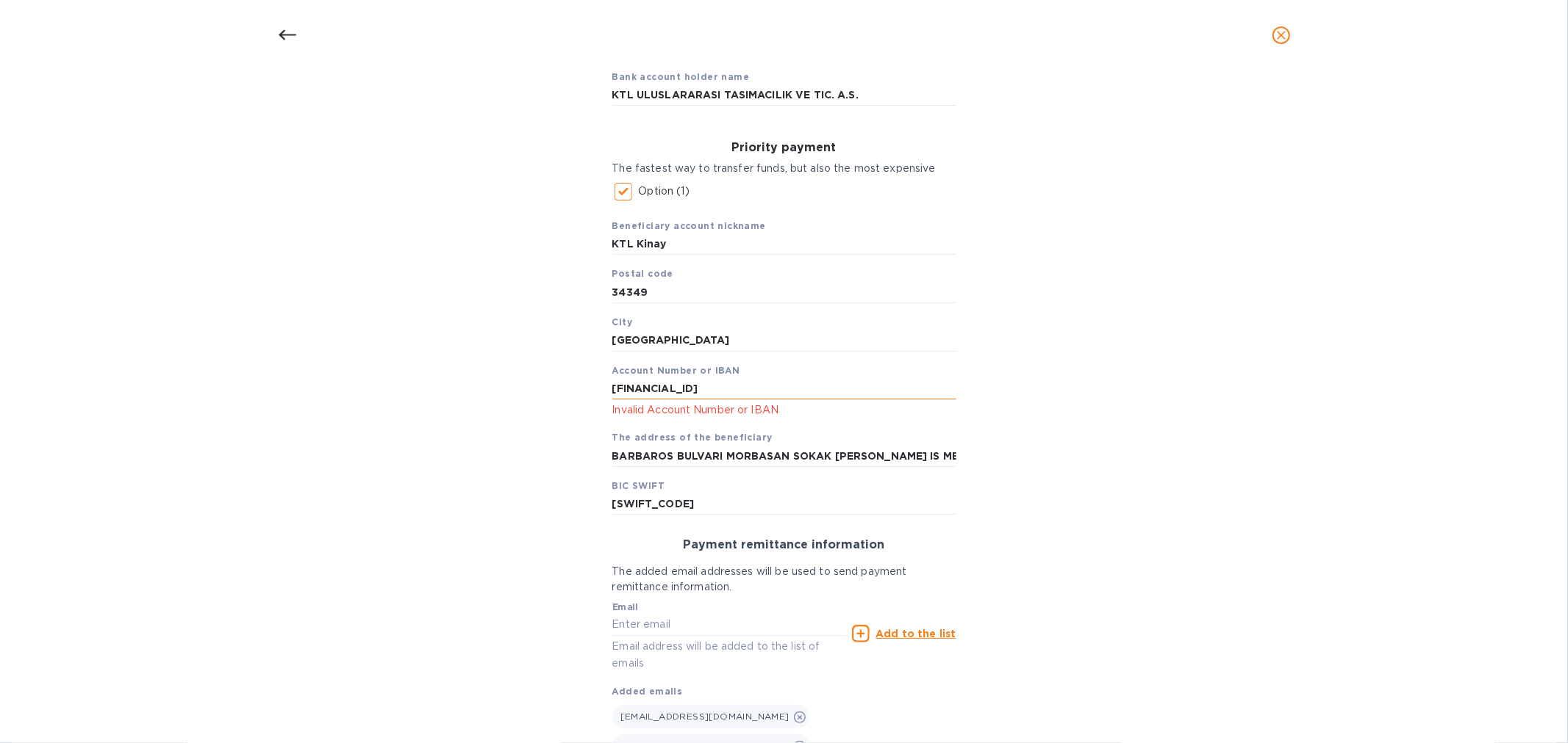
click at [731, 391] on input "[FINANCIAL_ID]" at bounding box center [784, 388] width 344 height 22
click at [730, 391] on input "[FINANCIAL_ID]" at bounding box center [784, 388] width 344 height 22
click at [729, 389] on input "[FINANCIAL_ID]" at bounding box center [784, 388] width 344 height 22
click at [784, 388] on input "[FINANCIAL_ID]" at bounding box center [784, 388] width 344 height 22
type input "[FINANCIAL_ID]"
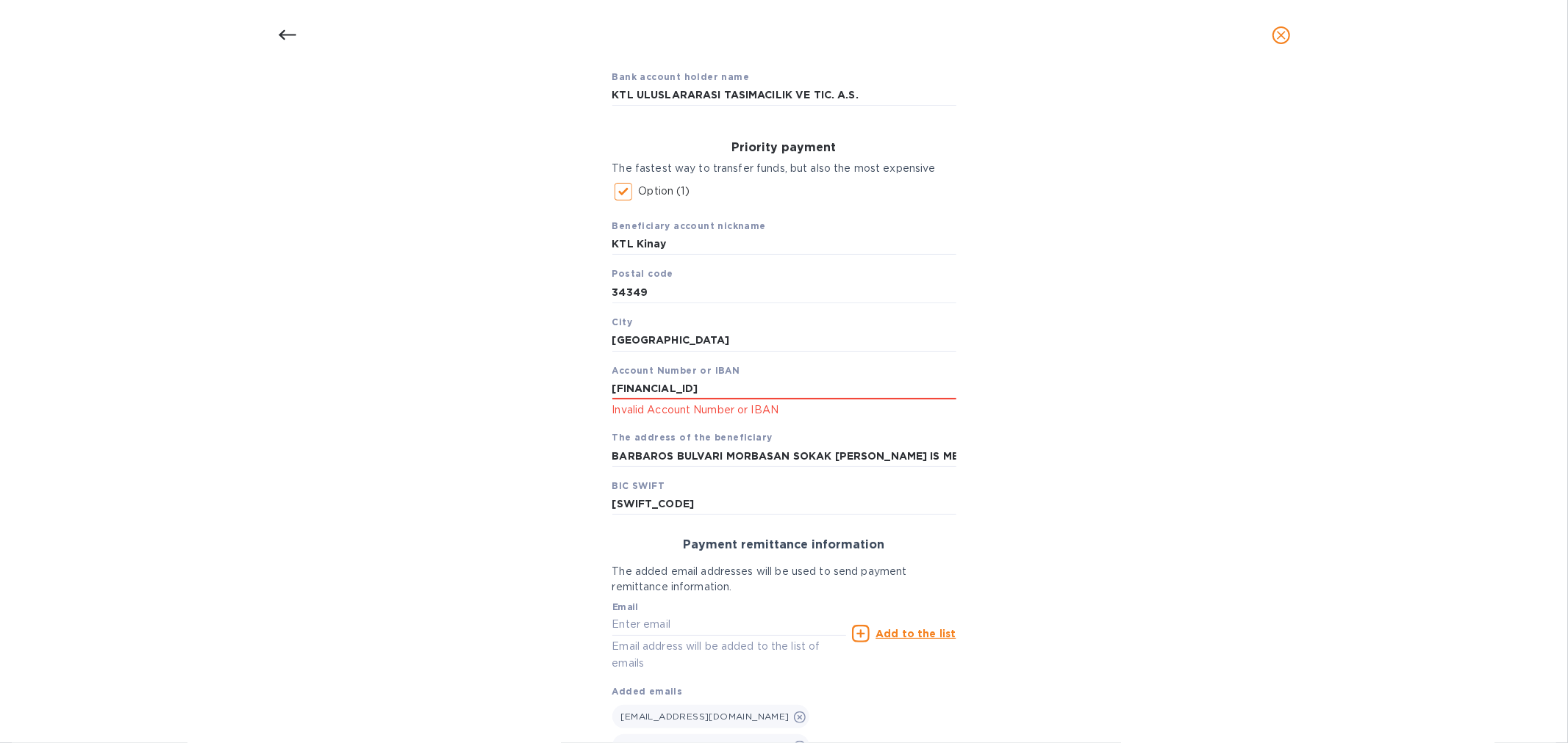
click at [1056, 449] on div "Bank account holder name KTL ULUSLARARASI TASIMACILIK VE TIC. A.S. Priority pay…" at bounding box center [784, 493] width 1530 height 889
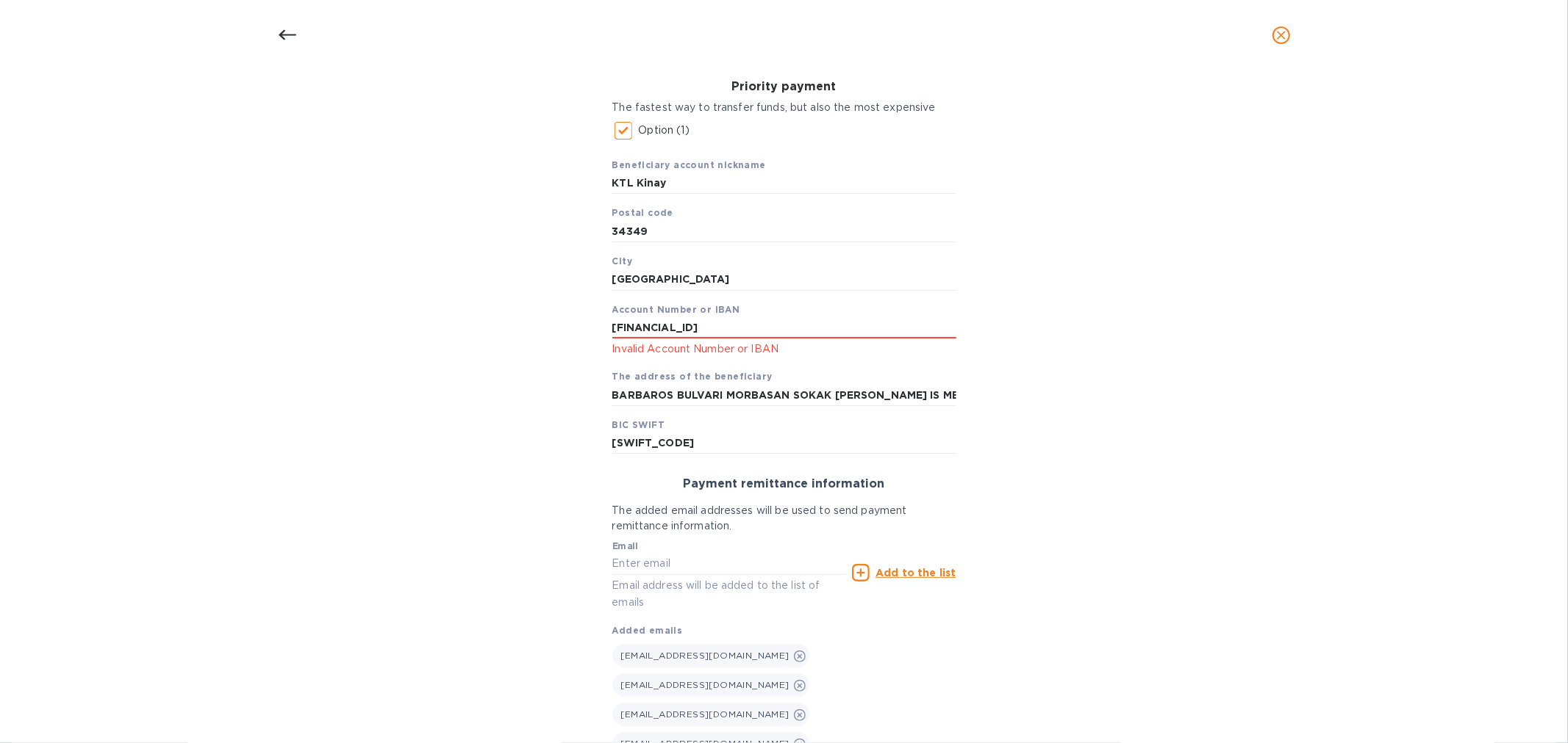
scroll to position [306, 0]
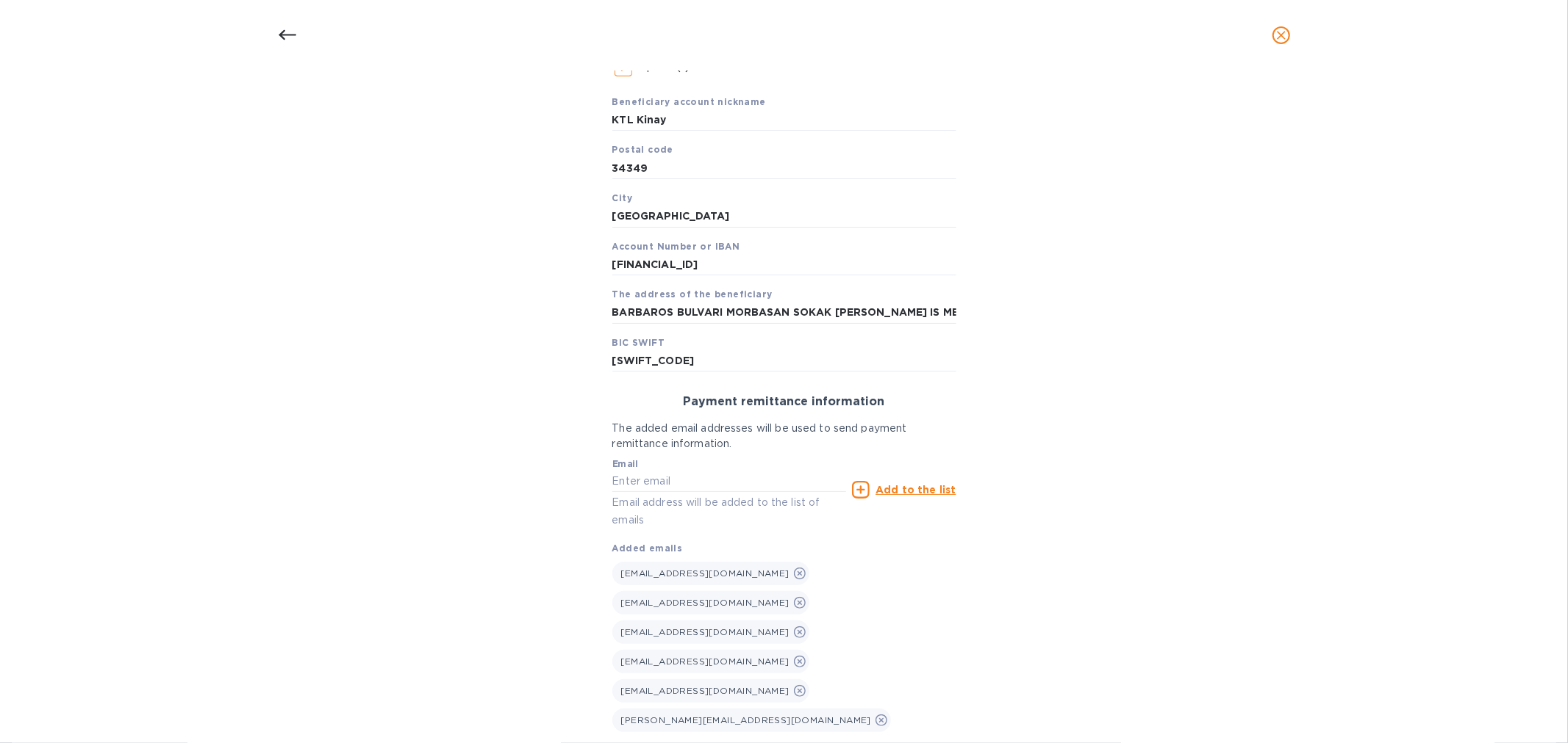
scroll to position [117, 0]
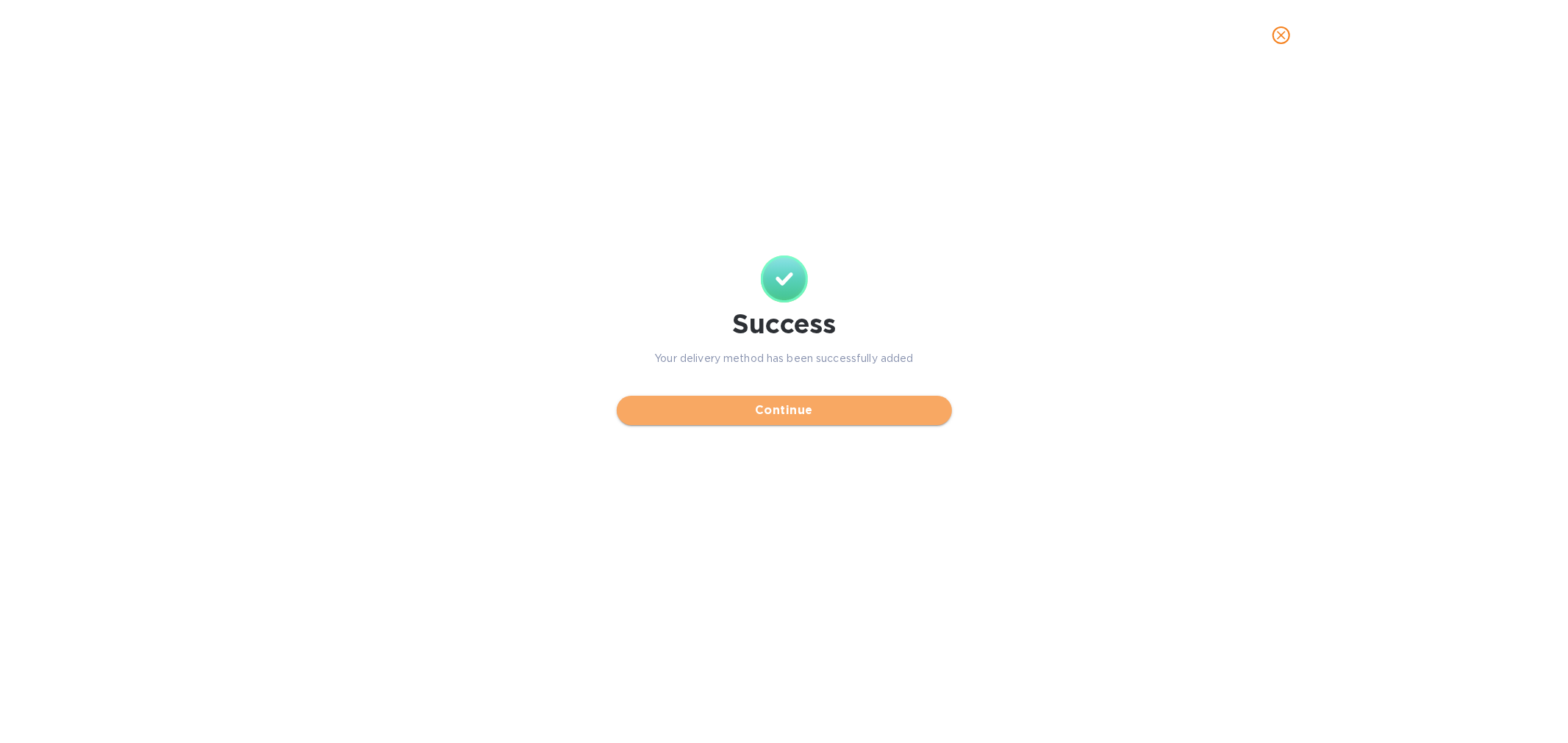
click at [783, 410] on span "Continue" at bounding box center [784, 411] width 312 height 18
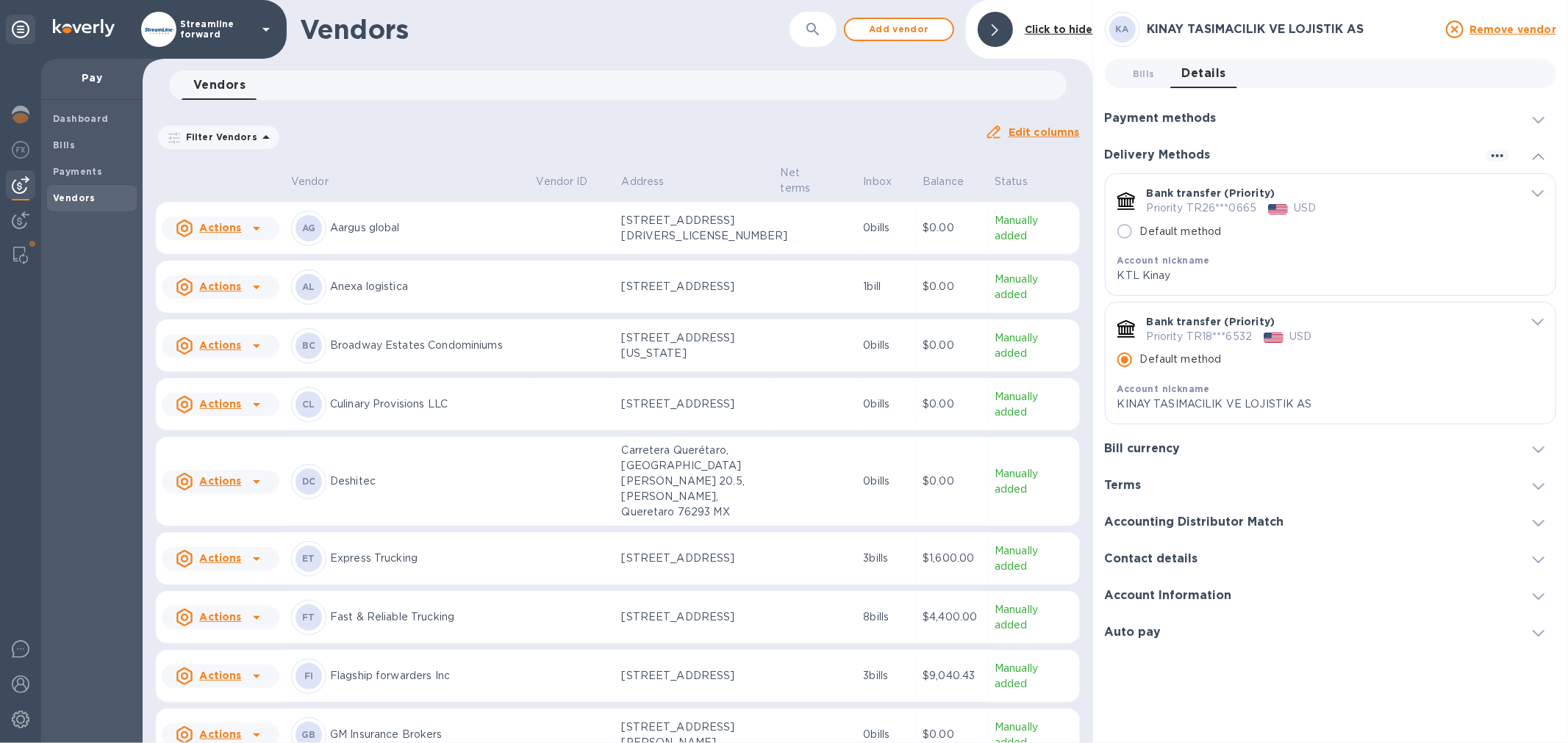
click at [1539, 191] on icon "default-method" at bounding box center [1538, 194] width 12 height 7
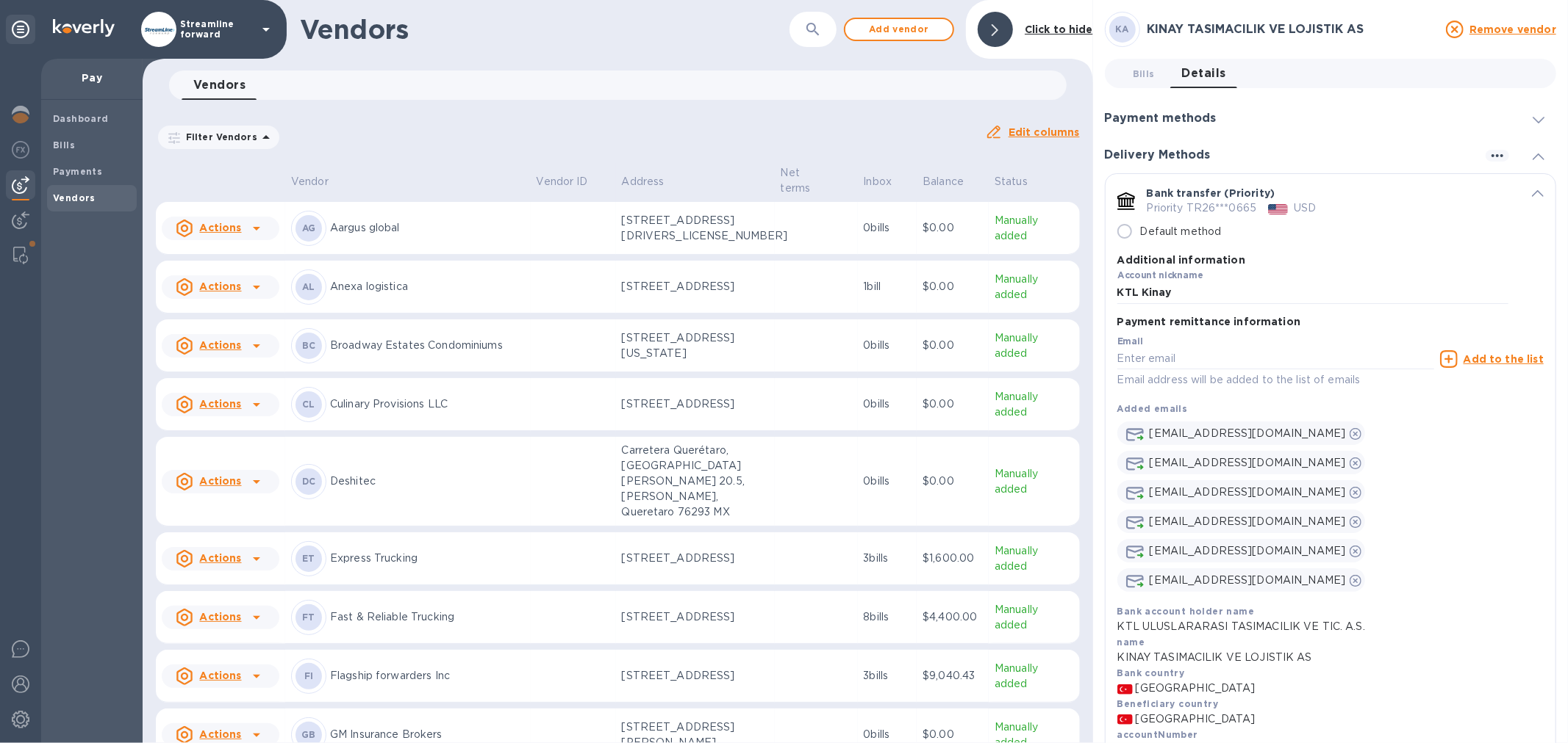
click at [1128, 234] on input "Default method" at bounding box center [1125, 232] width 31 height 31
radio input "false"
radio input "true"
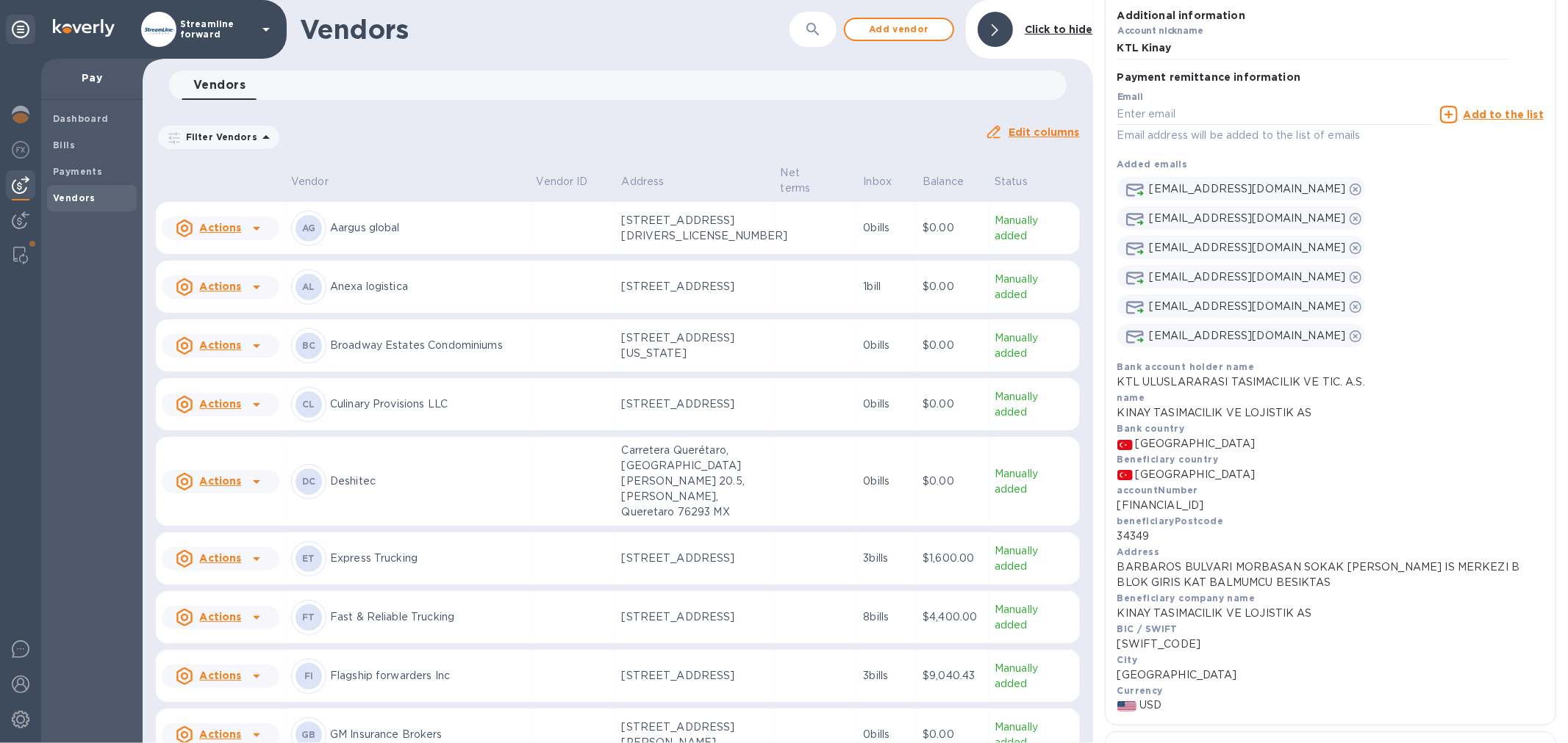
scroll to position [489, 0]
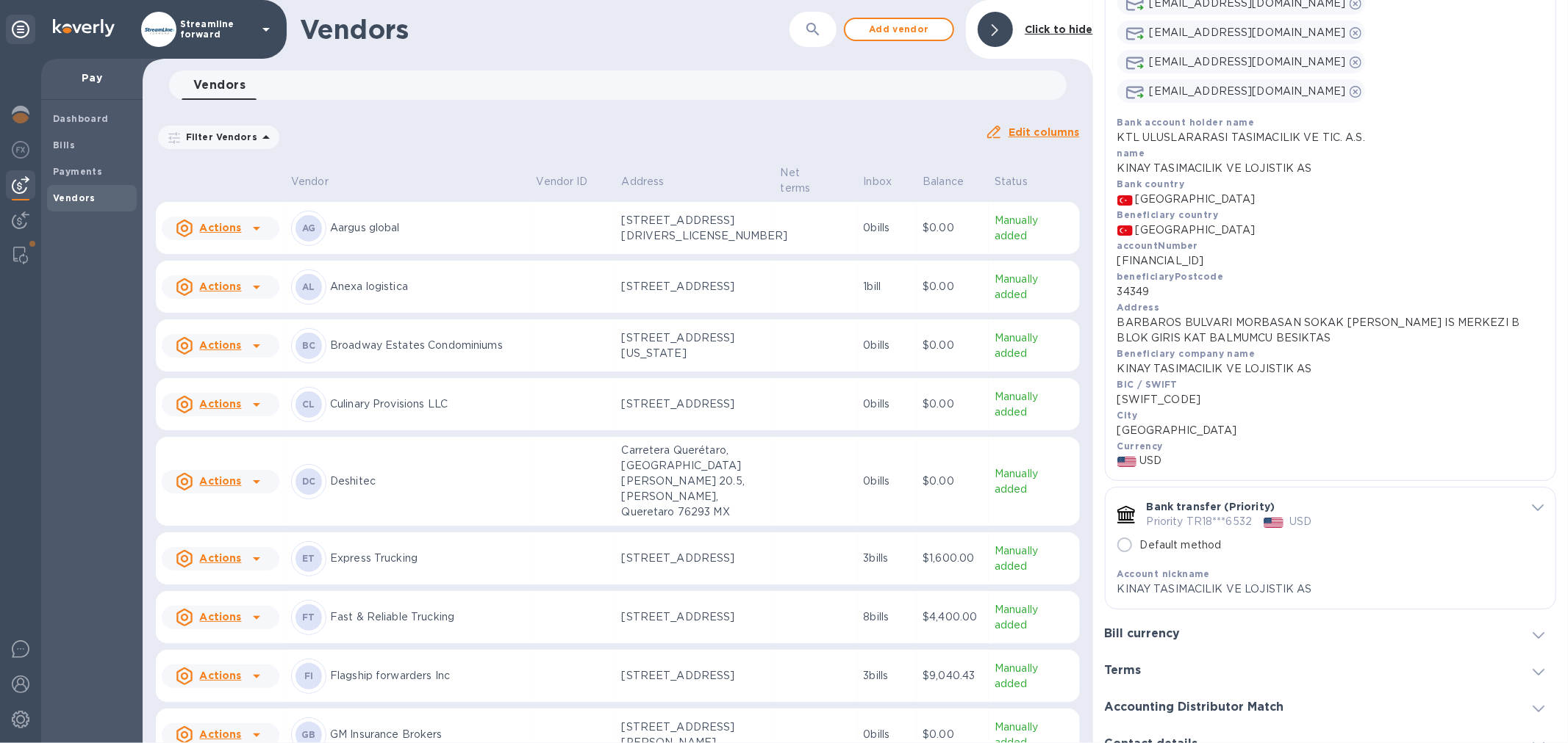
click at [1533, 500] on span "default-method" at bounding box center [1538, 506] width 12 height 14
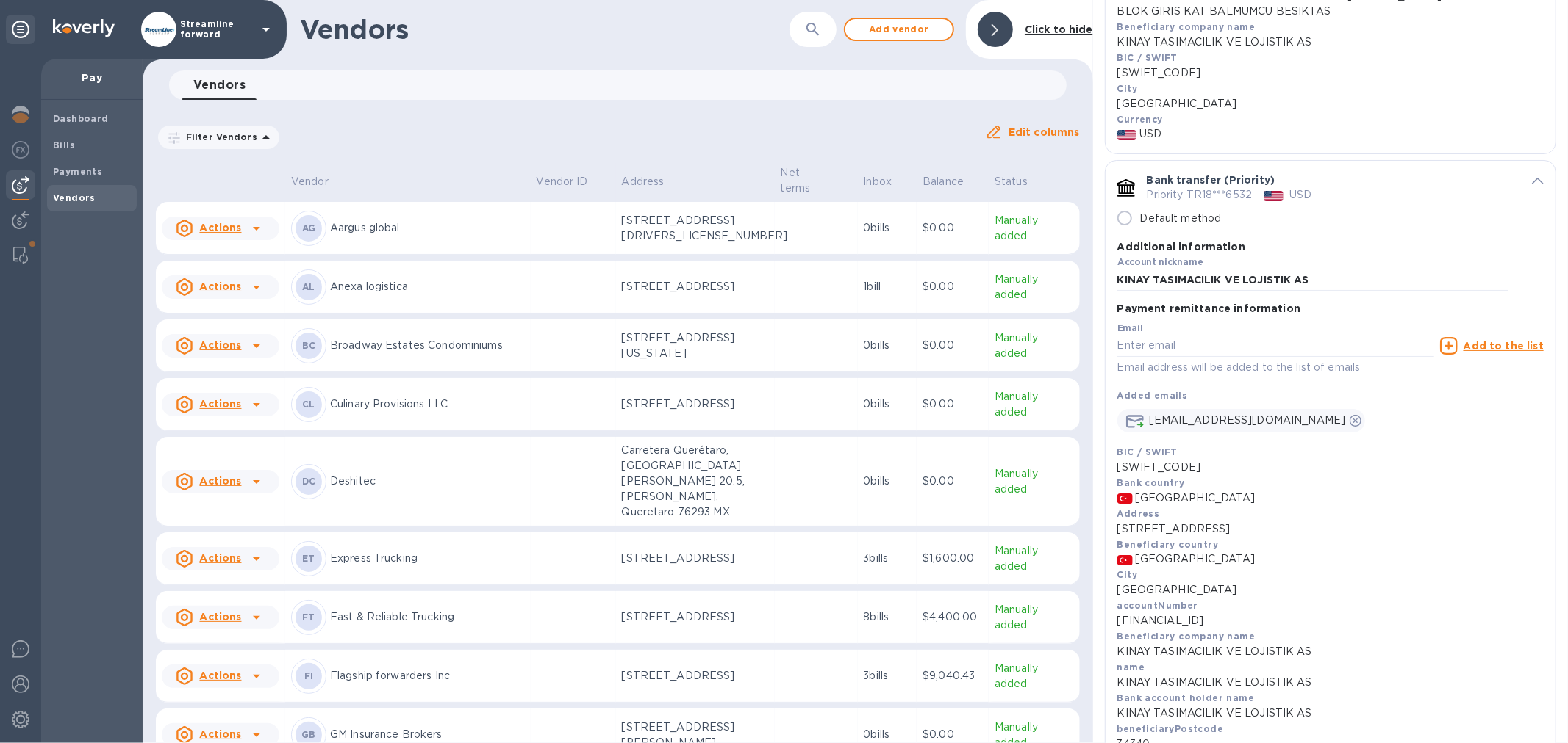
scroll to position [897, 0]
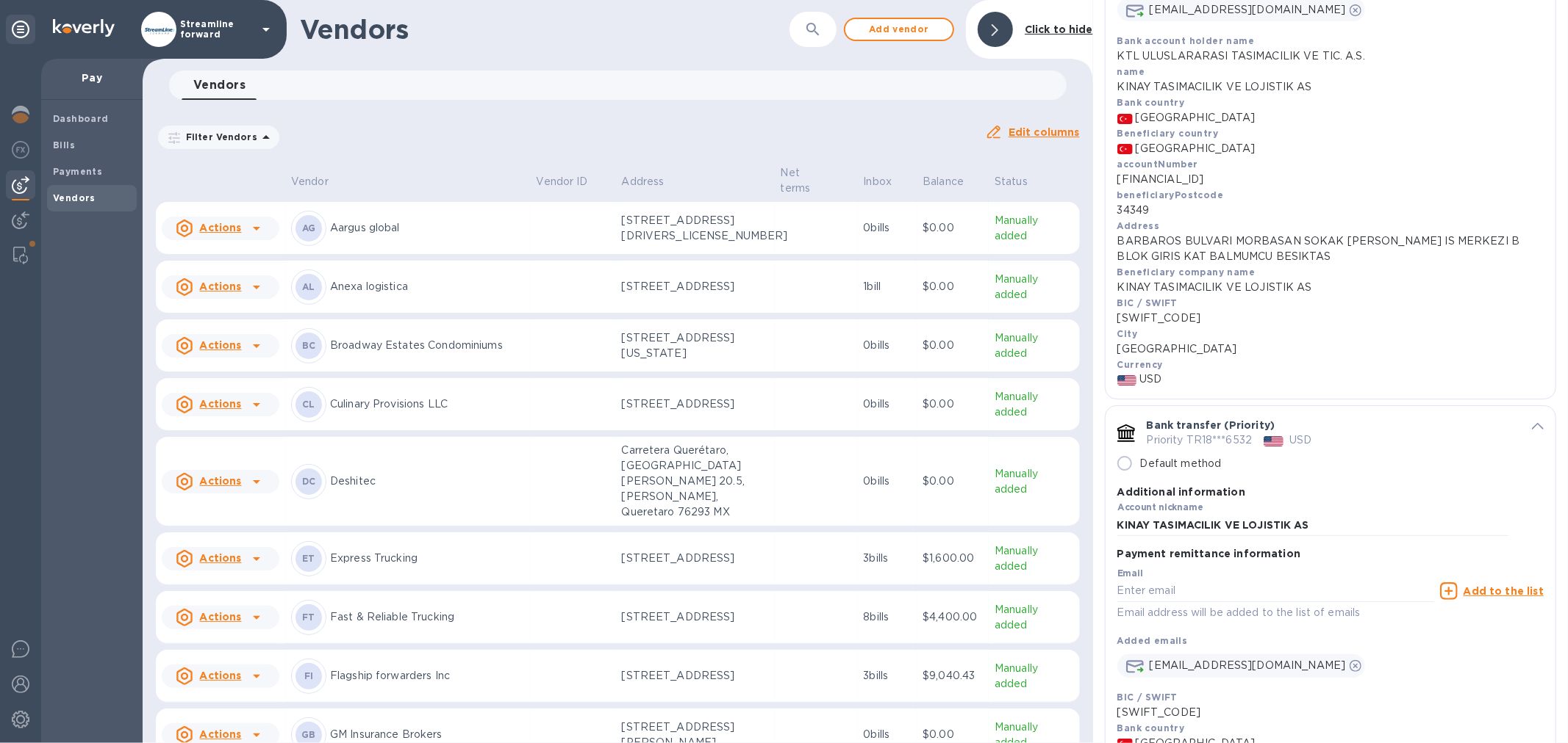
click at [1535, 423] on icon "default-method" at bounding box center [1538, 426] width 12 height 7
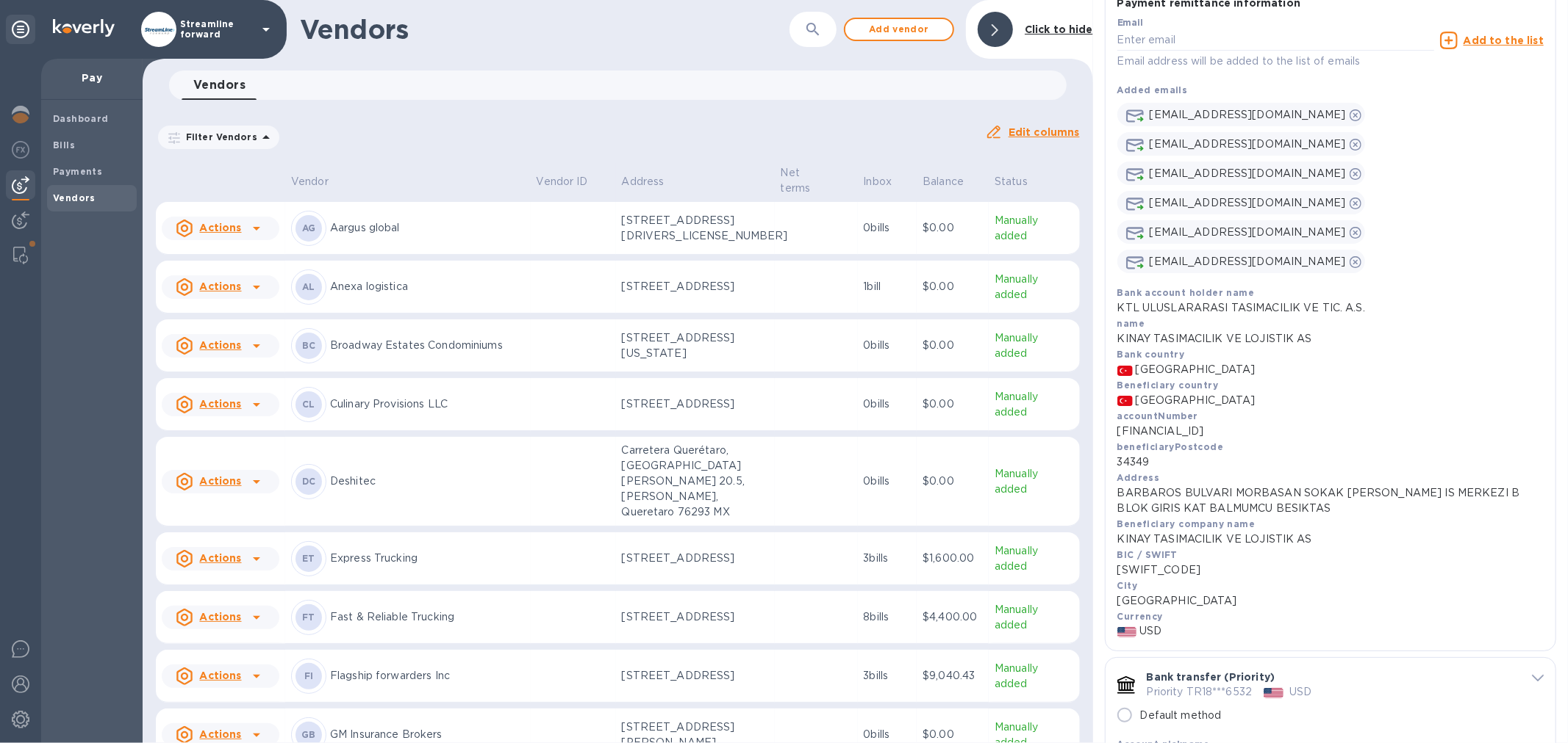
scroll to position [489, 0]
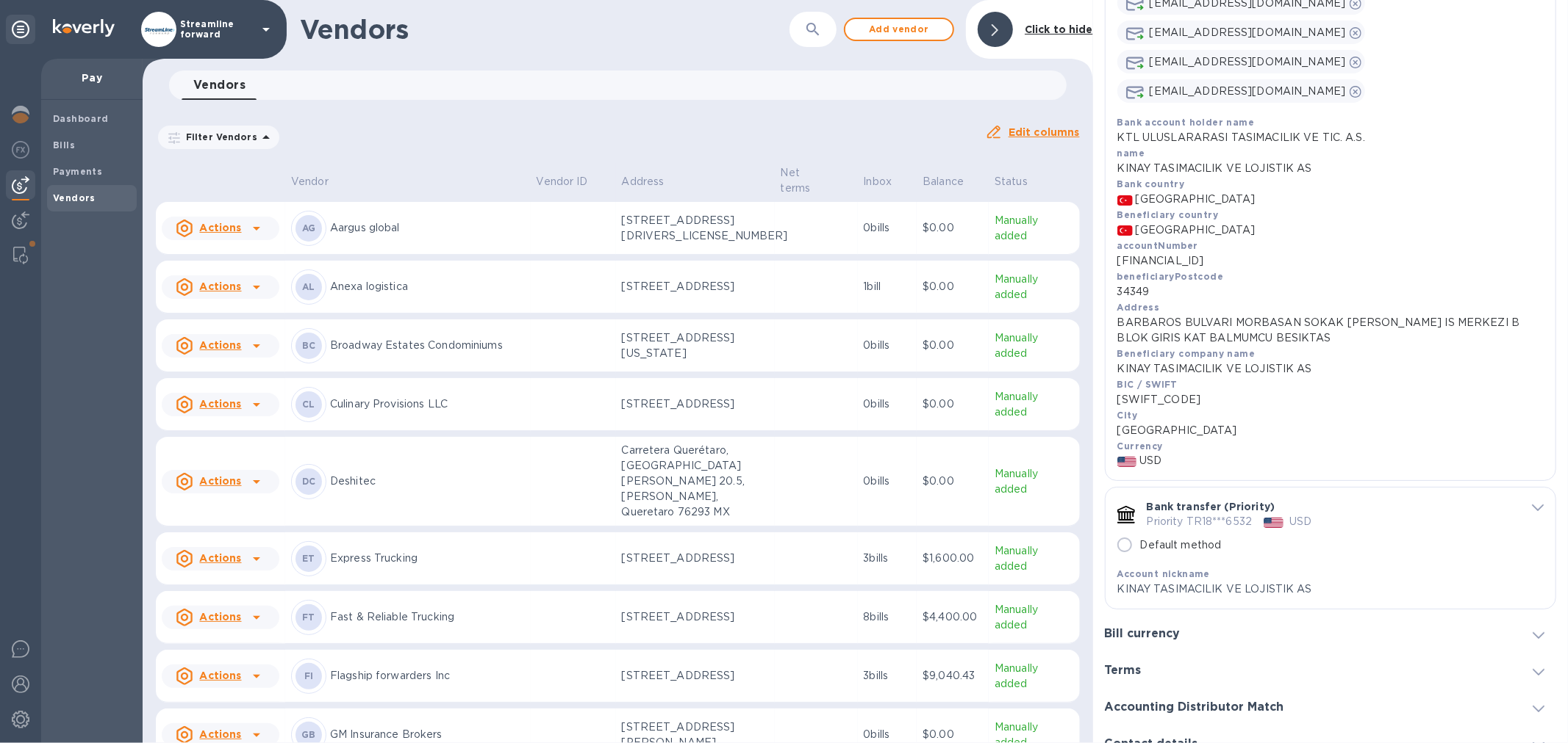
click at [1532, 504] on icon "default-method" at bounding box center [1538, 507] width 12 height 7
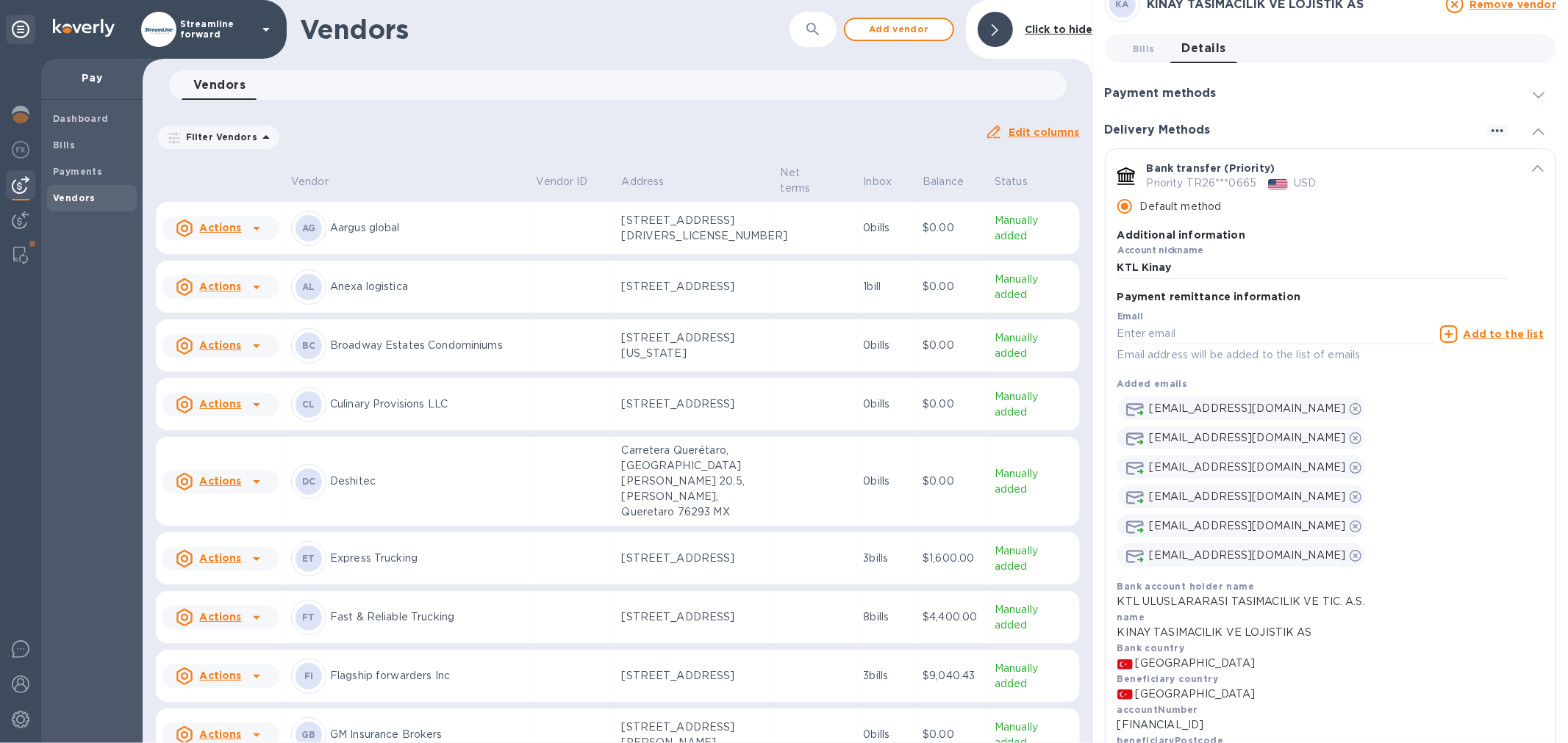
scroll to position [0, 0]
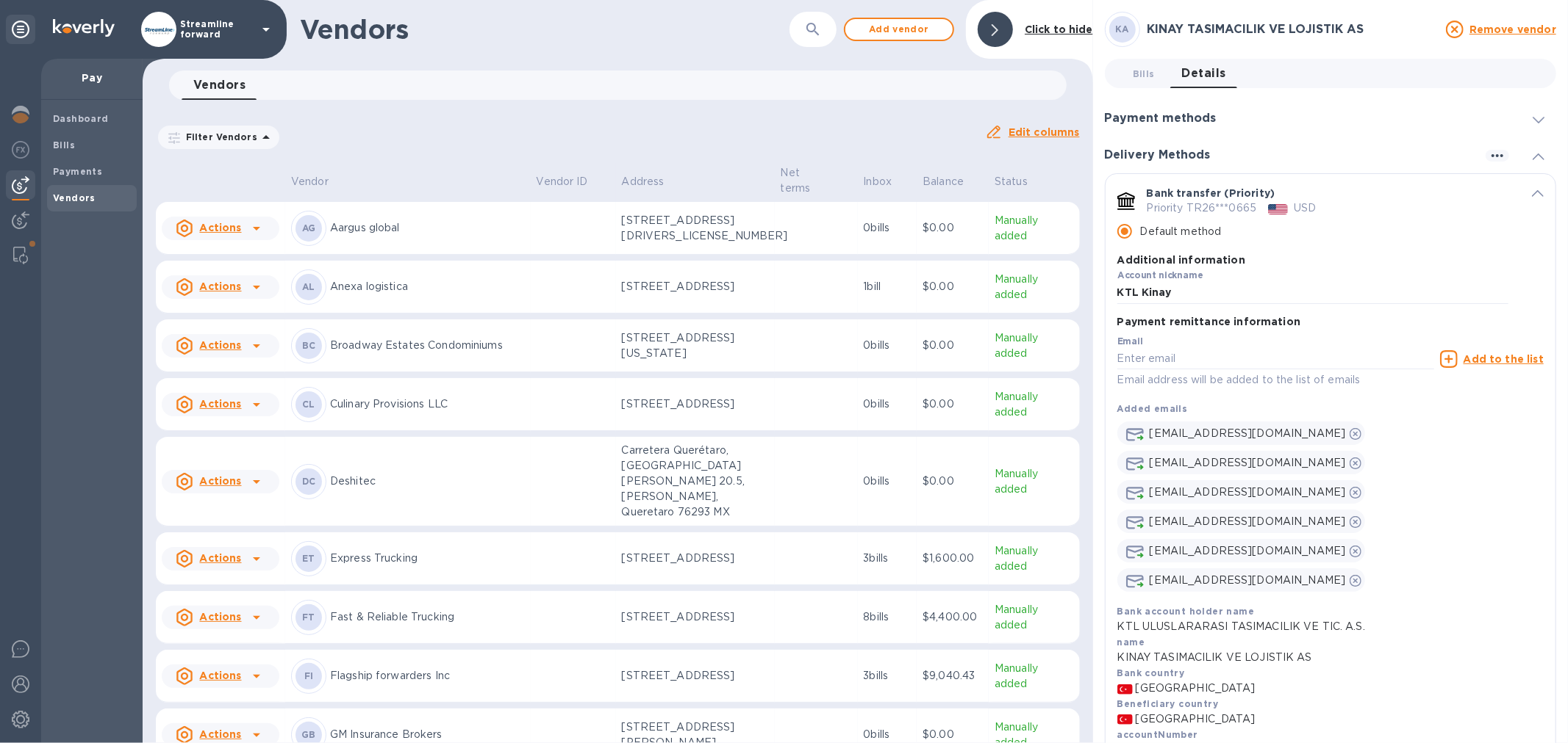
click at [1533, 118] on span at bounding box center [1539, 118] width 12 height 14
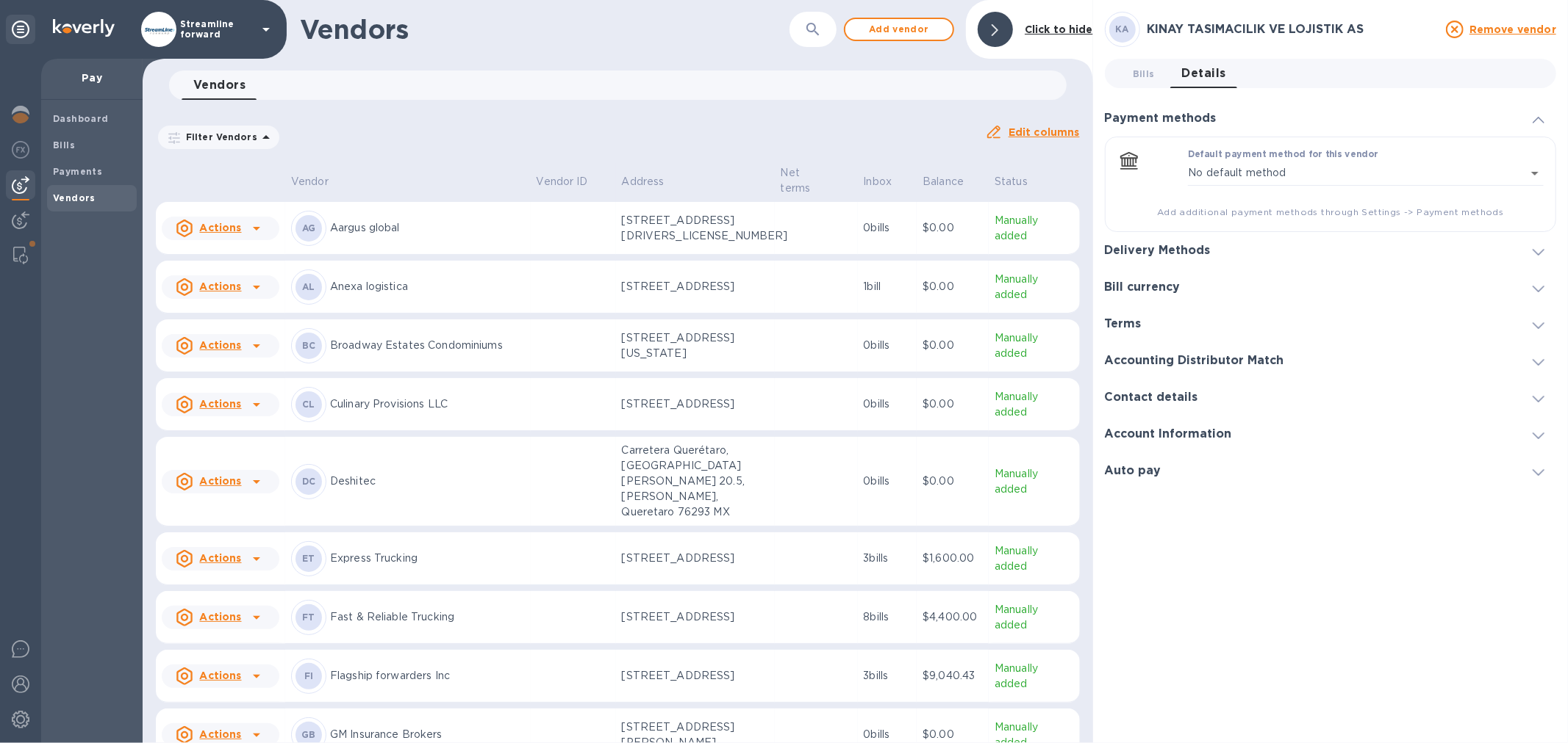
click at [1536, 116] on icon at bounding box center [1539, 119] width 12 height 7
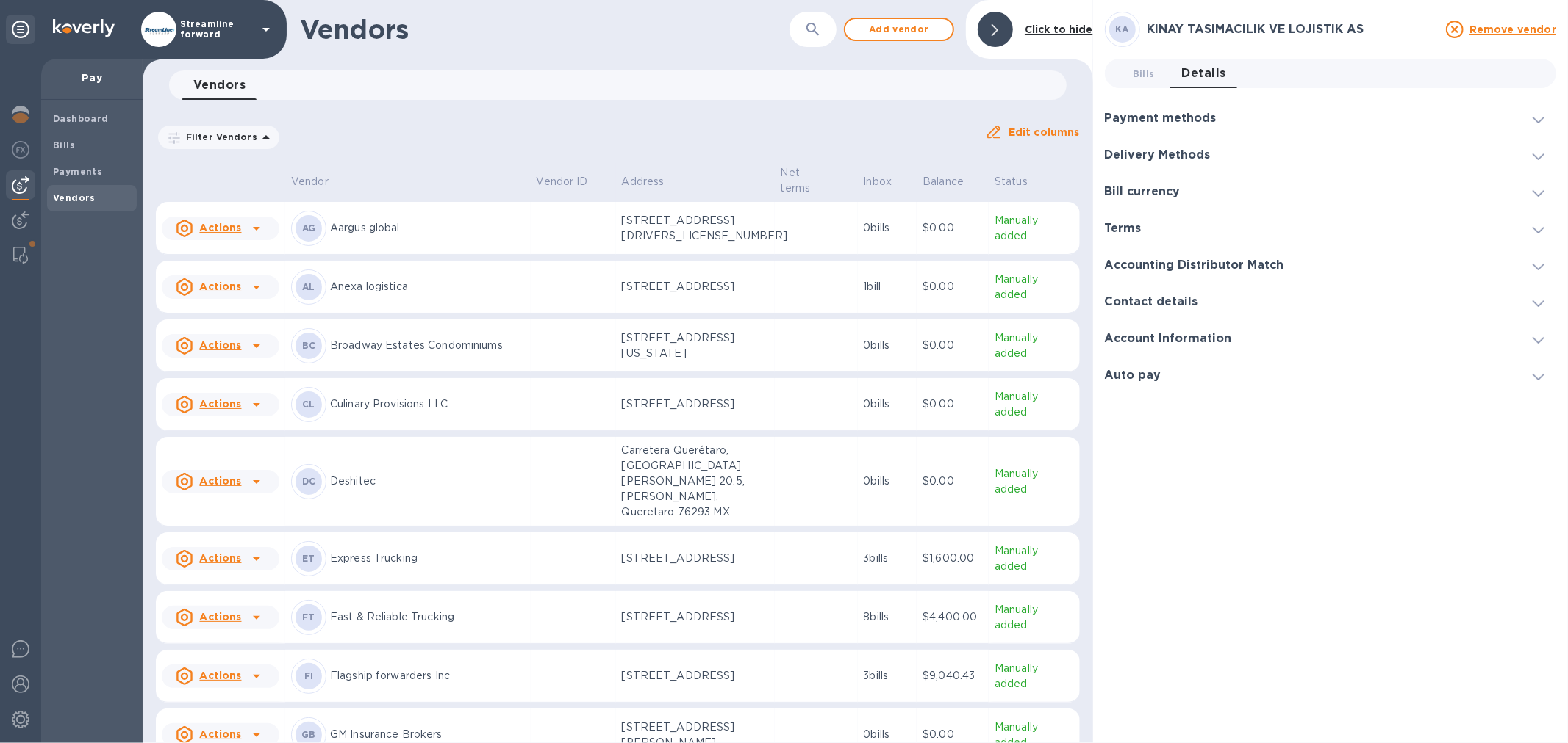
click at [1533, 156] on icon at bounding box center [1539, 156] width 12 height 7
